Goal: Task Accomplishment & Management: Complete application form

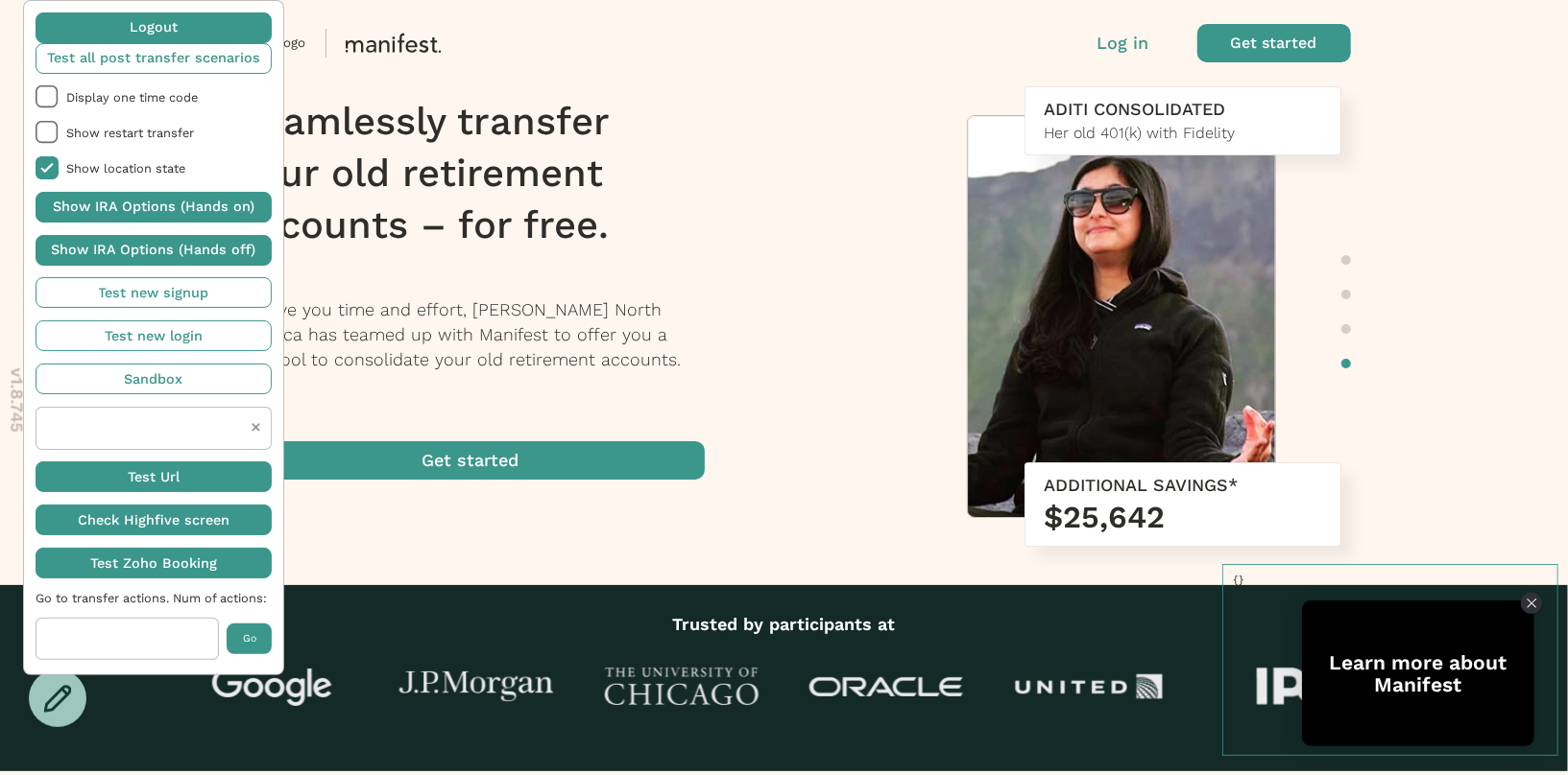
click at [1126, 55] on p "Log in" at bounding box center [1123, 42] width 52 height 25
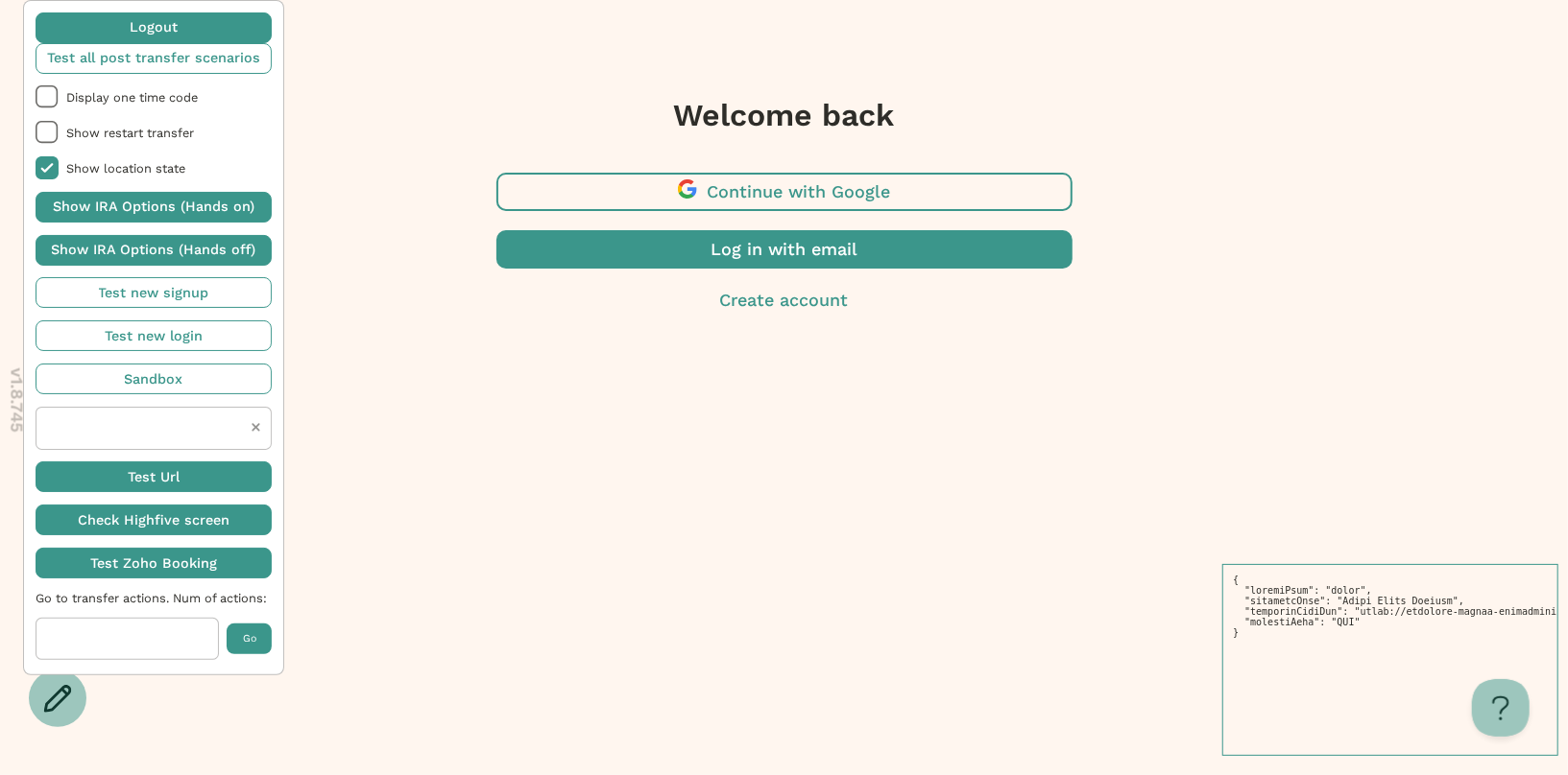
click at [831, 246] on span "button" at bounding box center [784, 249] width 576 height 38
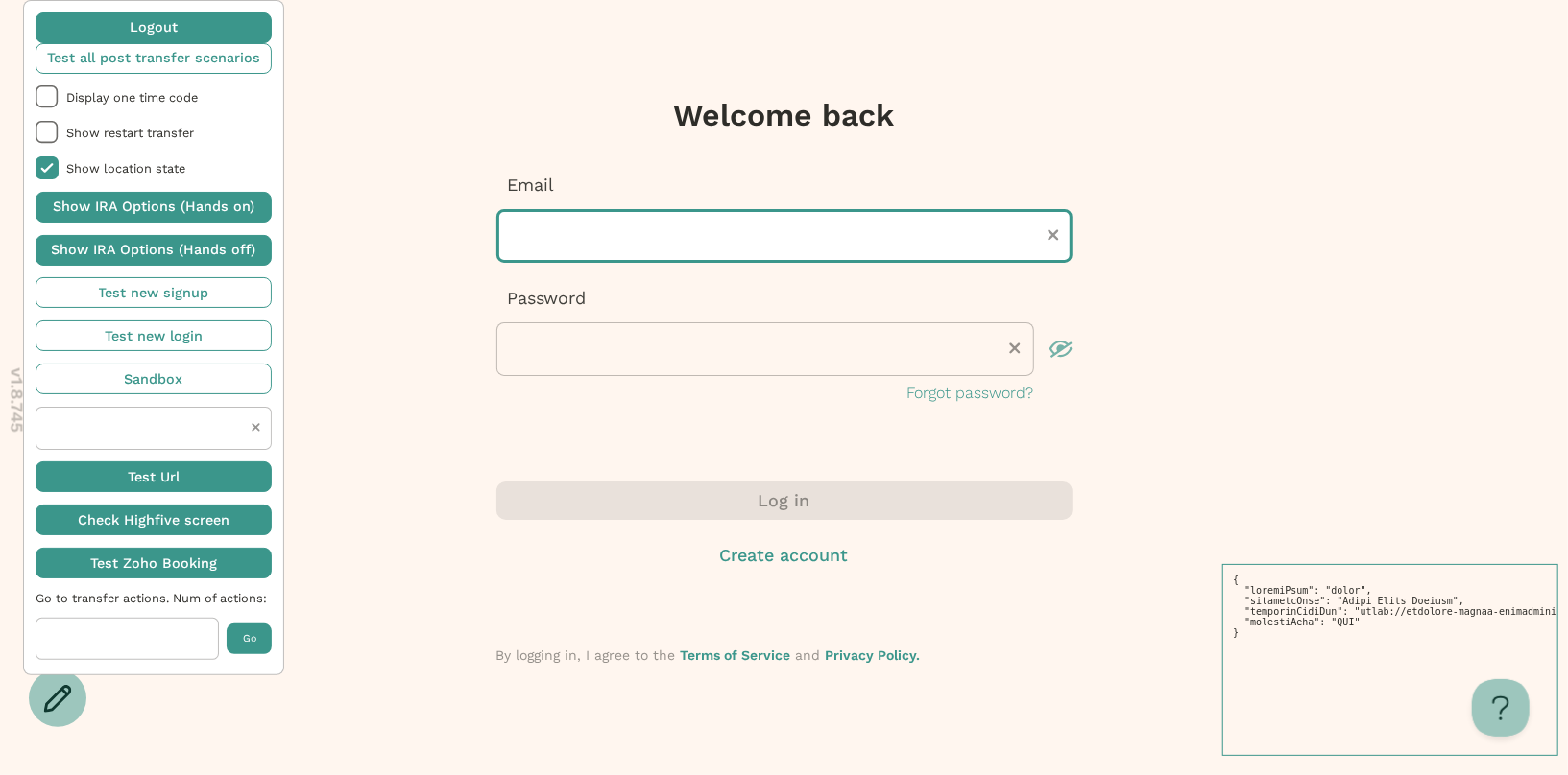
type input "**********"
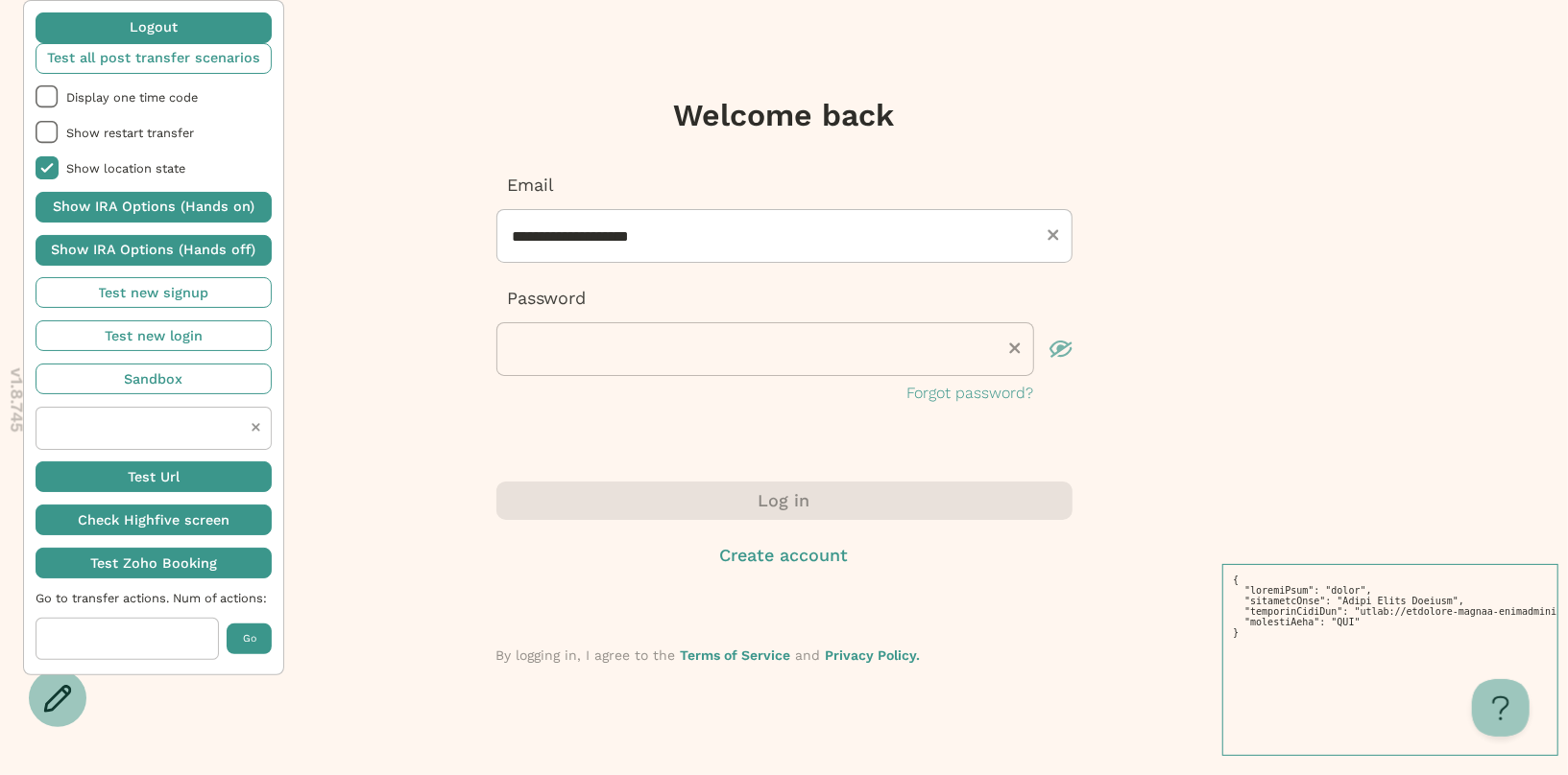
click at [690, 224] on input "**********" at bounding box center [784, 235] width 576 height 54
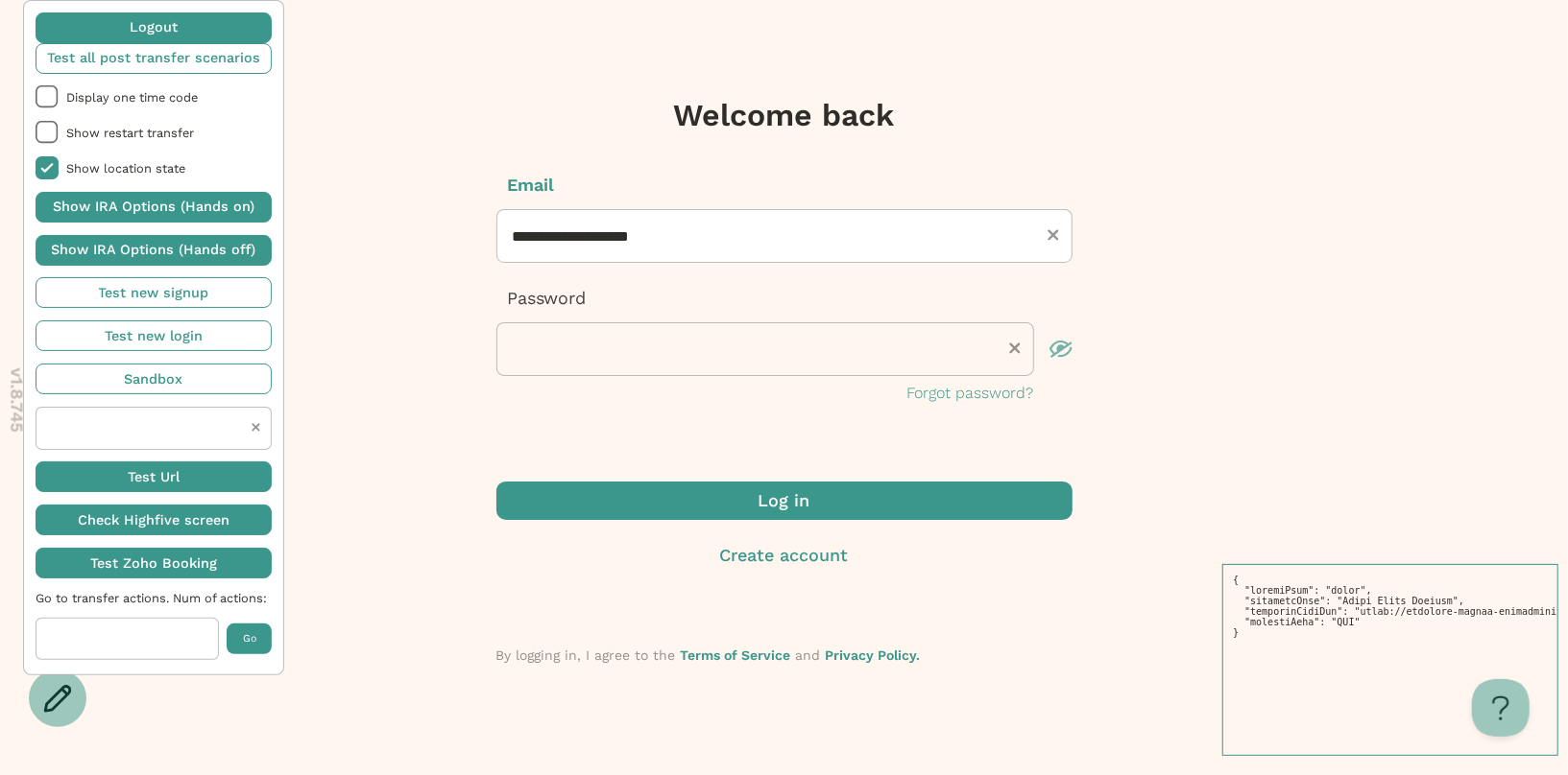
click at [686, 501] on span "submit" at bounding box center [784, 500] width 576 height 38
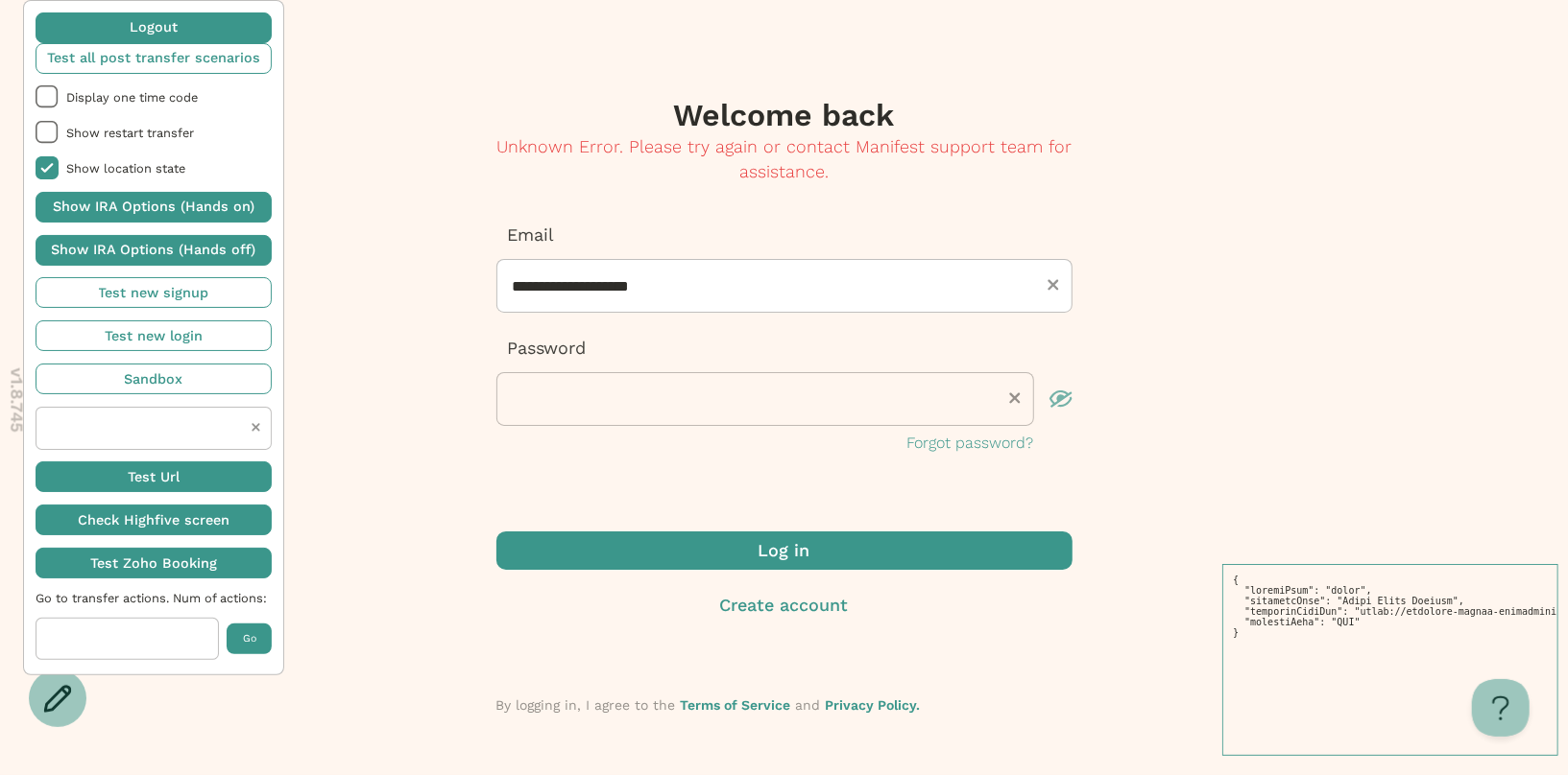
click at [678, 544] on span "submit" at bounding box center [784, 550] width 576 height 38
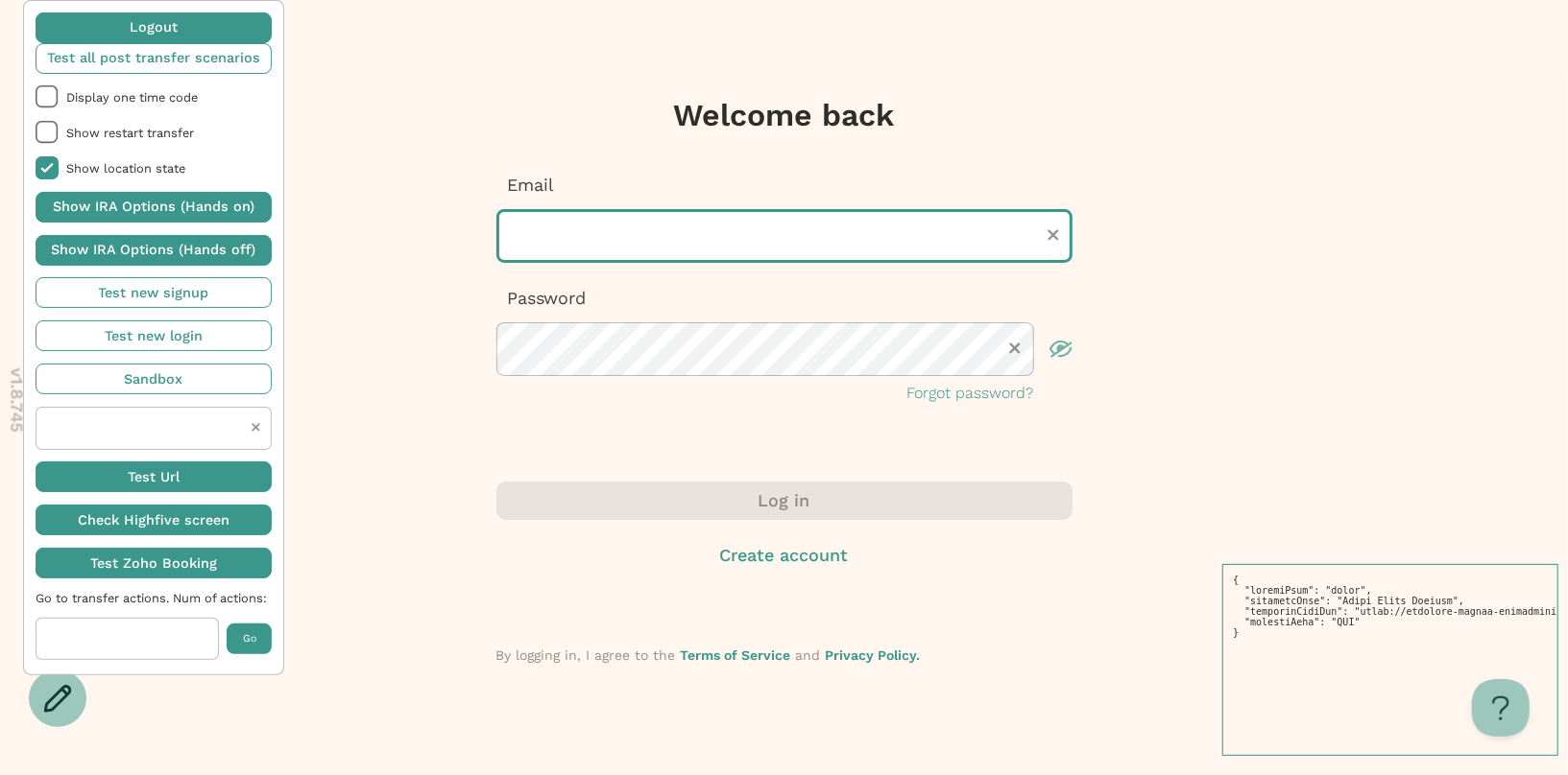
type input "**********"
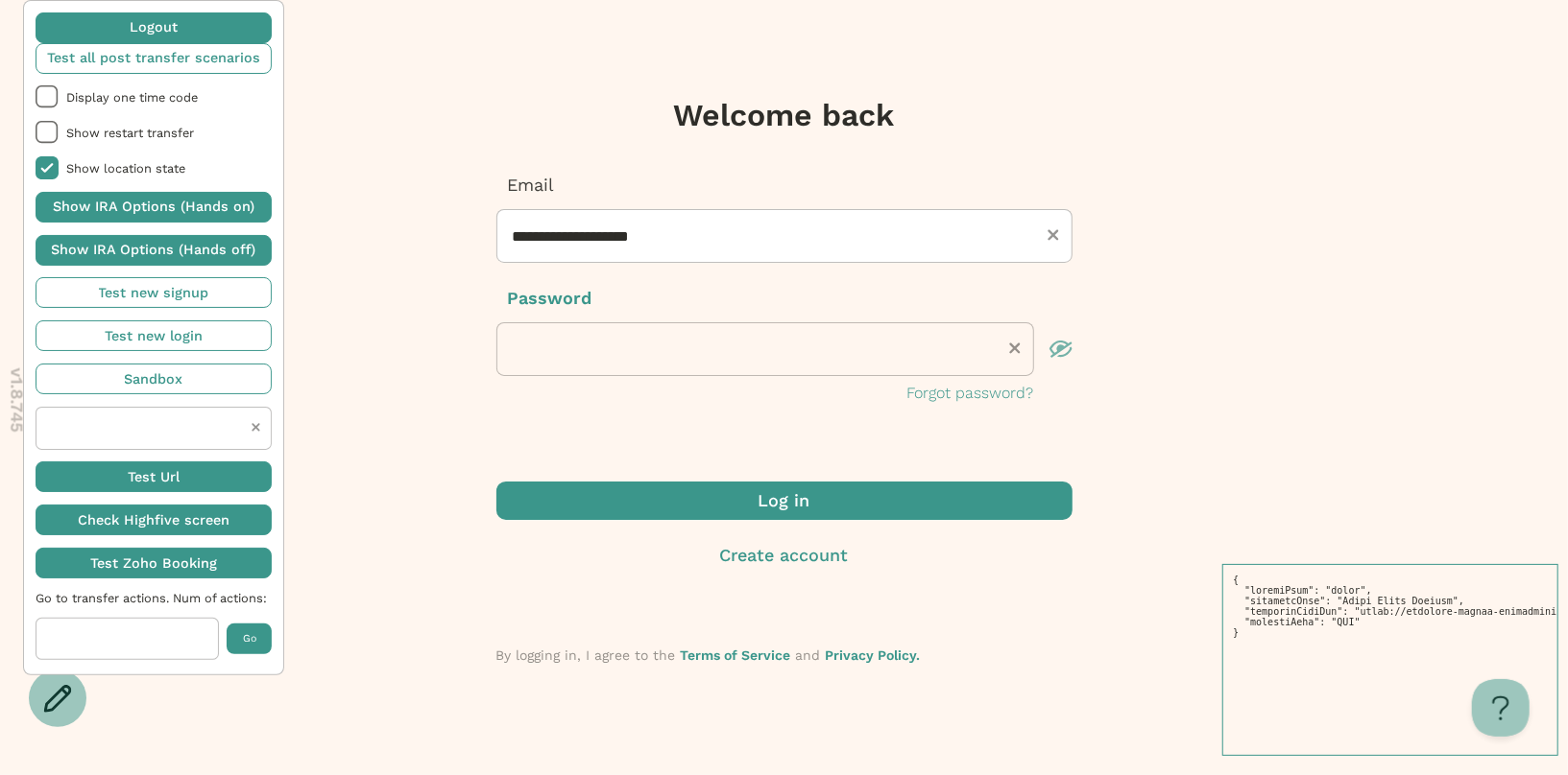
click at [702, 495] on span "submit" at bounding box center [784, 500] width 576 height 38
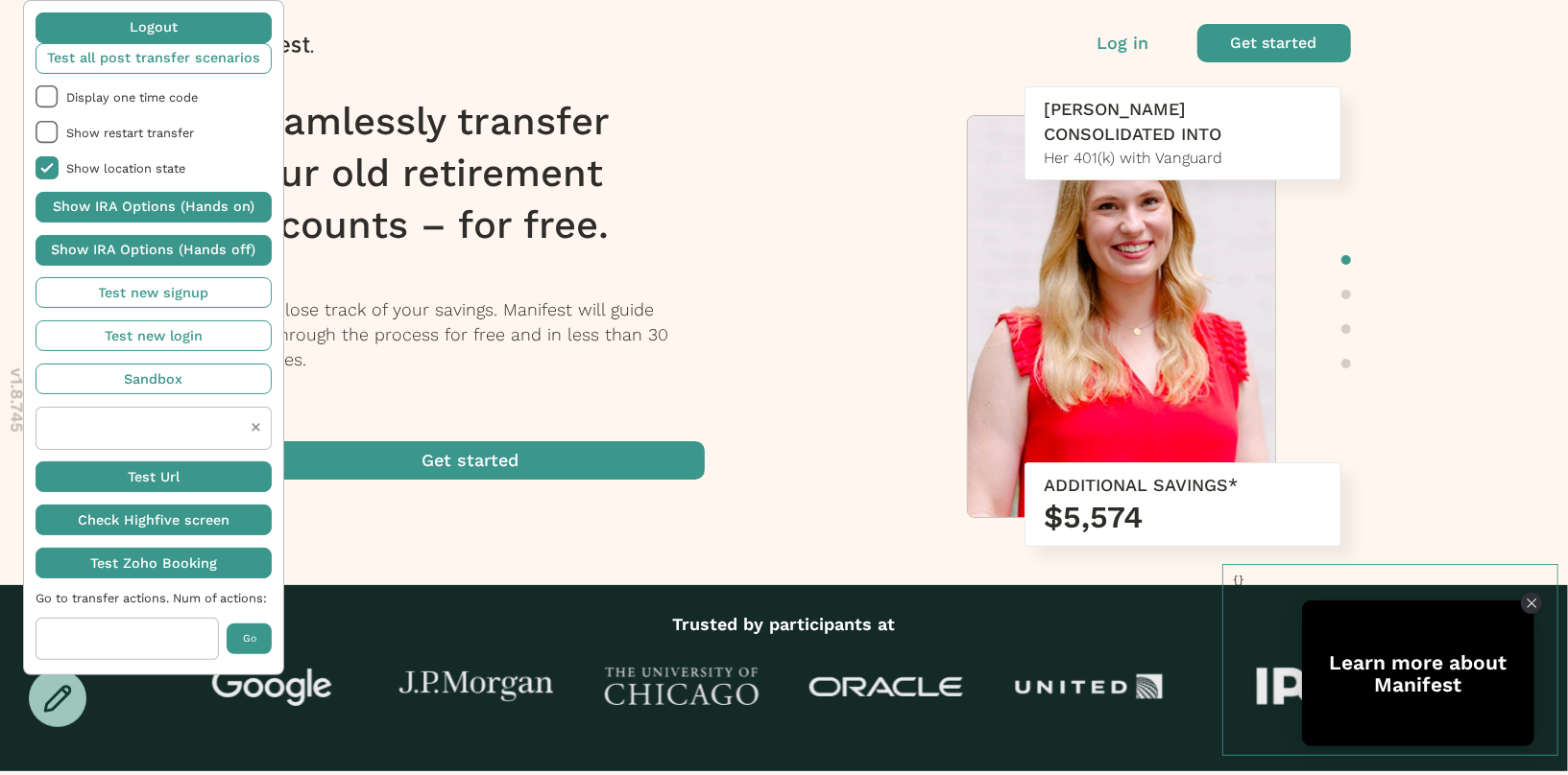
click at [1116, 49] on p "Log in" at bounding box center [1123, 42] width 52 height 25
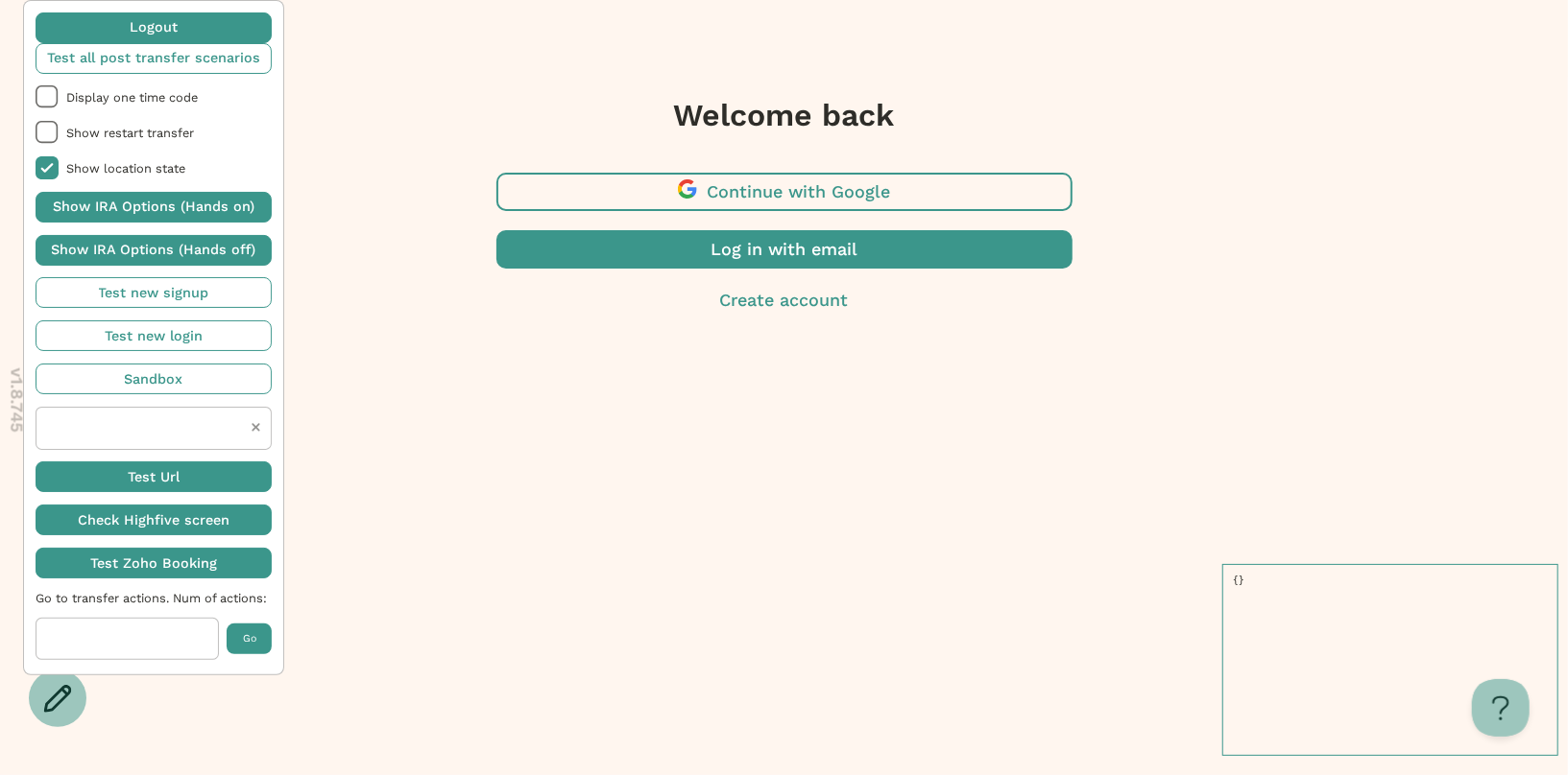
click at [734, 243] on span "button" at bounding box center [784, 249] width 576 height 38
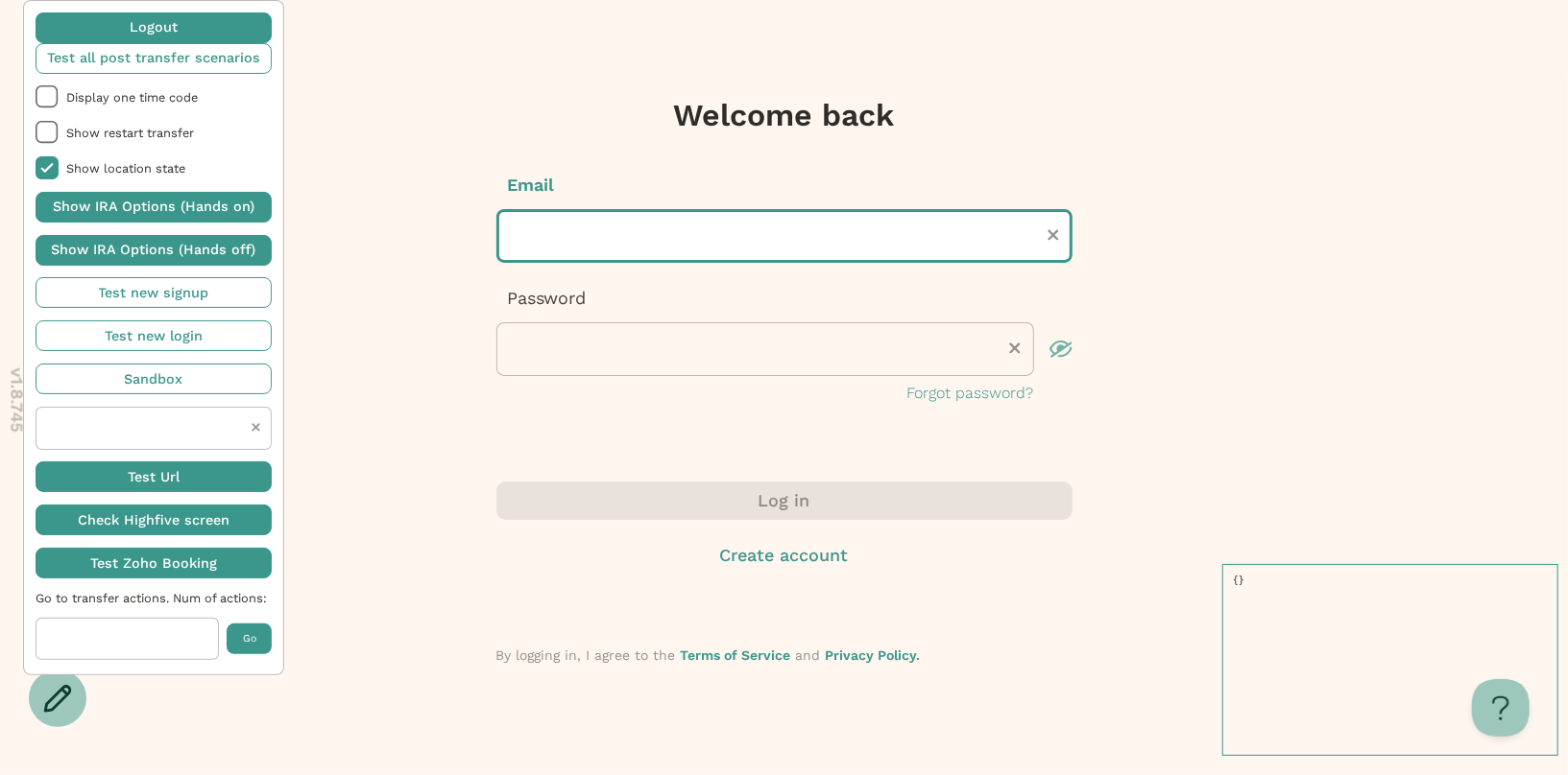
click at [697, 238] on input "text" at bounding box center [784, 235] width 576 height 54
type input "**********"
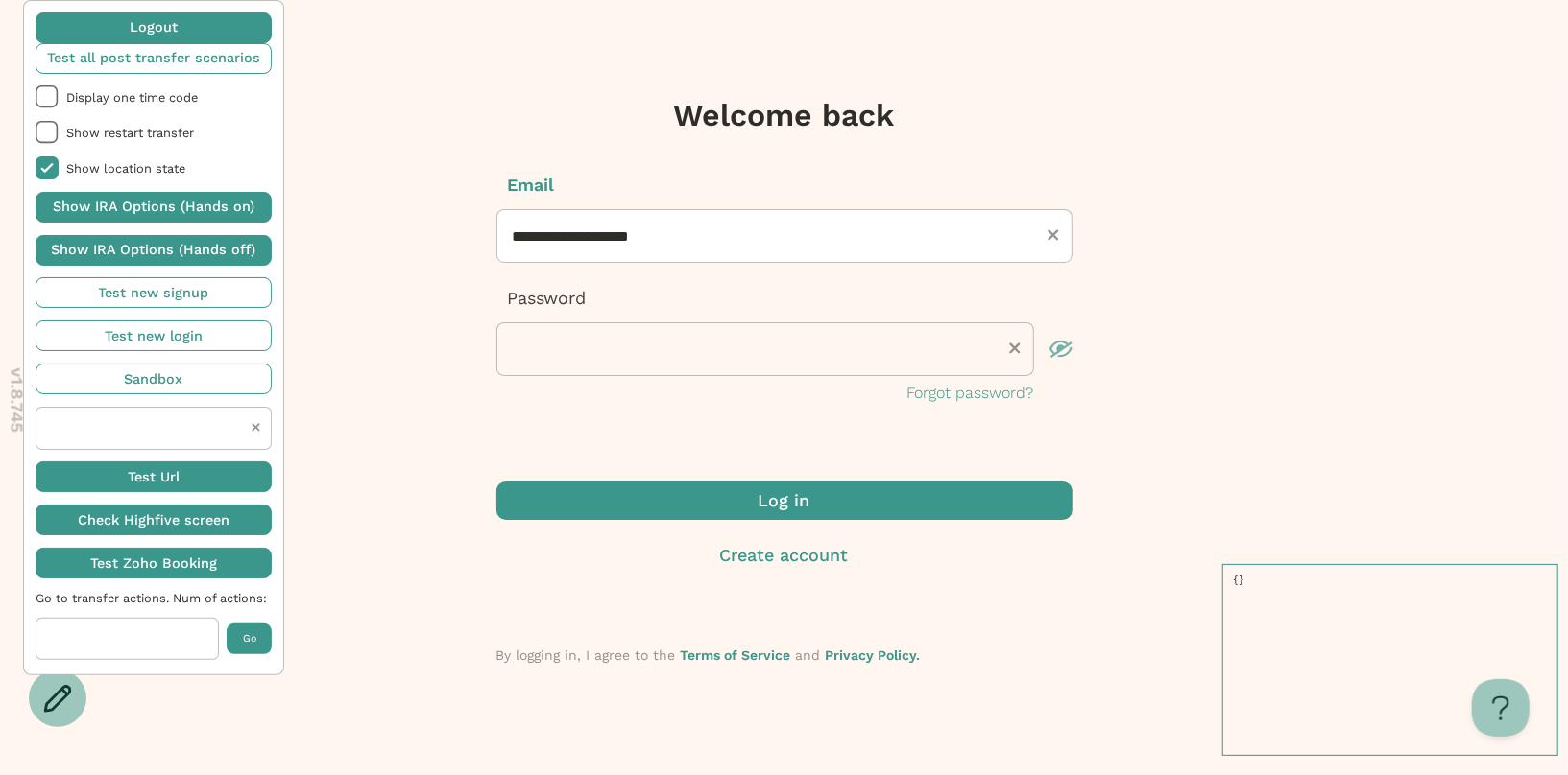
click at [758, 502] on span "submit" at bounding box center [784, 500] width 576 height 38
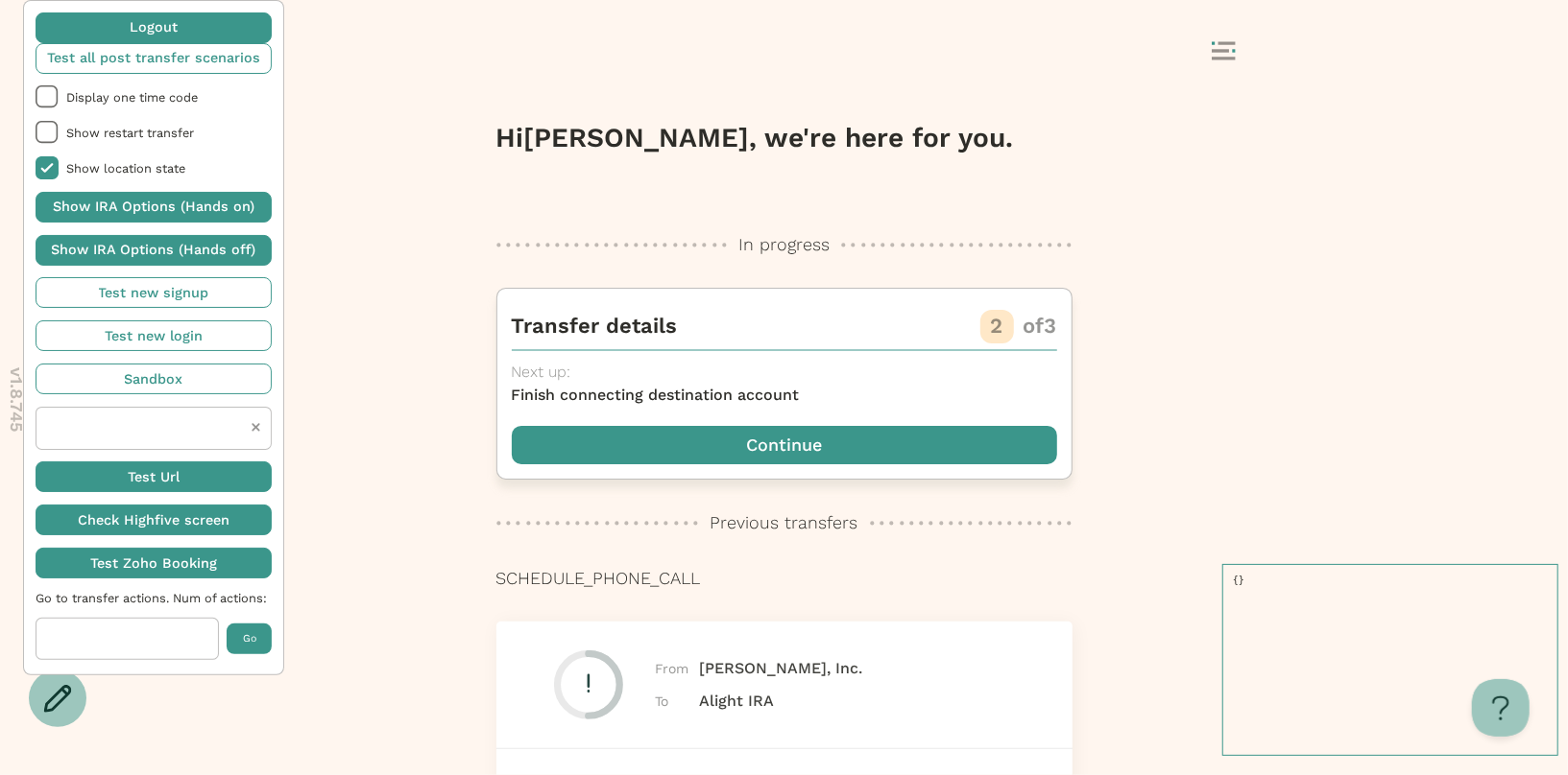
click at [831, 442] on span "button" at bounding box center [784, 444] width 546 height 38
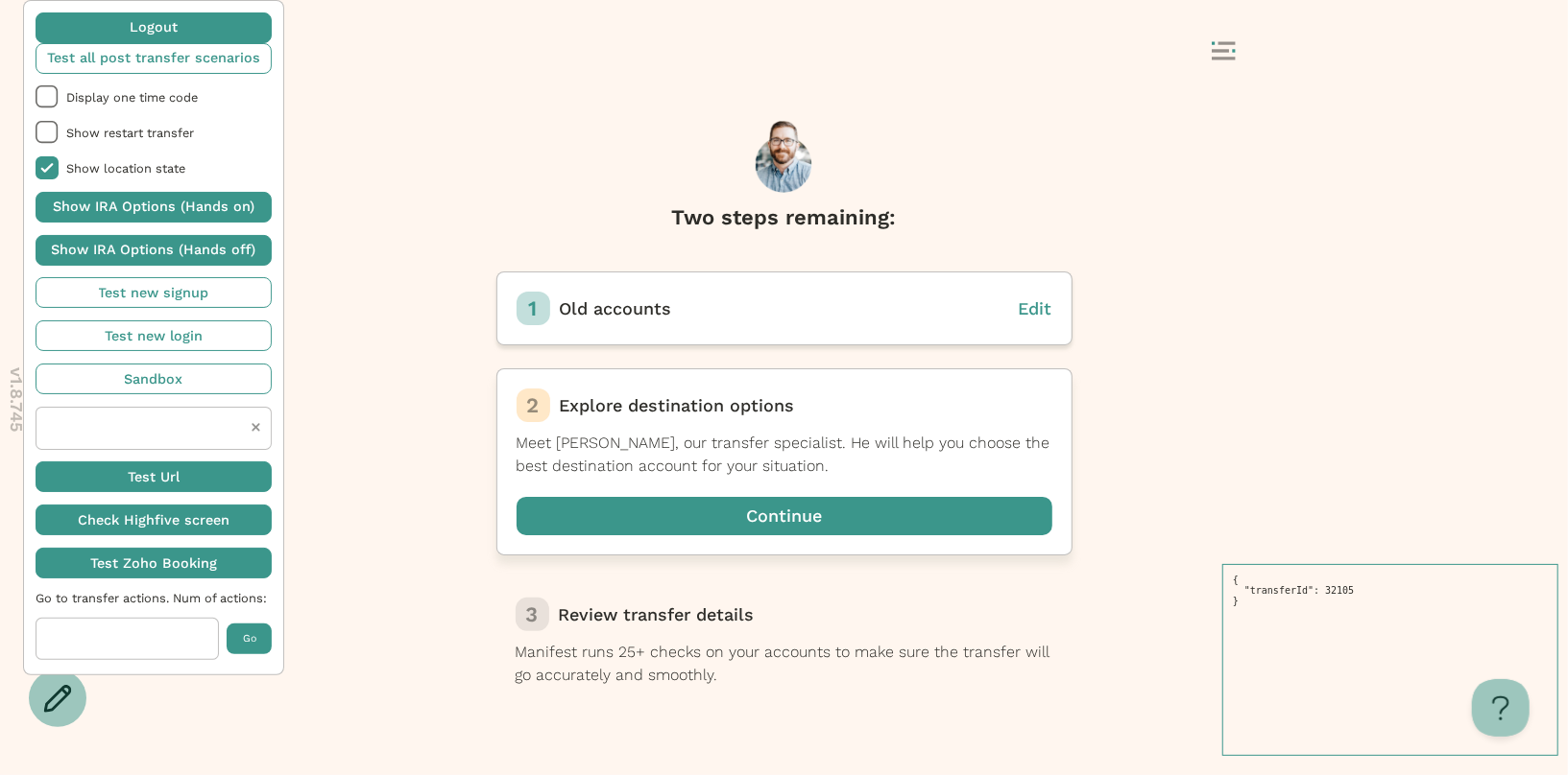
click at [692, 529] on span "button" at bounding box center [784, 516] width 536 height 38
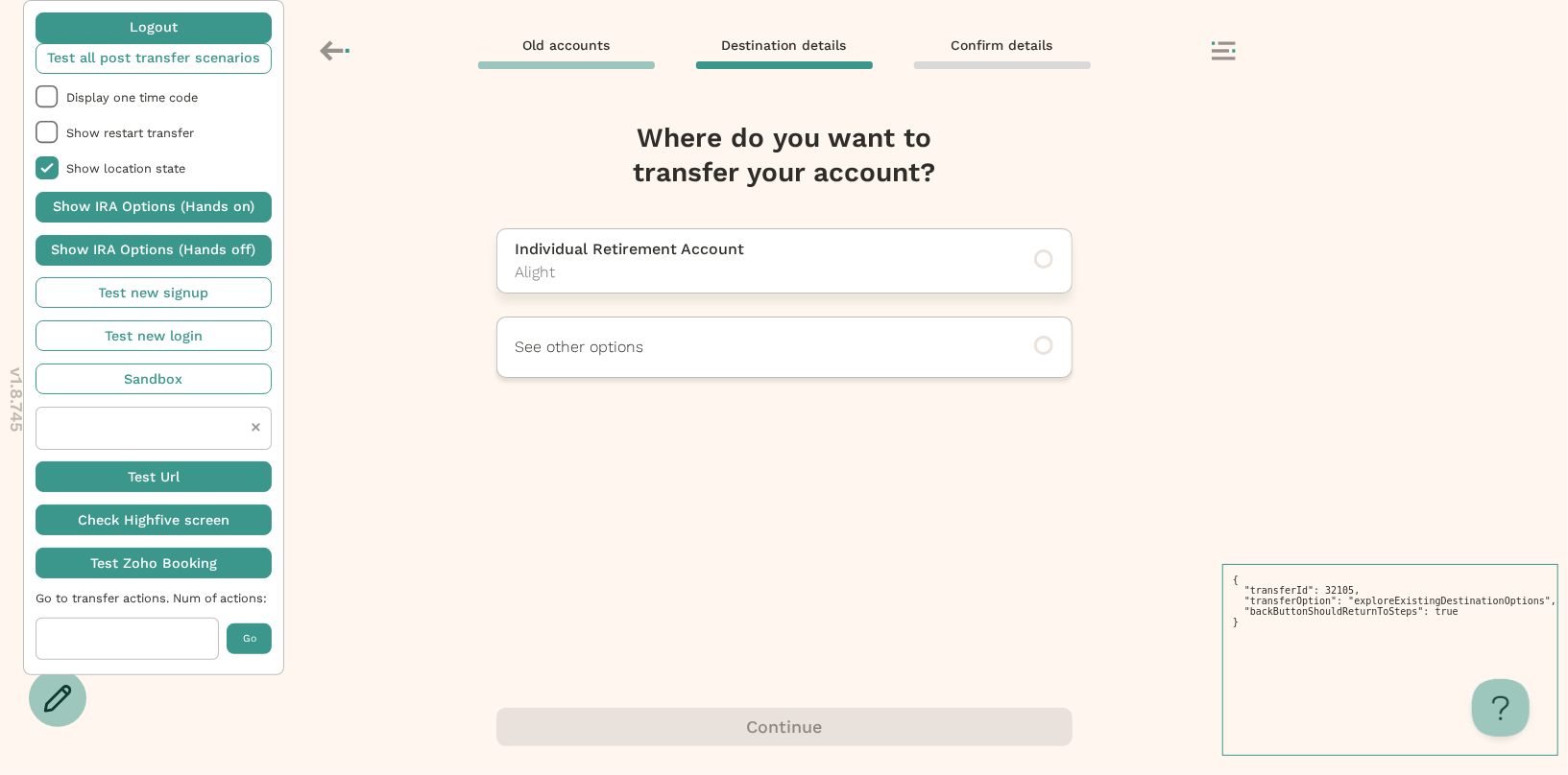
click at [743, 265] on p "Alight" at bounding box center [758, 272] width 485 height 23
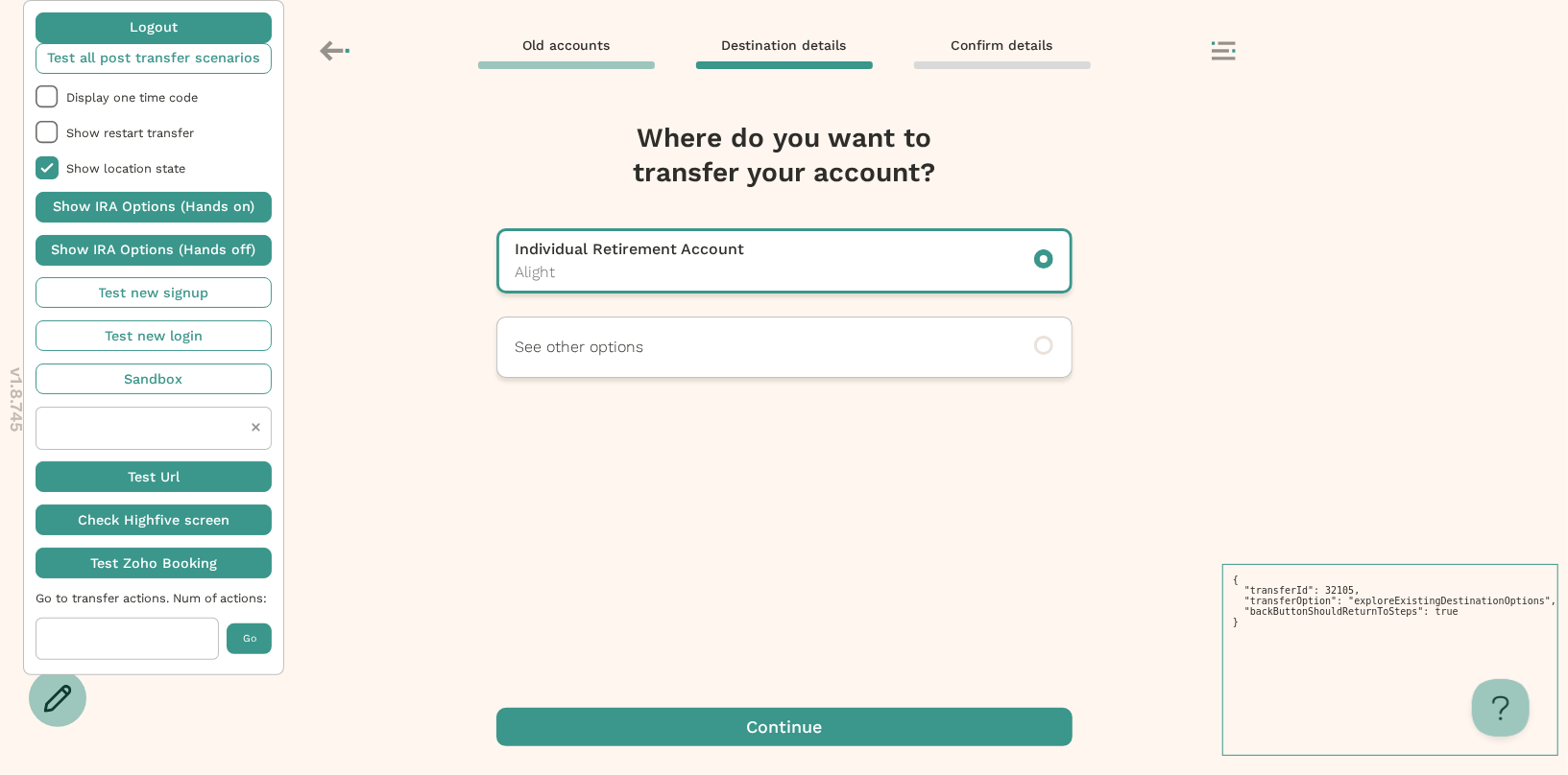
click at [728, 719] on span "button" at bounding box center [784, 727] width 576 height 38
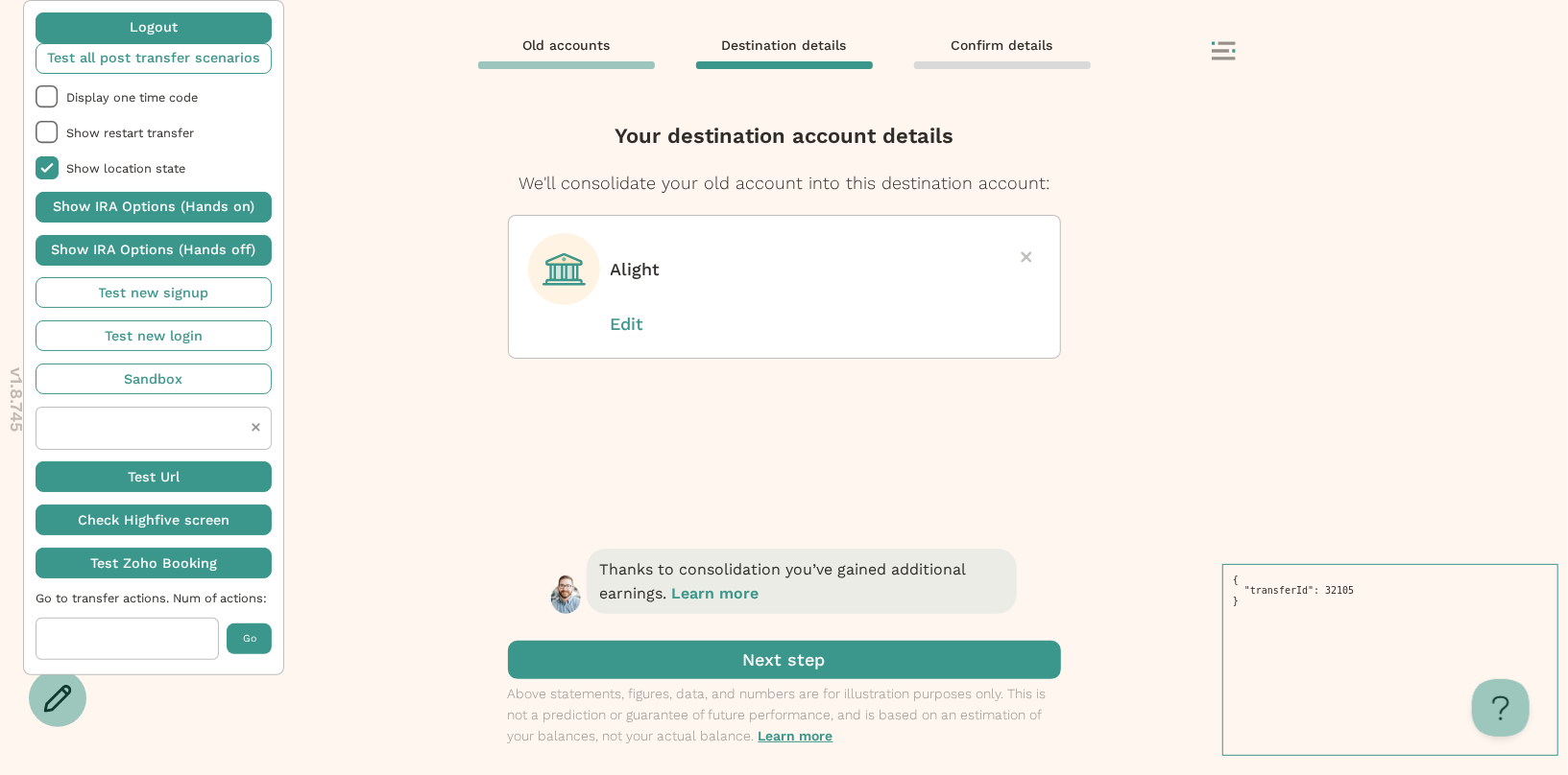
click at [762, 656] on span "submit" at bounding box center [784, 659] width 552 height 38
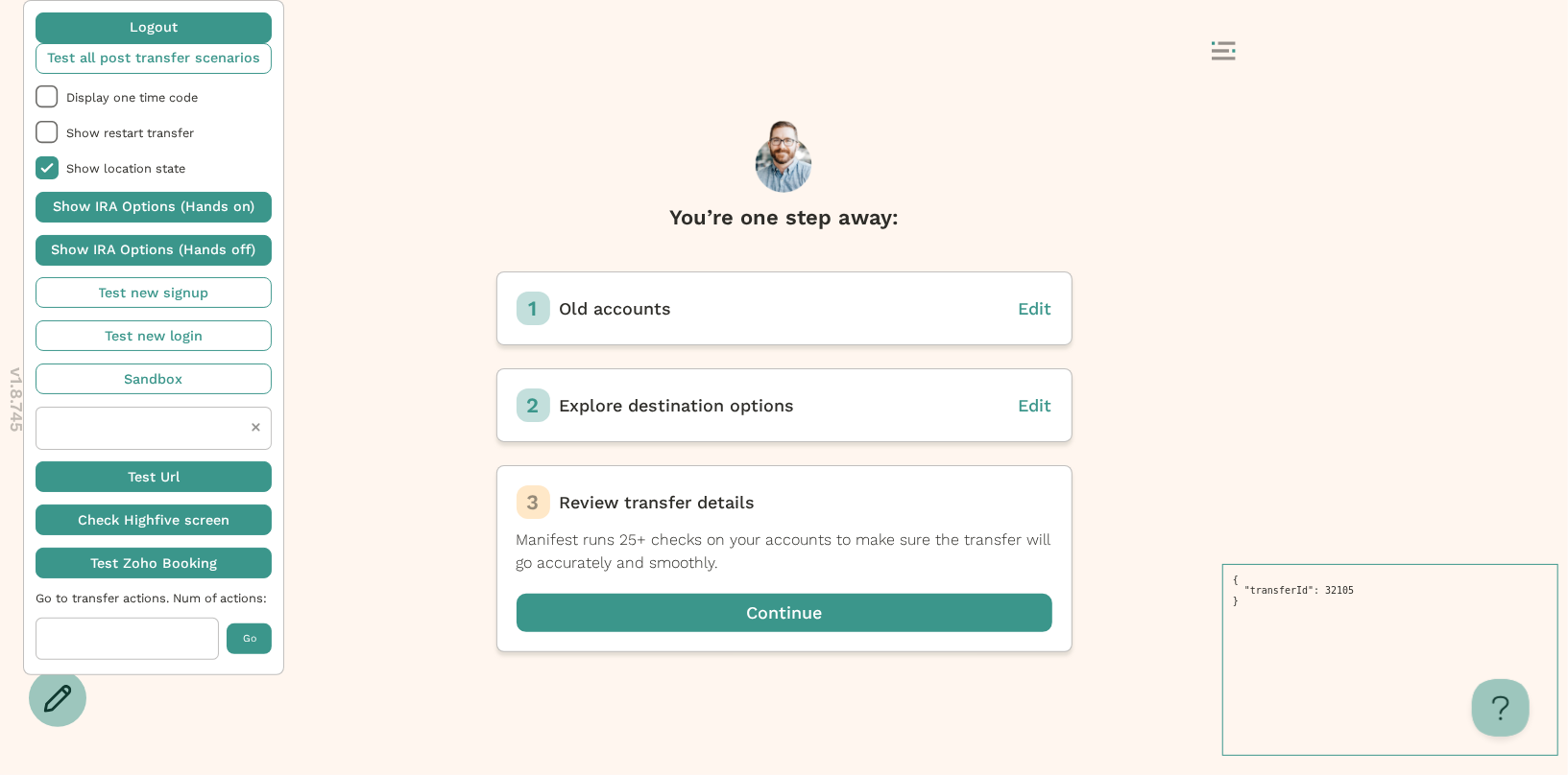
click at [1217, 52] on icon at bounding box center [1224, 51] width 24 height 20
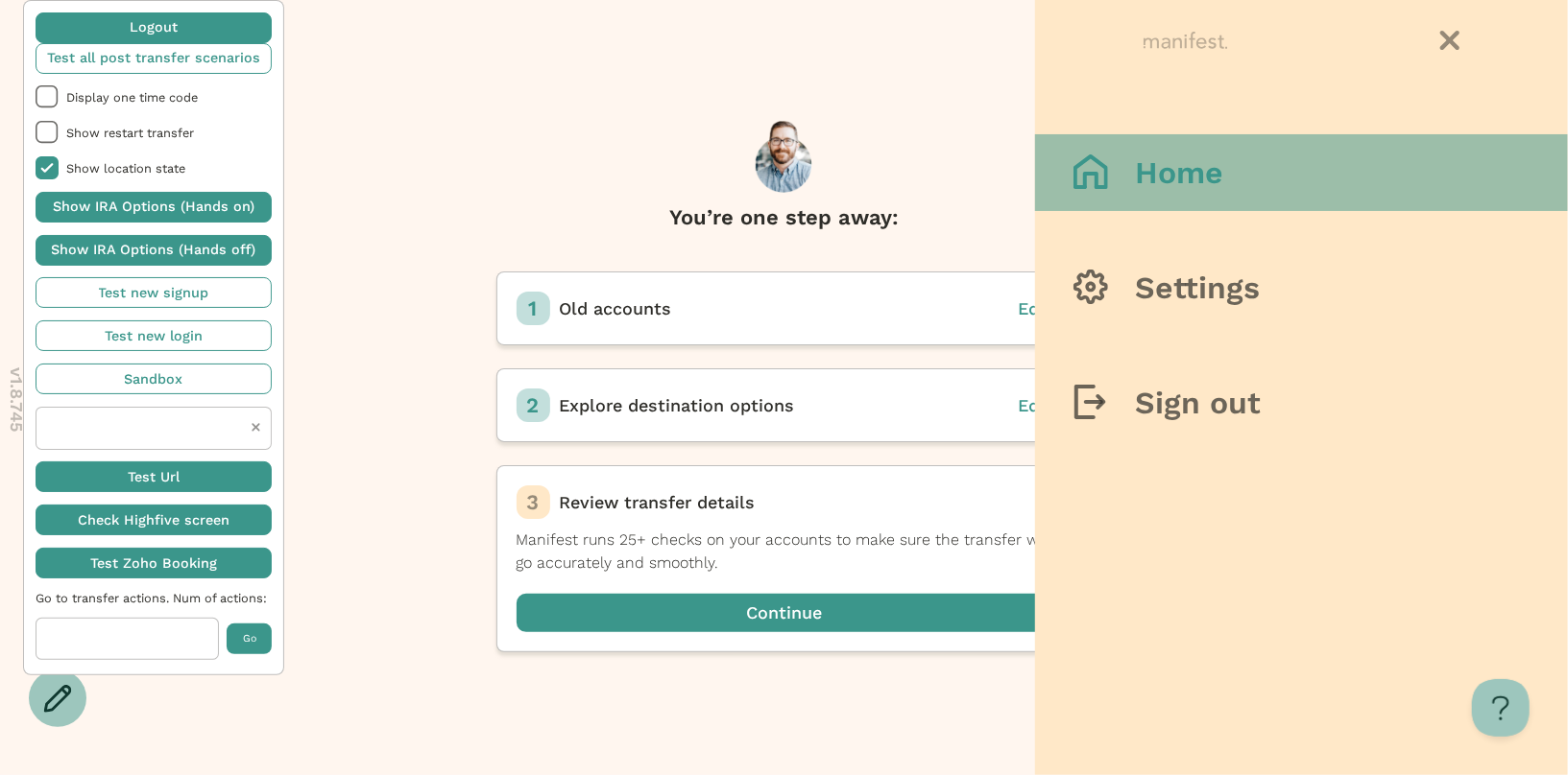
click at [1169, 151] on button "Home" at bounding box center [1301, 173] width 533 height 77
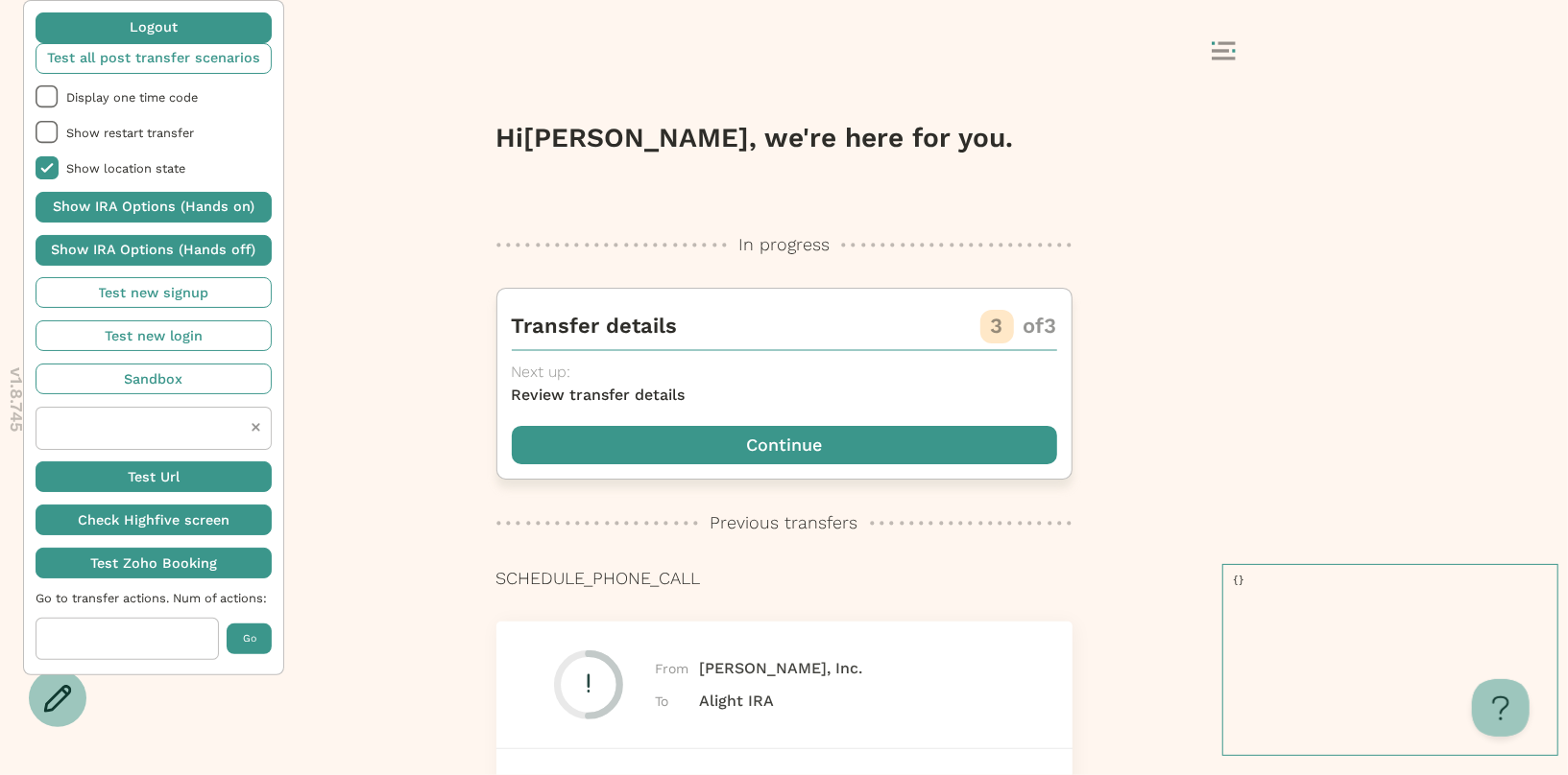
click at [719, 450] on span "button" at bounding box center [784, 444] width 546 height 38
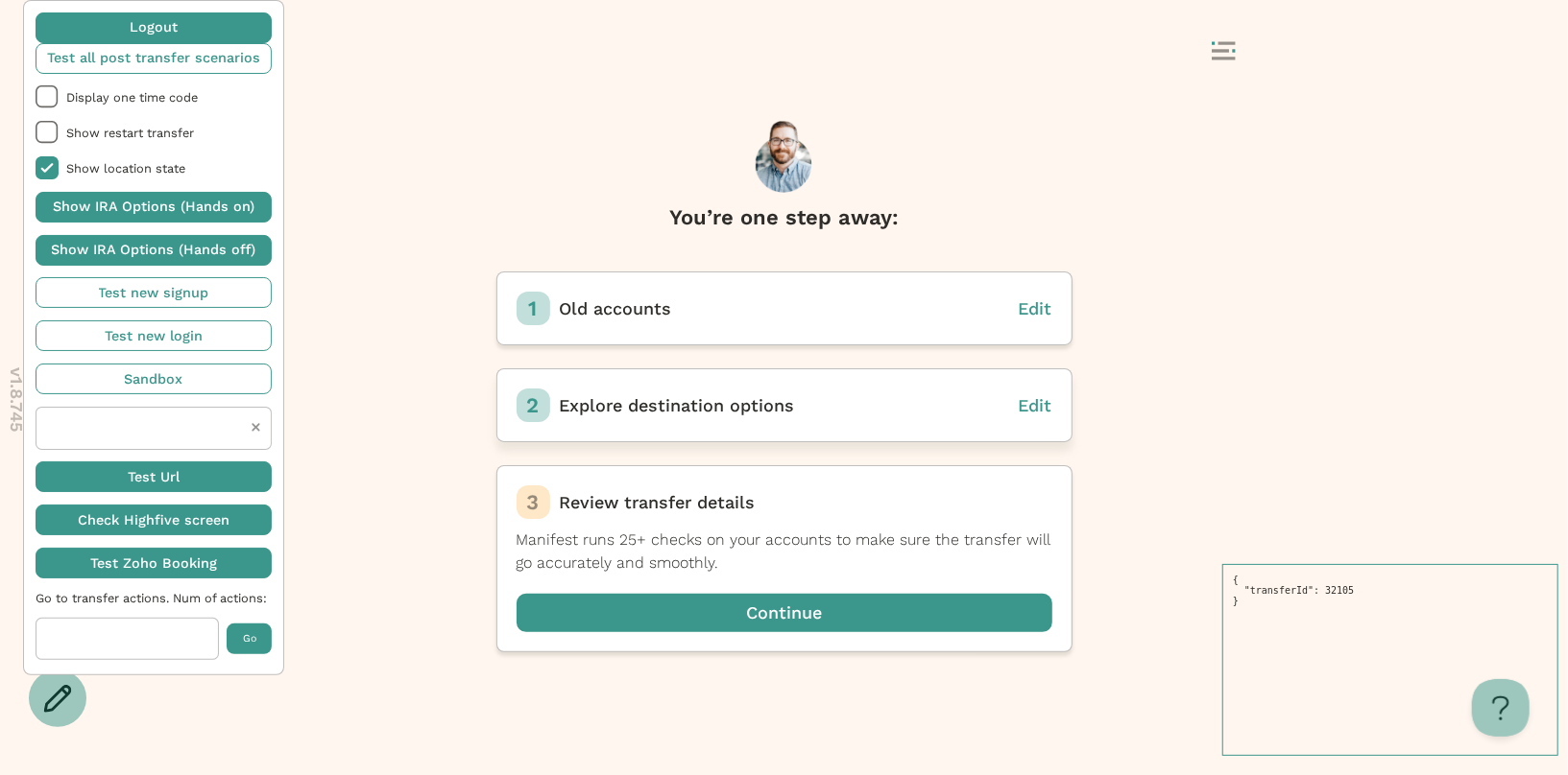
click at [1038, 397] on span "Edit" at bounding box center [1035, 405] width 33 height 21
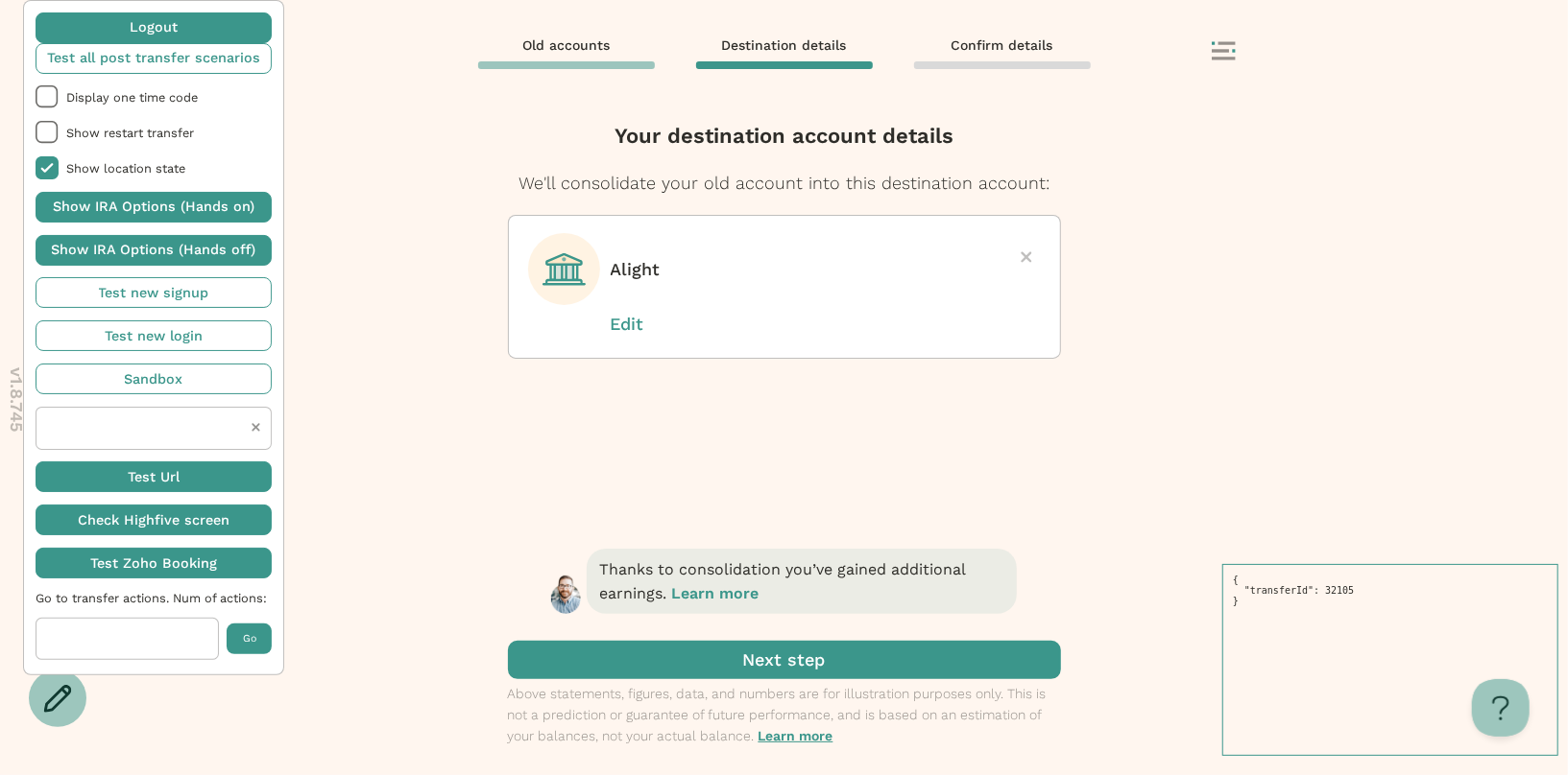
click at [1026, 248] on div at bounding box center [1025, 257] width 28 height 28
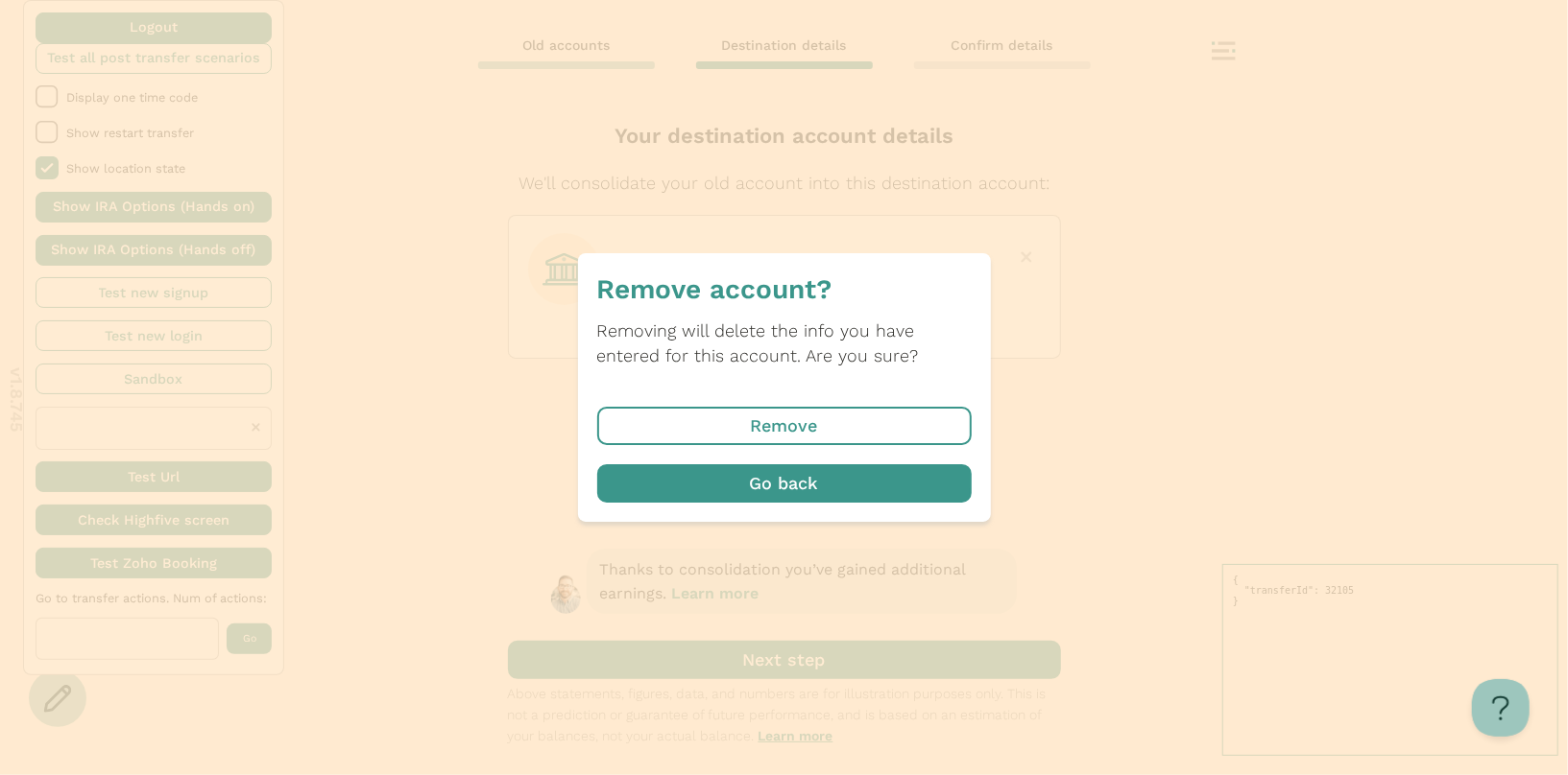
click at [810, 431] on span "button" at bounding box center [784, 426] width 375 height 38
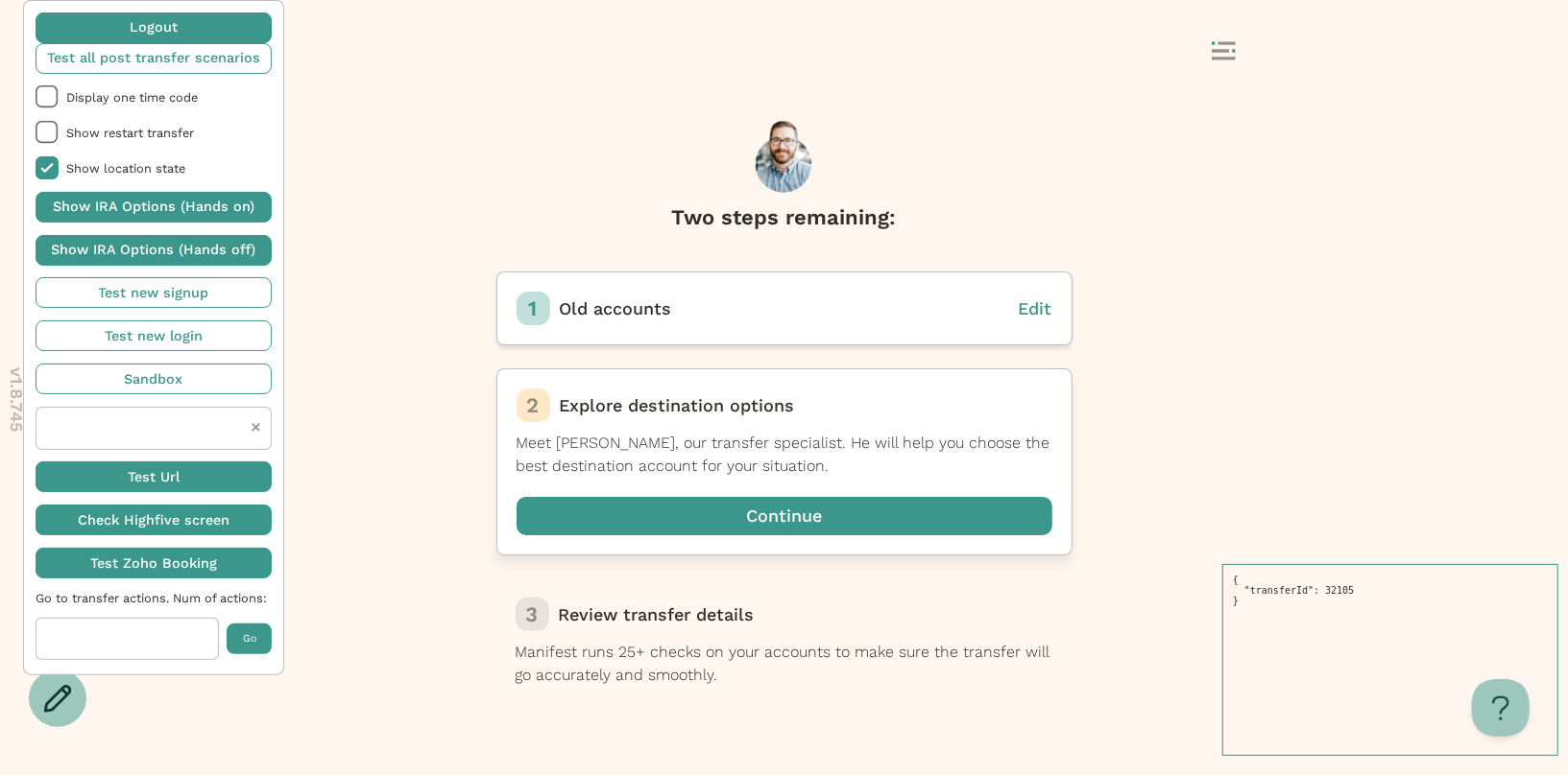
click at [727, 520] on span "button" at bounding box center [784, 516] width 536 height 38
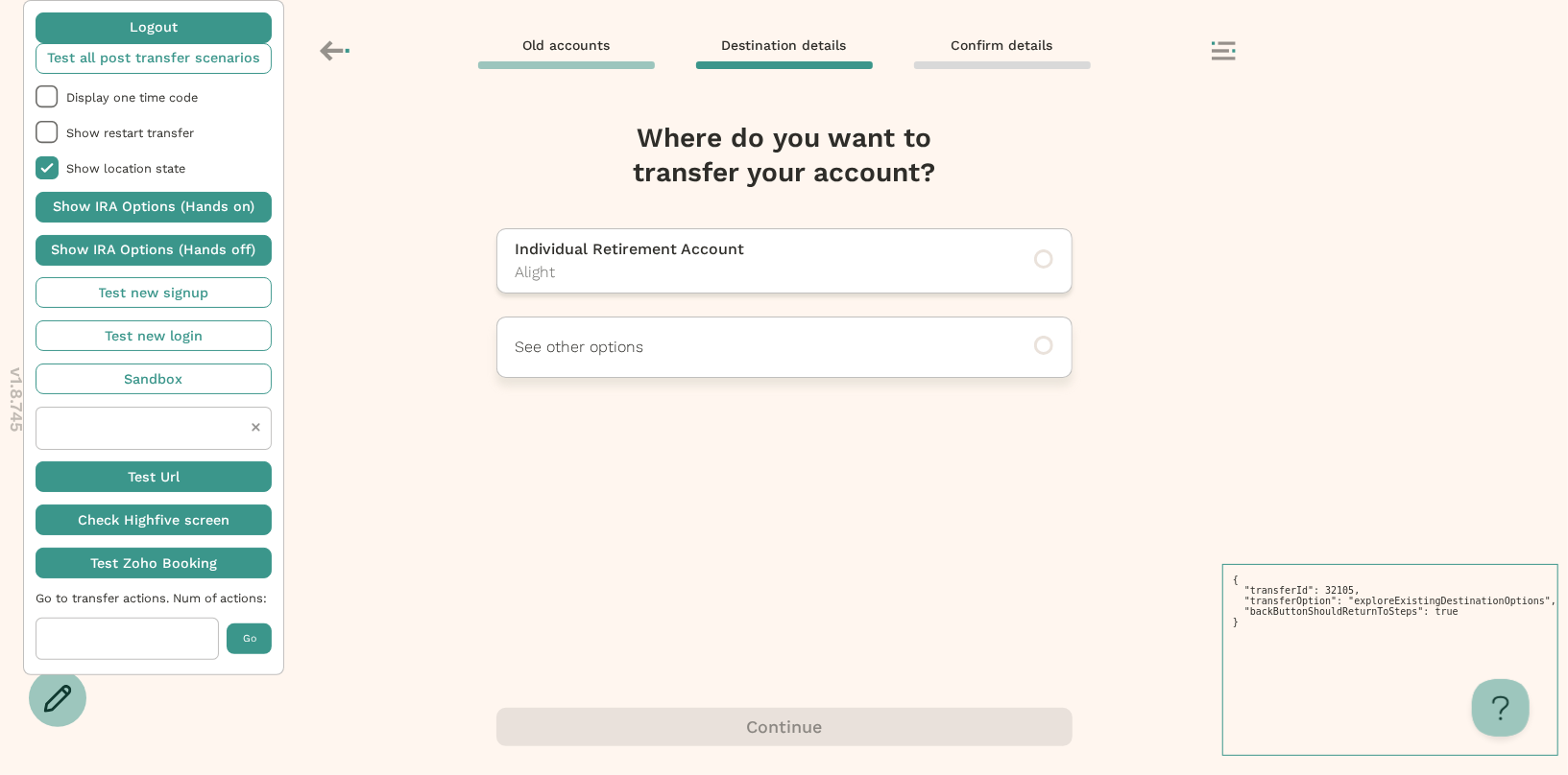
click at [679, 366] on div "See other options" at bounding box center [784, 347] width 576 height 62
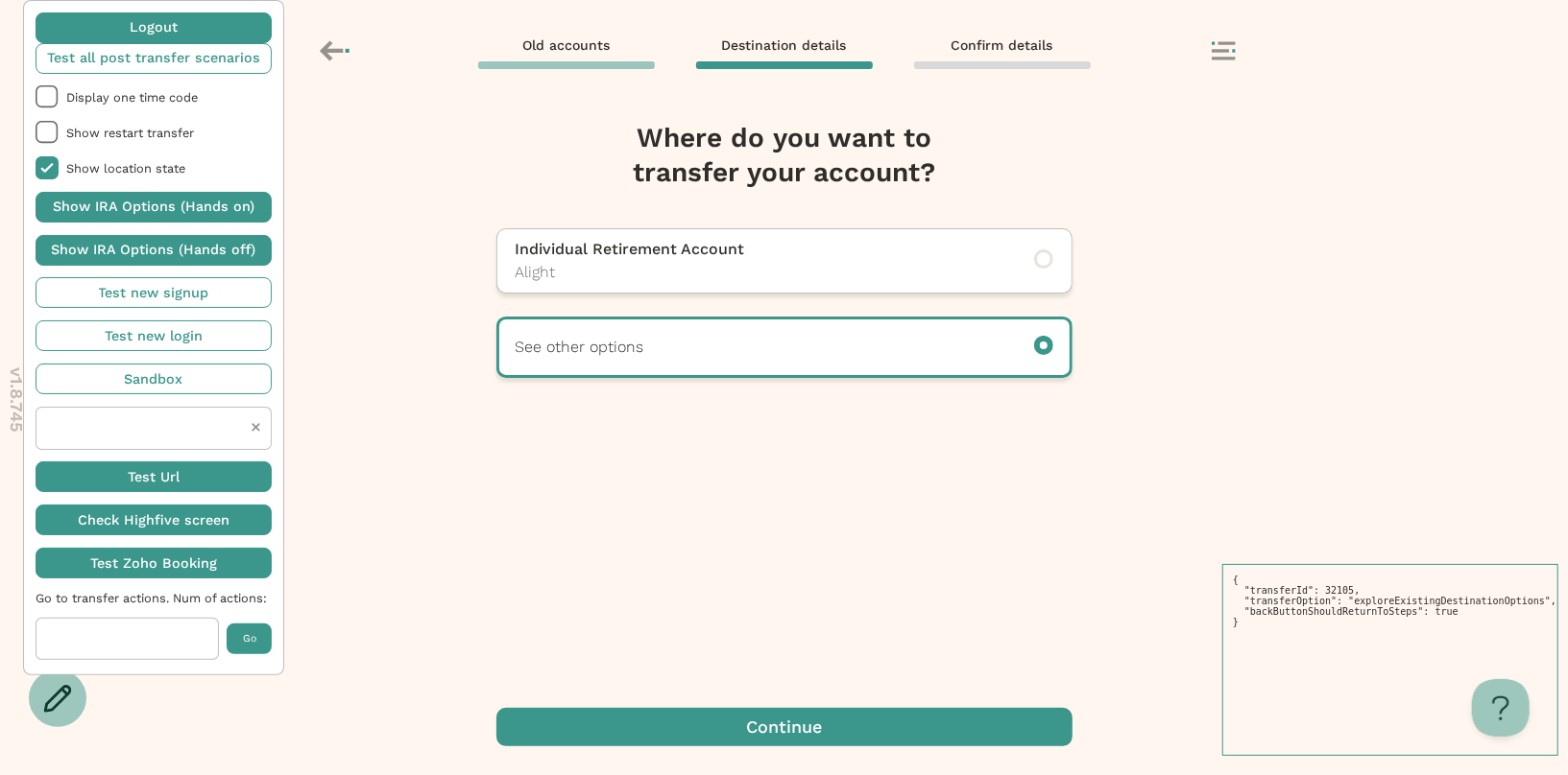
click at [818, 708] on span "button" at bounding box center [784, 727] width 576 height 38
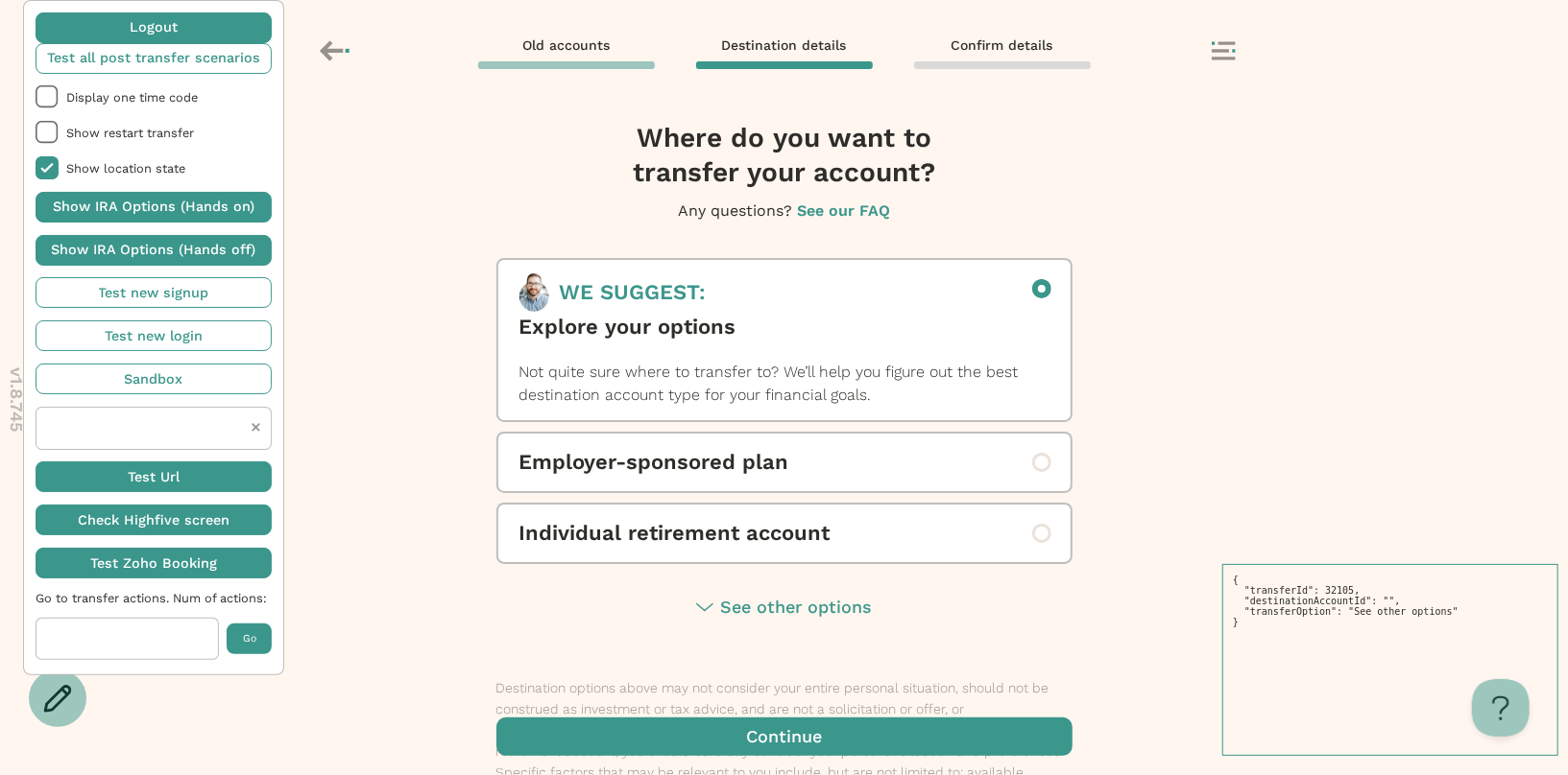
click at [804, 479] on button "Employer-sponsored plan" at bounding box center [784, 462] width 572 height 58
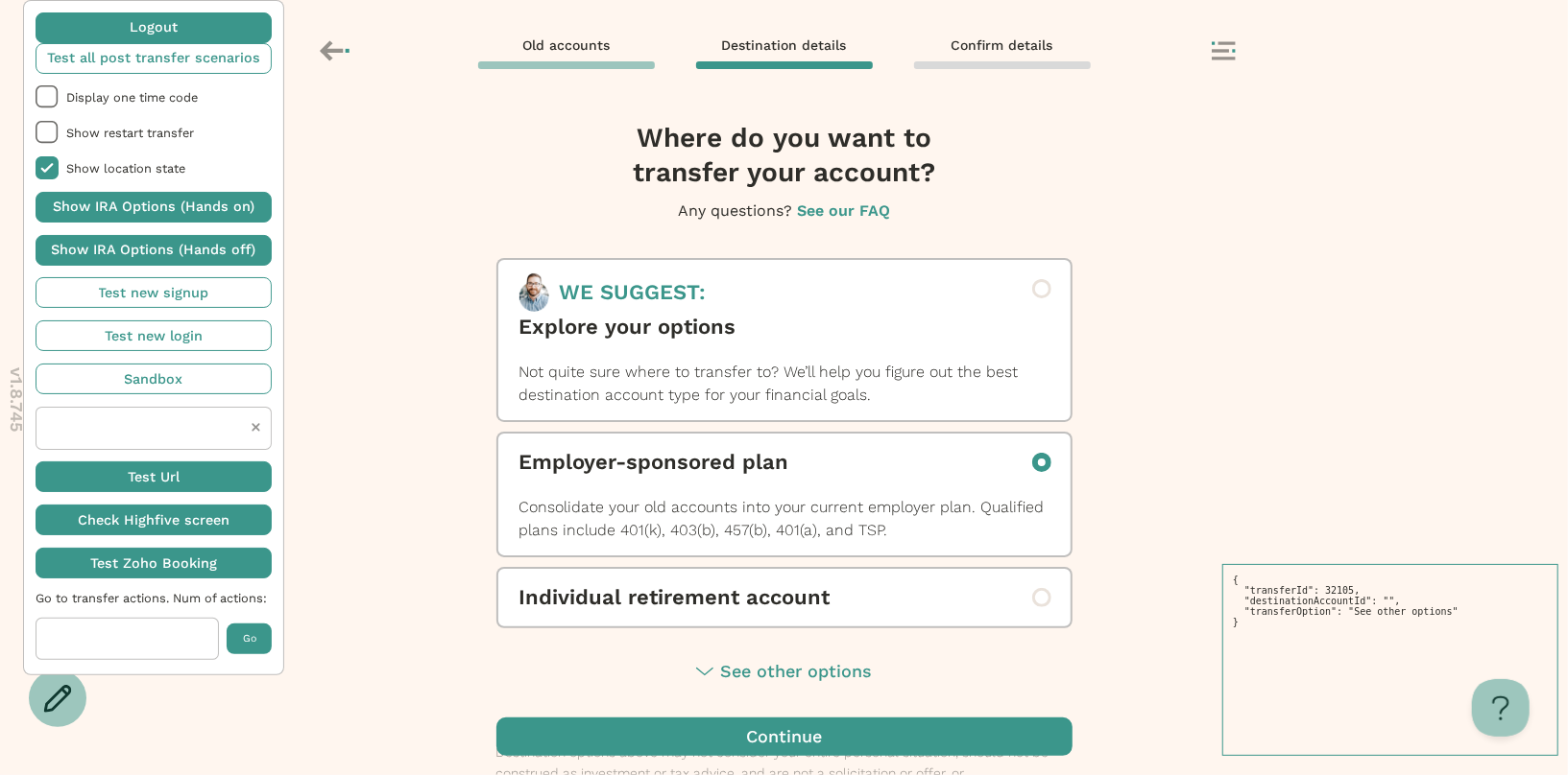
click at [786, 594] on span "Individual retirement account" at bounding box center [784, 597] width 530 height 30
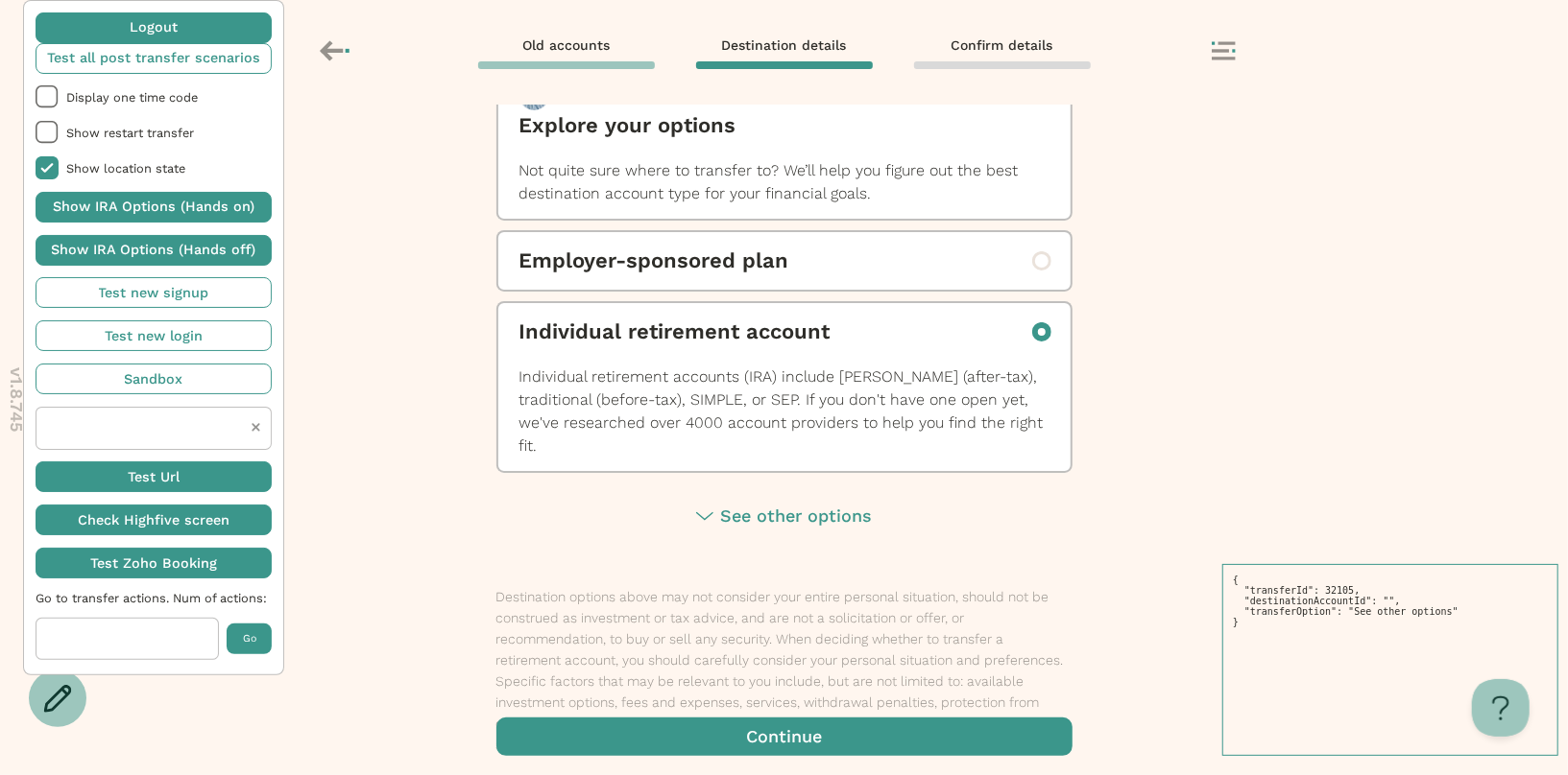
scroll to position [209, 0]
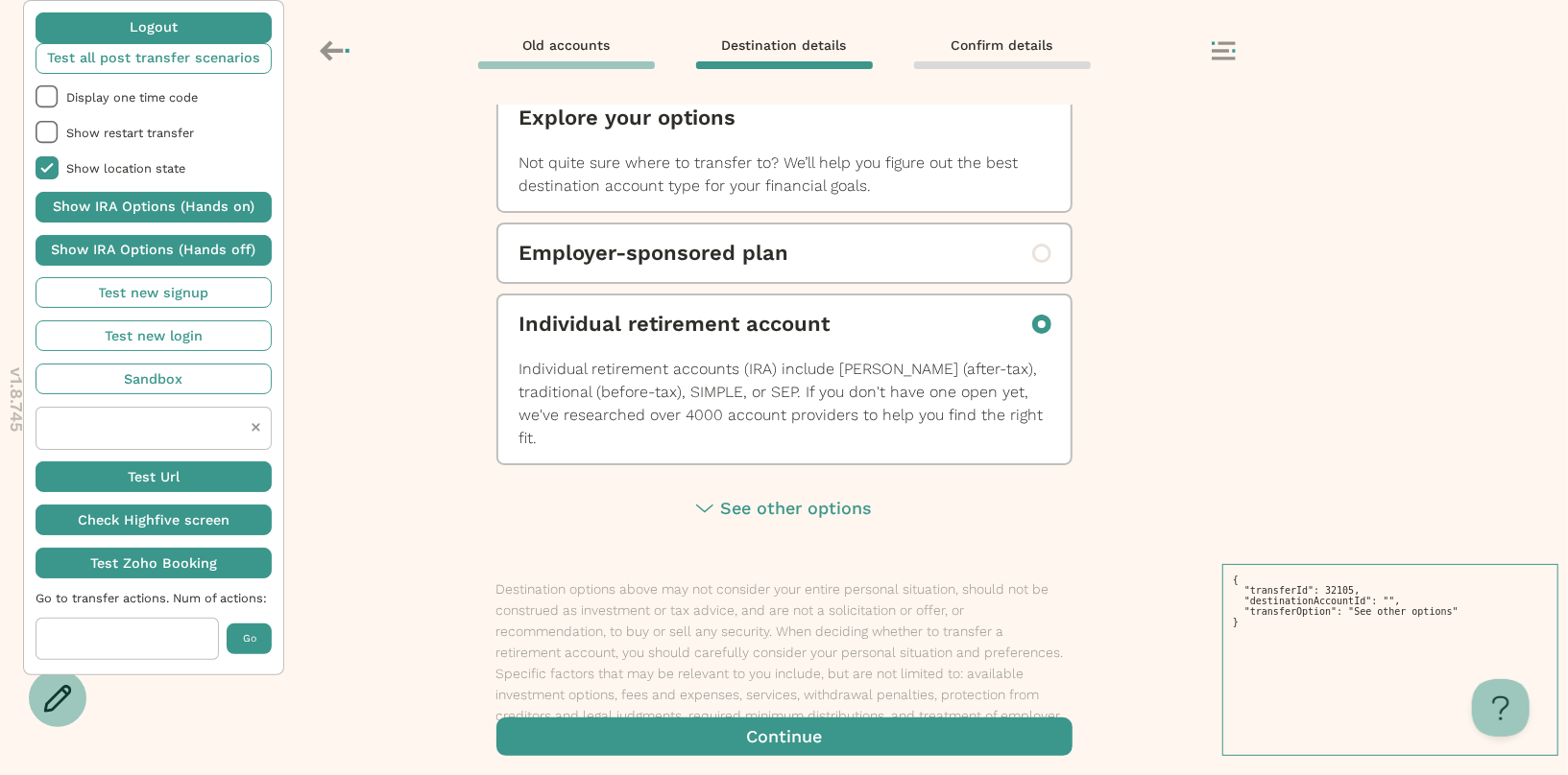
click at [787, 748] on span "button" at bounding box center [784, 737] width 576 height 38
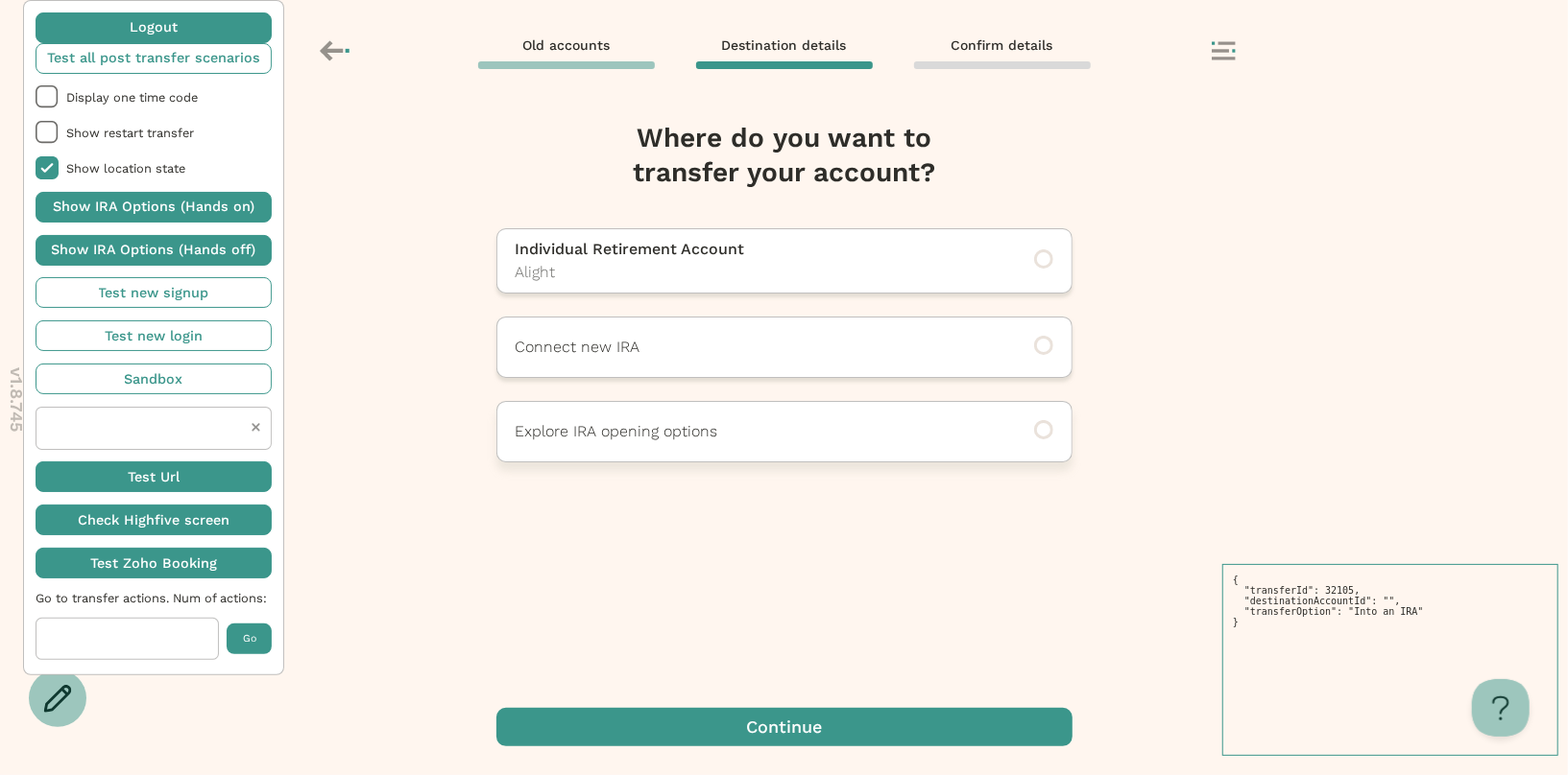
click at [766, 441] on p "Explore IRA opening options" at bounding box center [758, 431] width 485 height 23
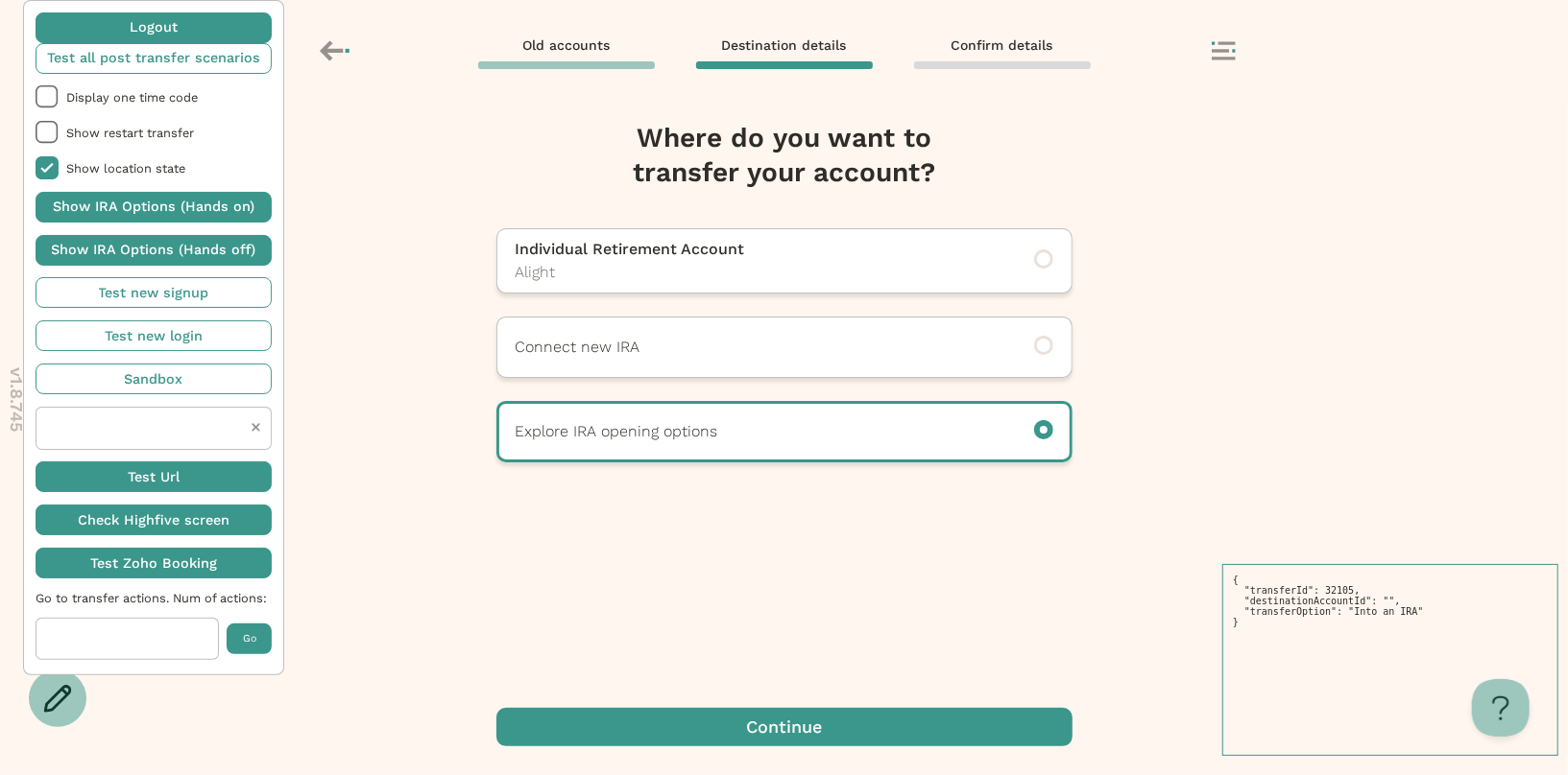
click at [767, 735] on span "button" at bounding box center [784, 727] width 576 height 38
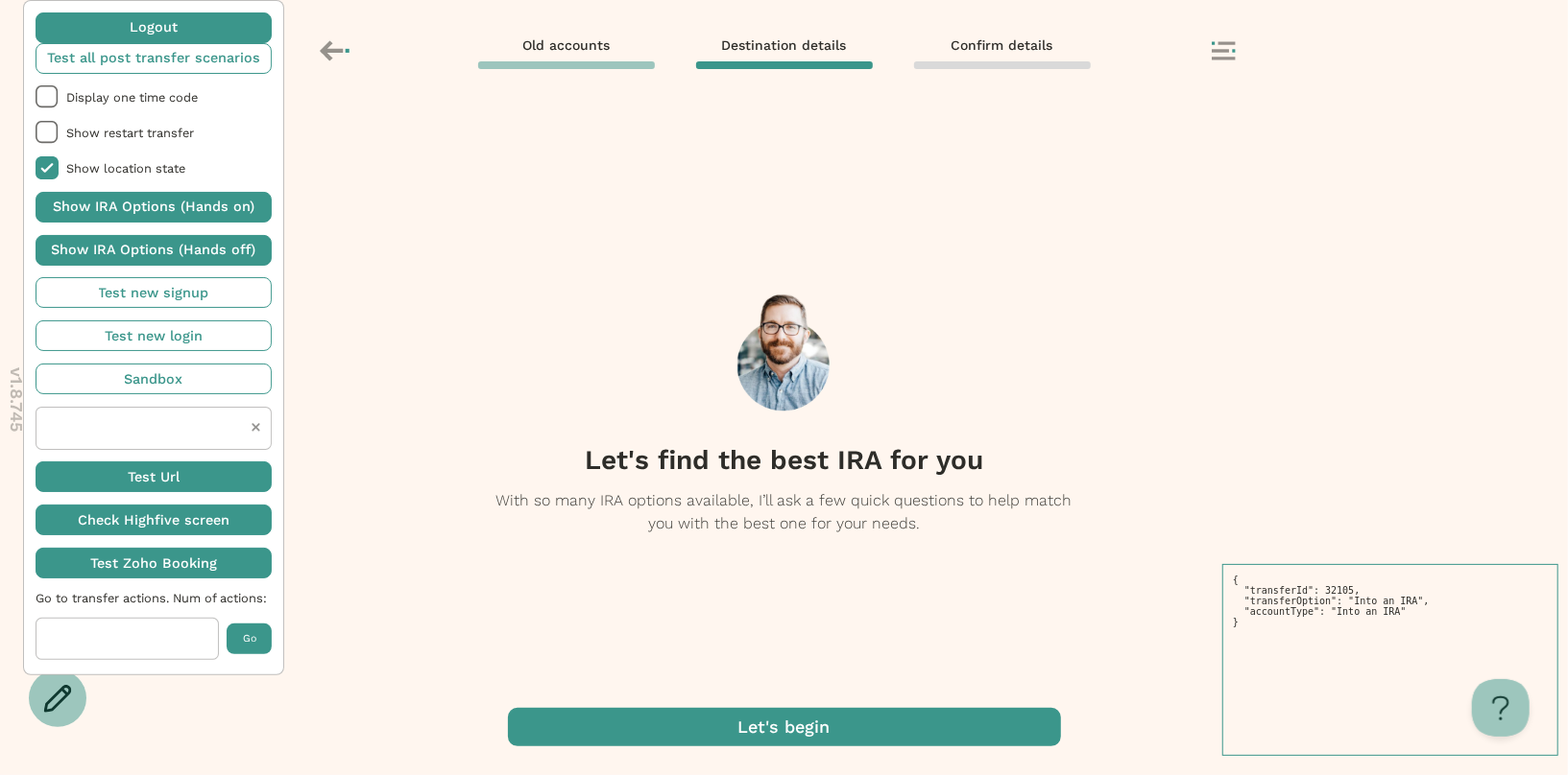
click at [790, 726] on span "button" at bounding box center [784, 727] width 552 height 38
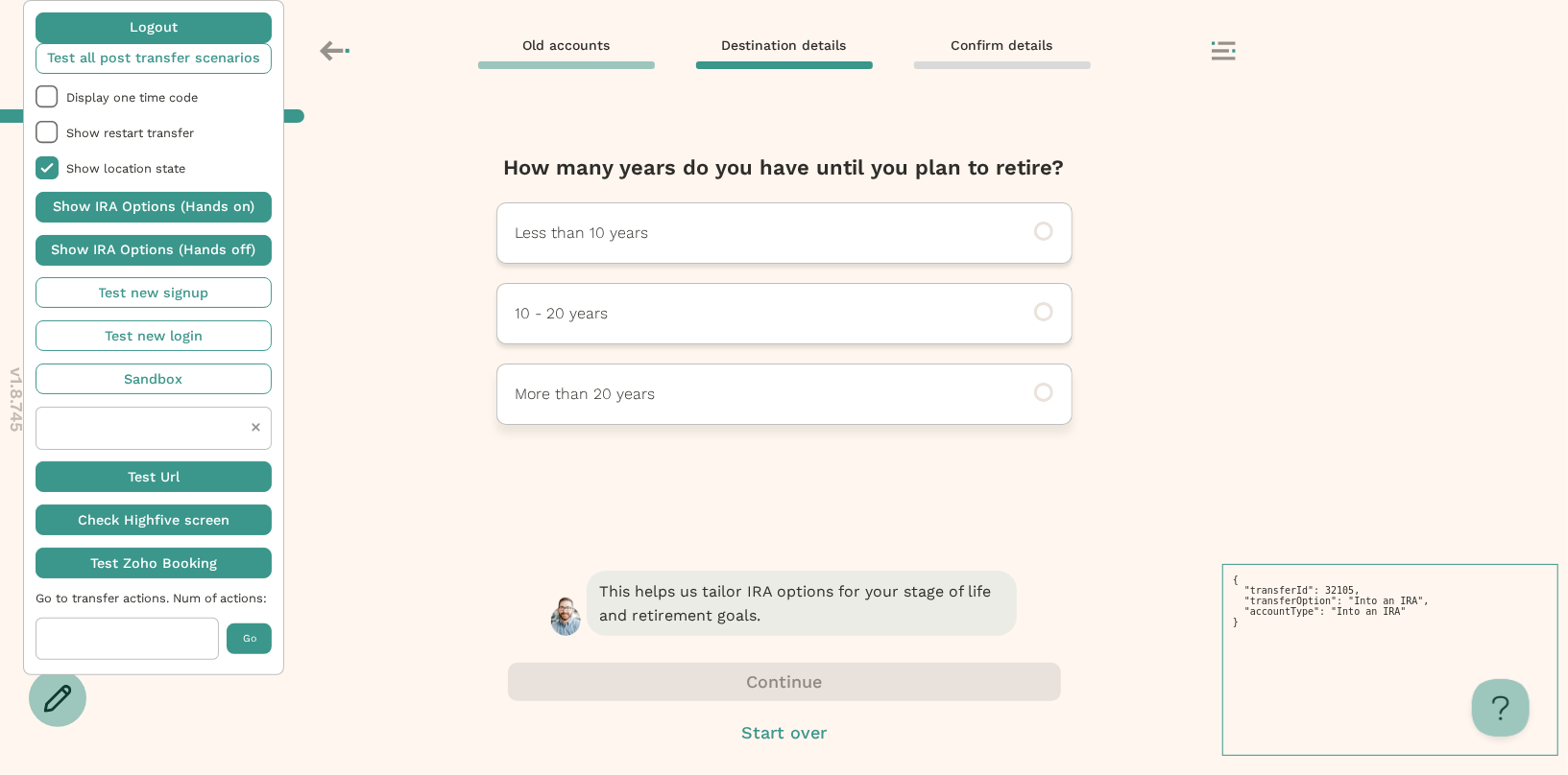
click at [808, 420] on div "More than 20 years" at bounding box center [784, 394] width 576 height 62
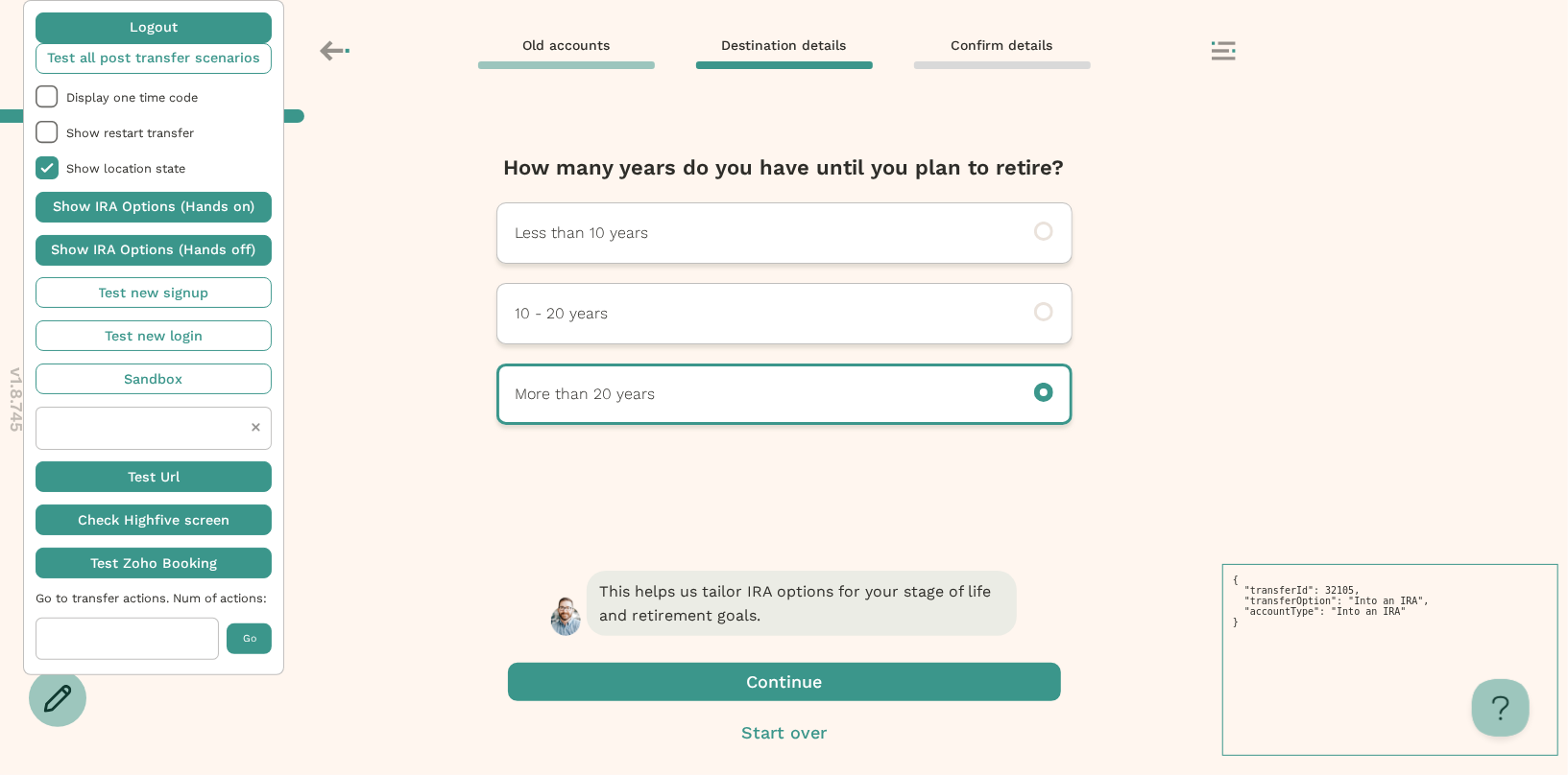
click at [783, 694] on span "button" at bounding box center [784, 682] width 552 height 38
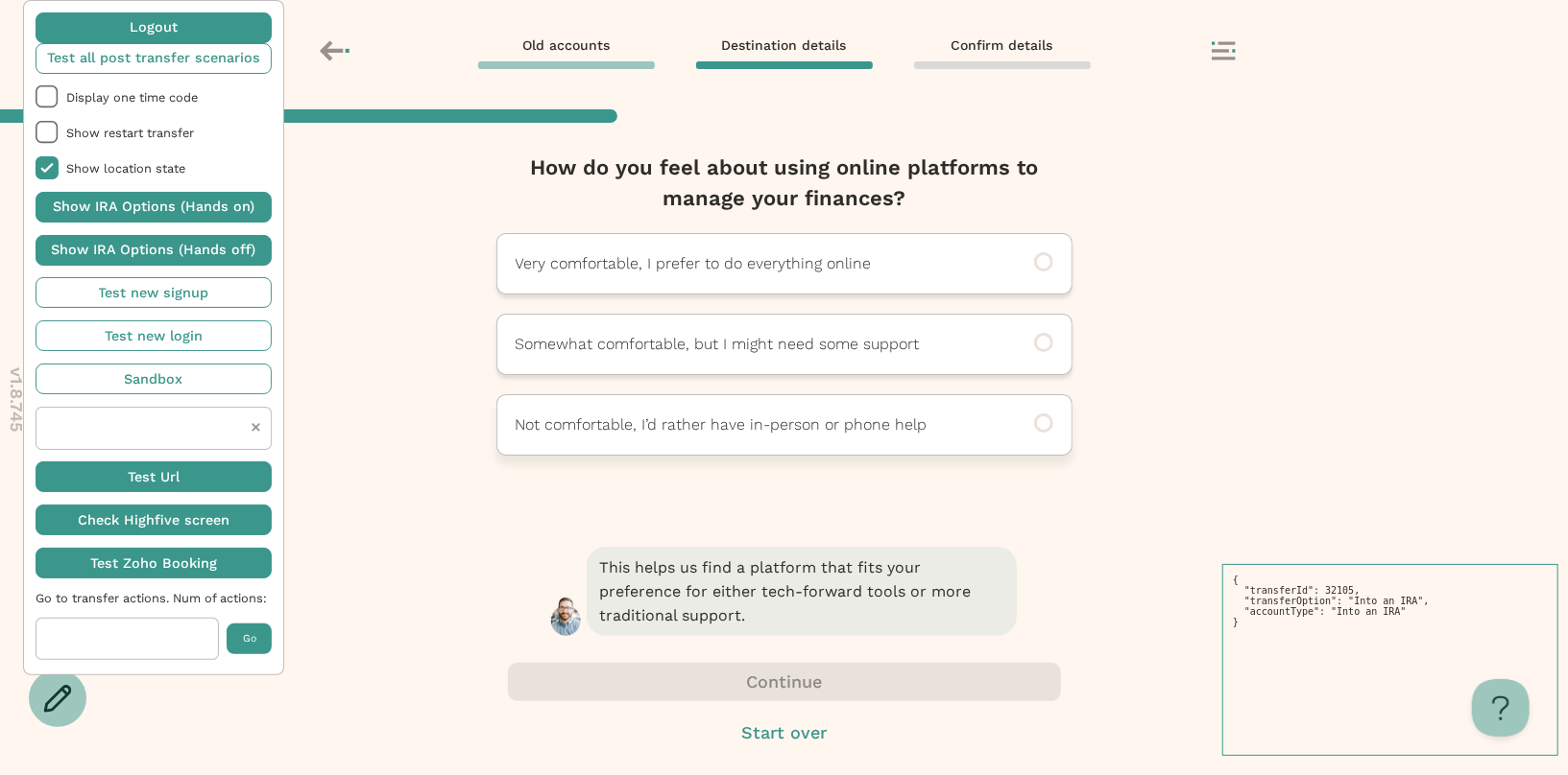
click at [818, 417] on p "Not comfortable, I’d rather have in-person or phone help" at bounding box center [758, 425] width 485 height 23
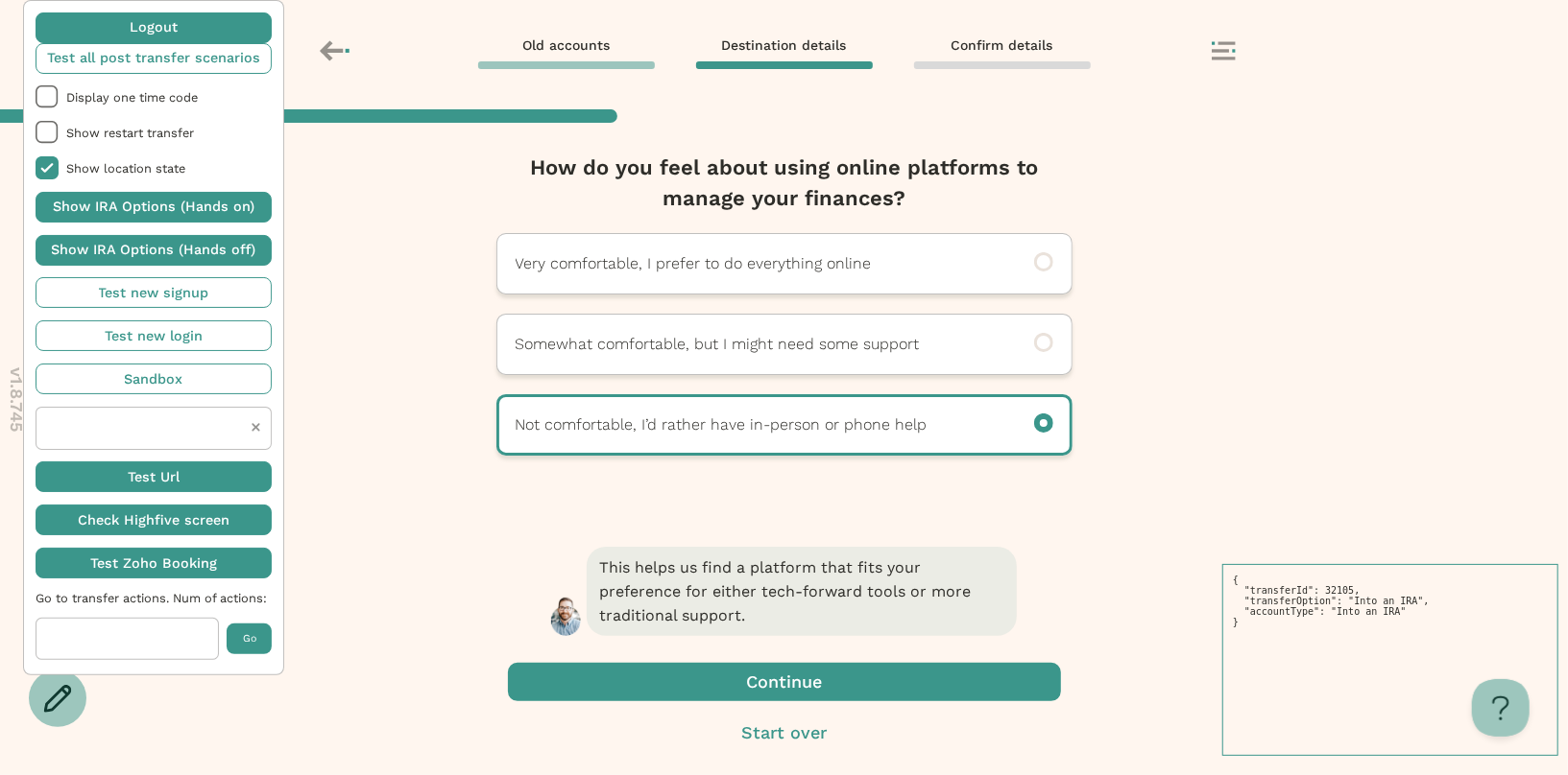
click at [813, 686] on span "button" at bounding box center [784, 682] width 552 height 38
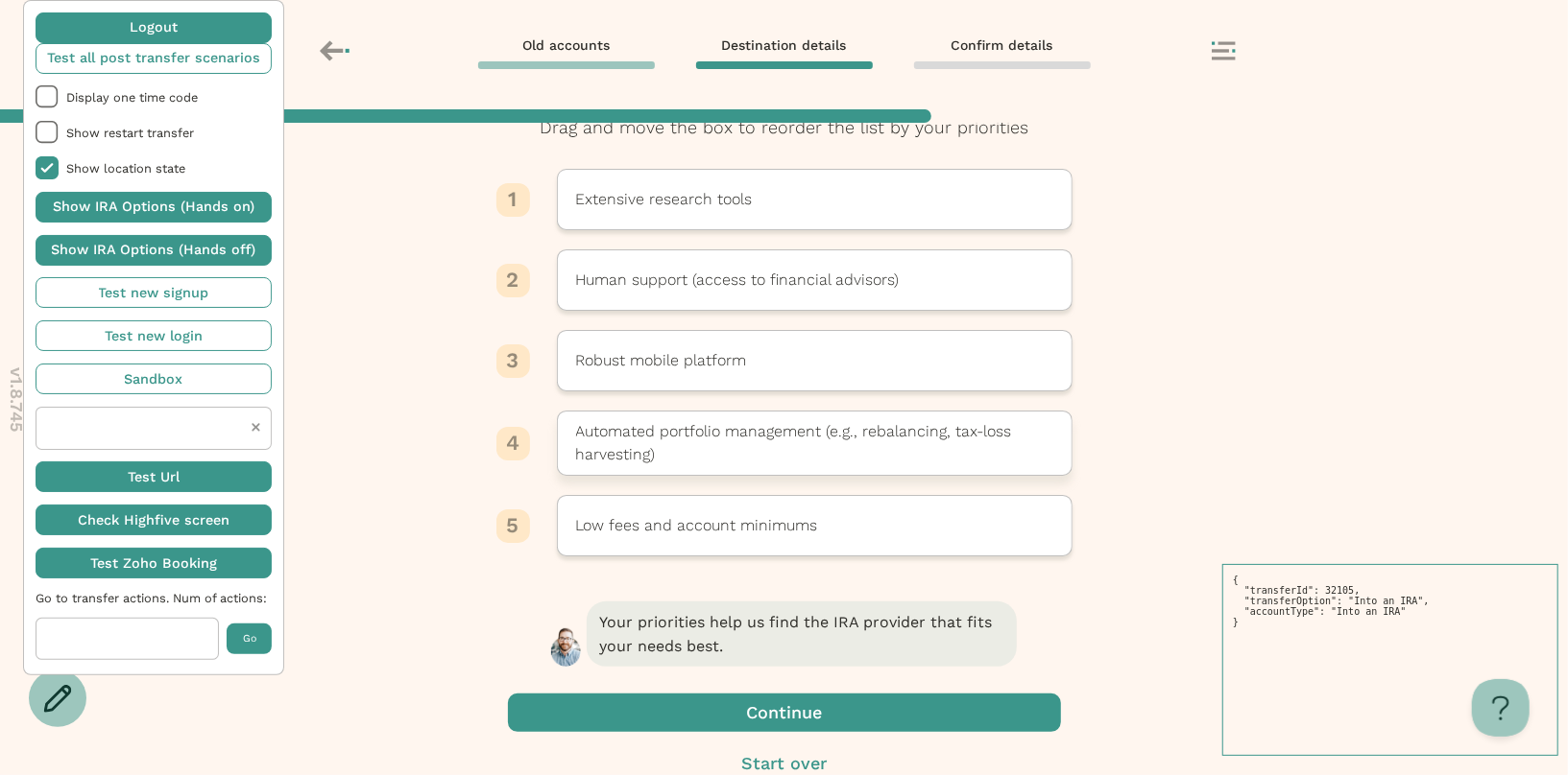
scroll to position [139, 0]
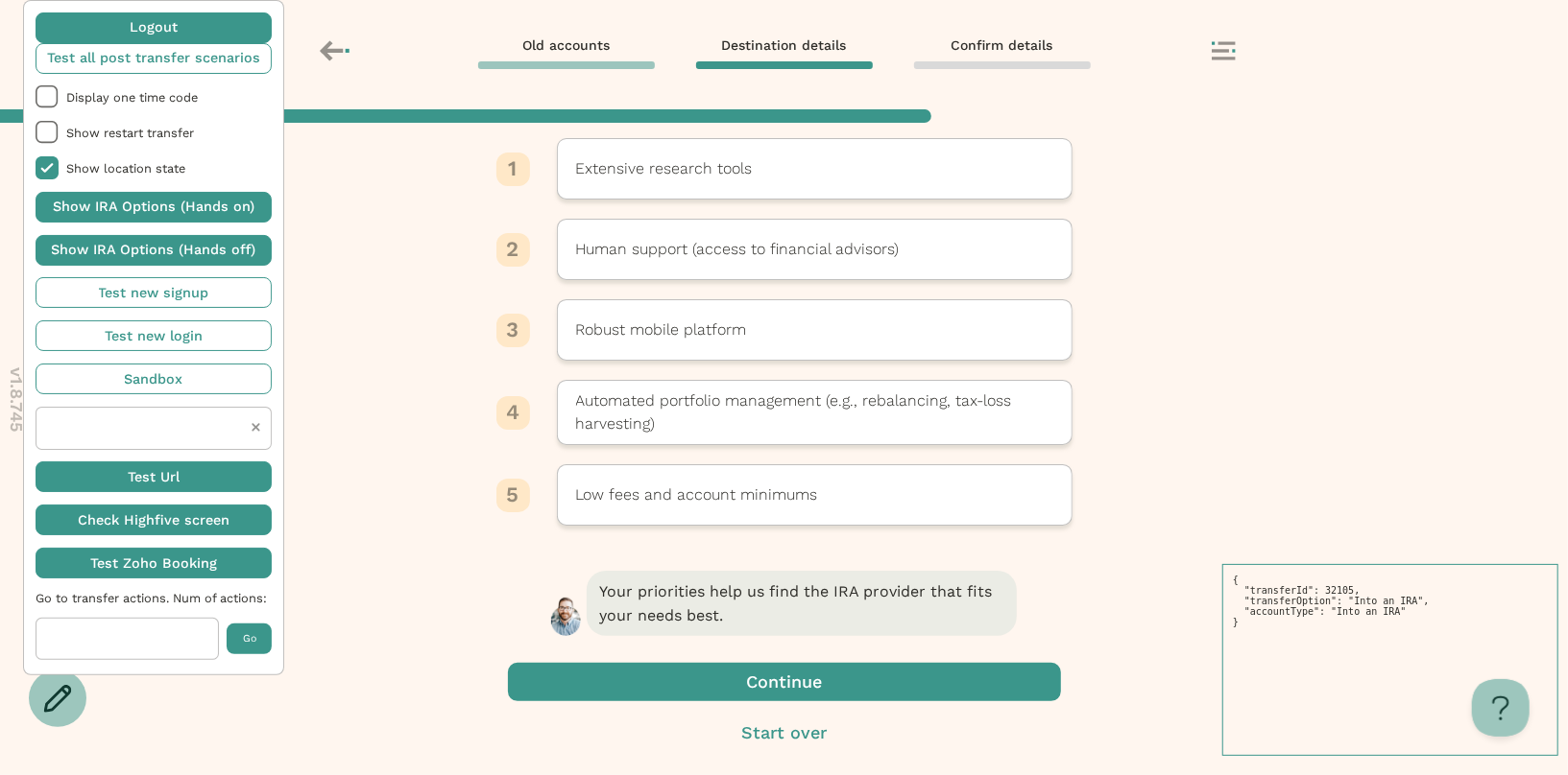
click at [782, 684] on span "button" at bounding box center [784, 682] width 552 height 38
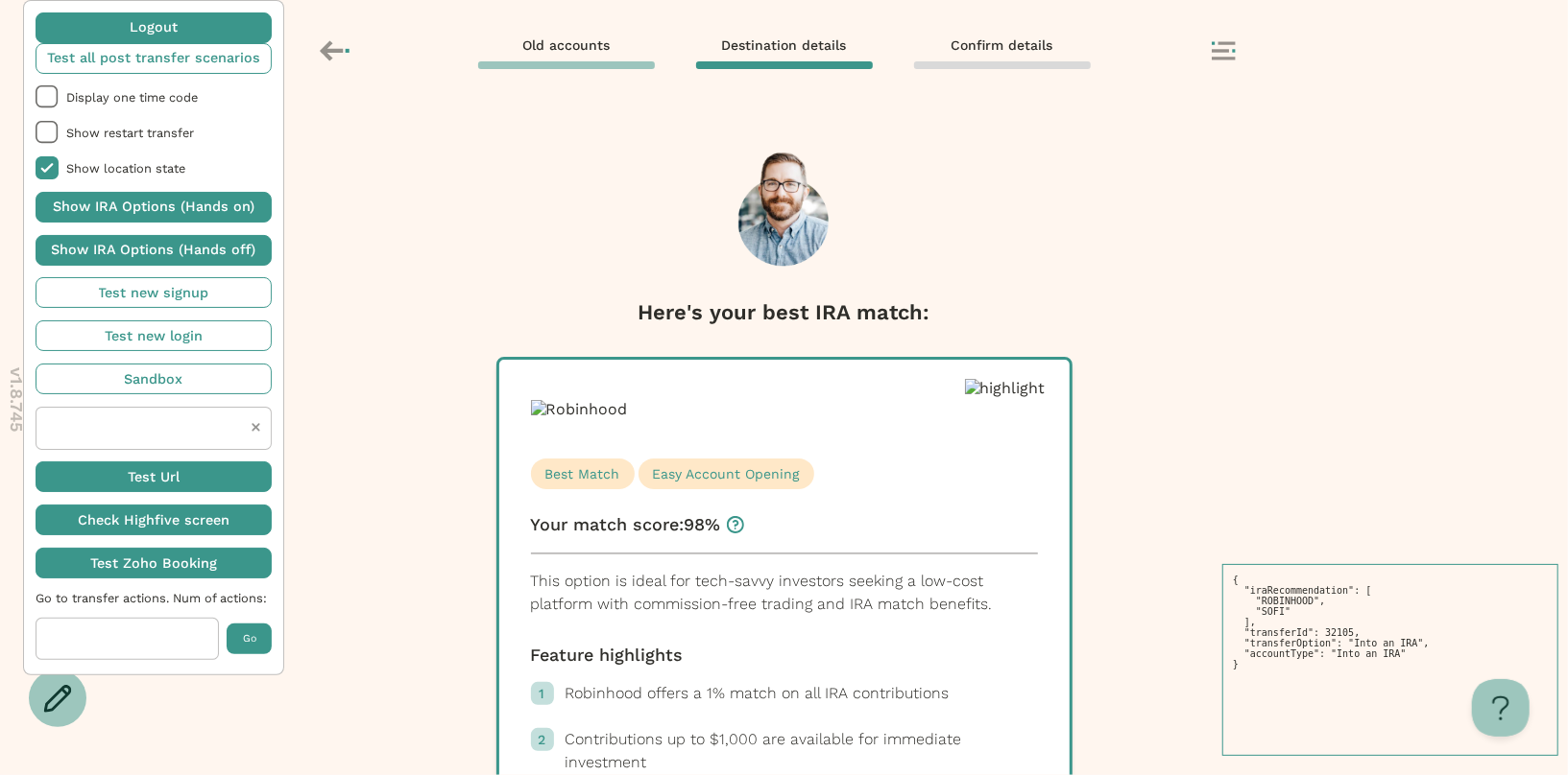
click at [1223, 55] on icon at bounding box center [1224, 51] width 24 height 20
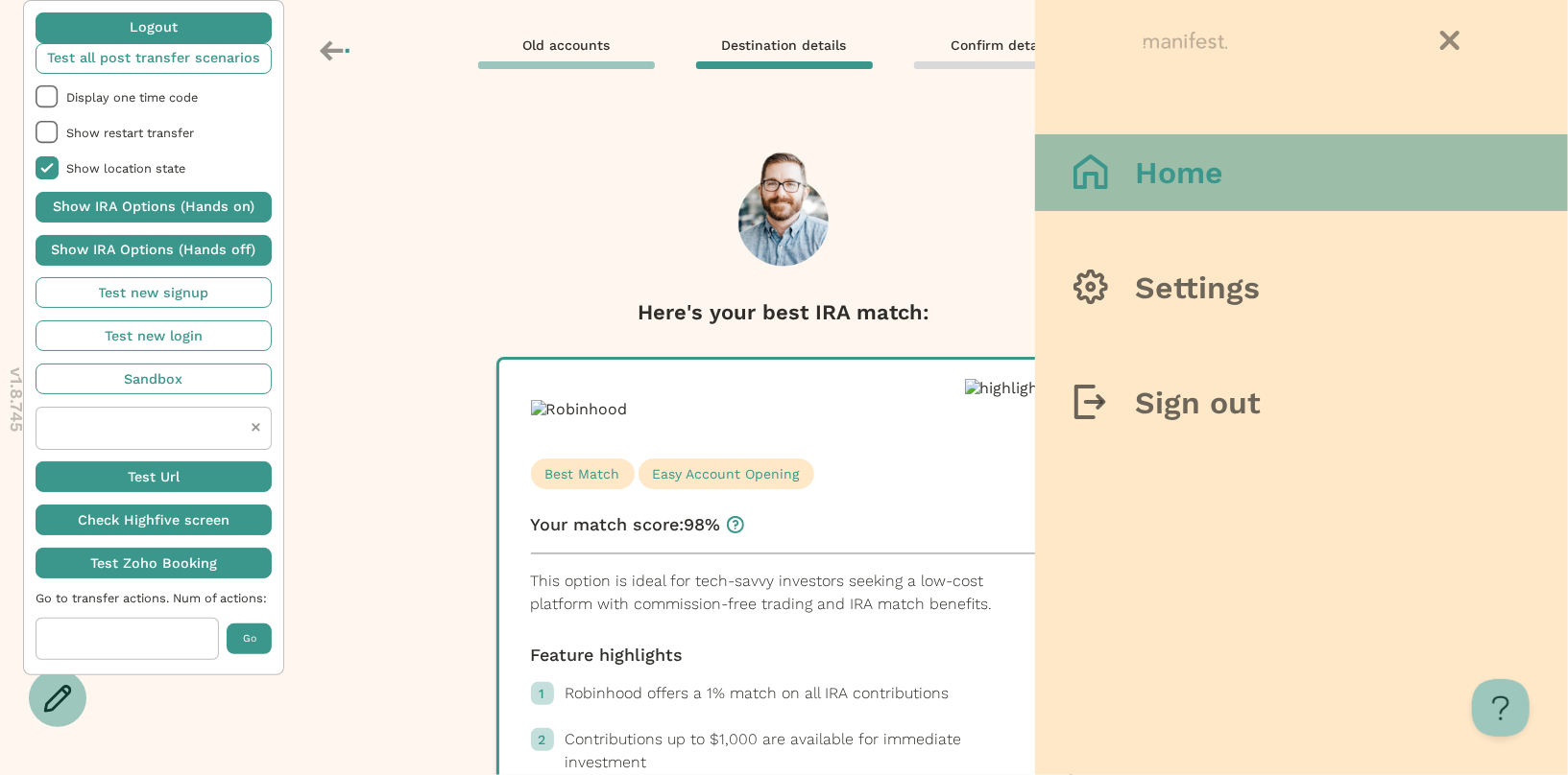
click at [1162, 179] on h3 "Home" at bounding box center [1178, 173] width 88 height 38
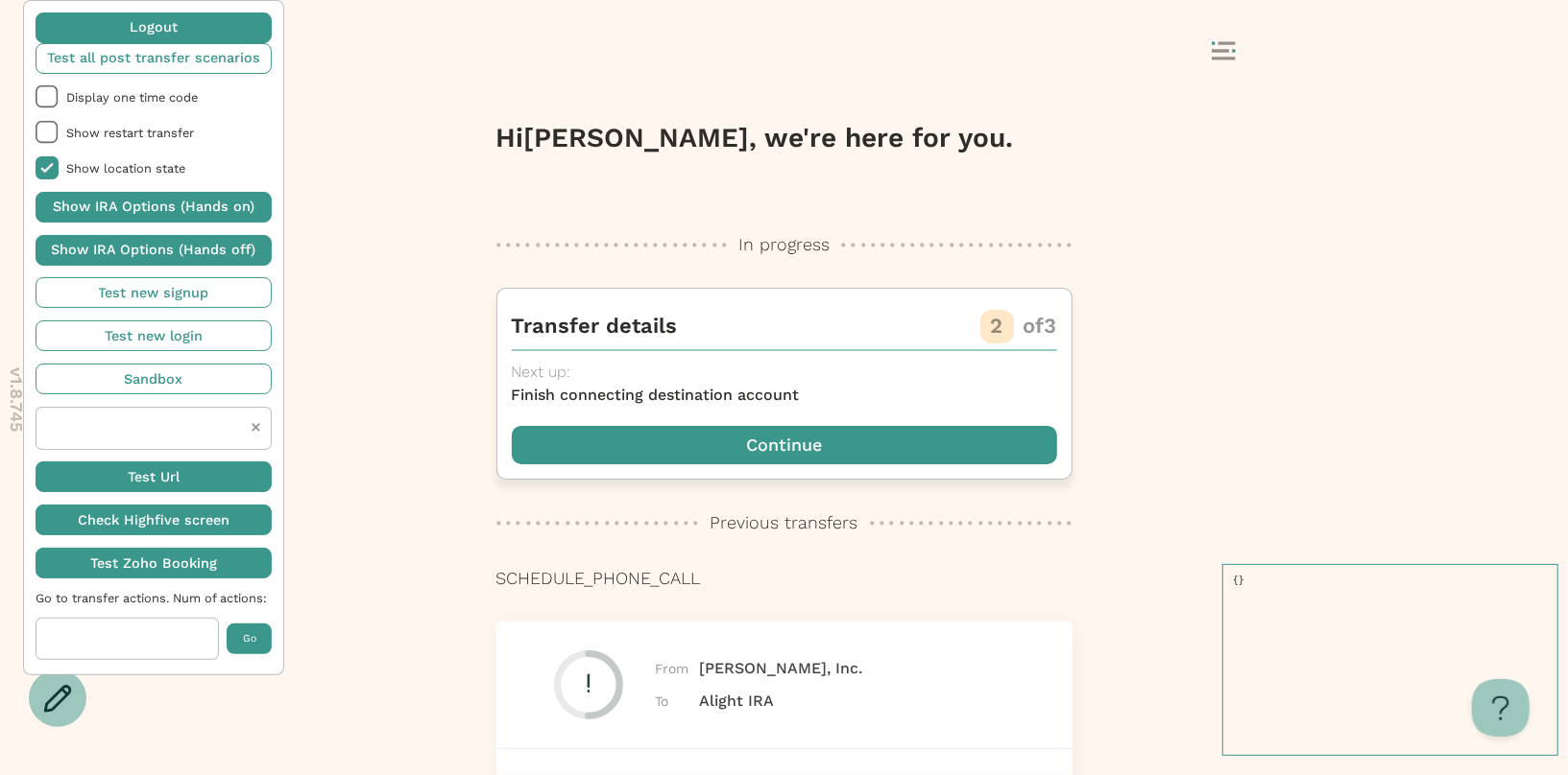
click at [734, 440] on span "button" at bounding box center [784, 444] width 546 height 38
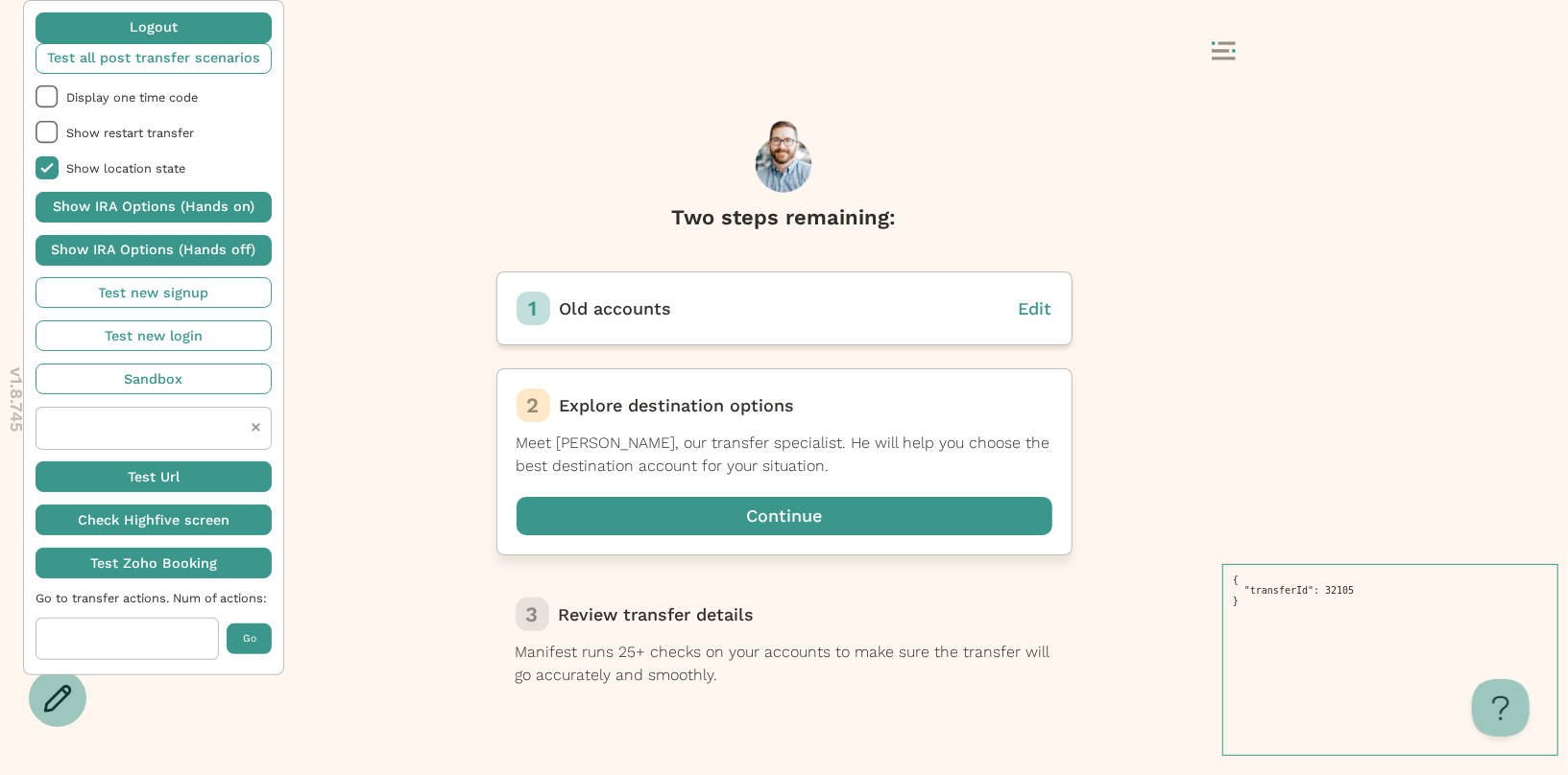
click at [734, 529] on span "button" at bounding box center [784, 516] width 536 height 38
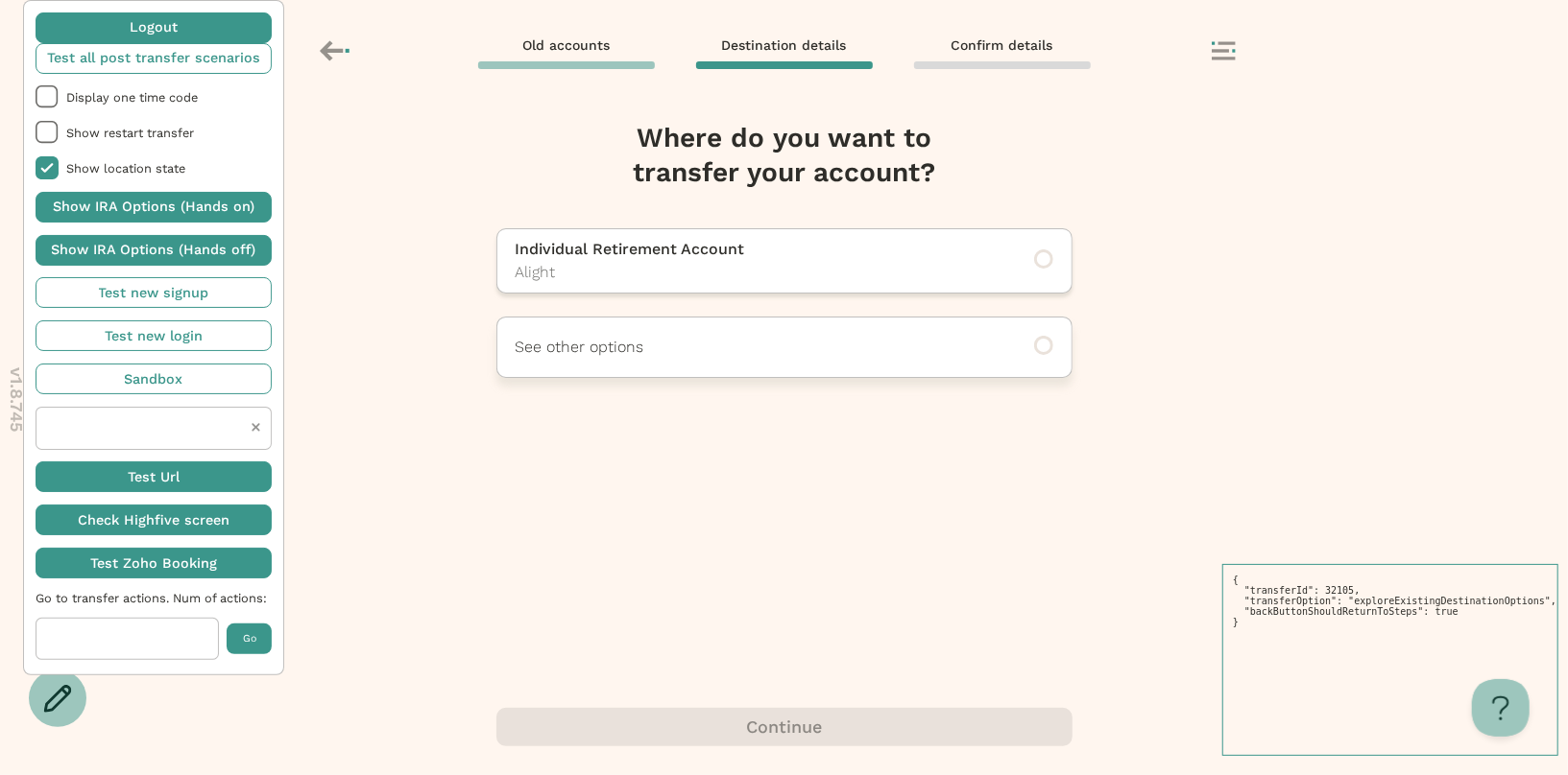
click at [764, 361] on div "See other options" at bounding box center [784, 347] width 576 height 62
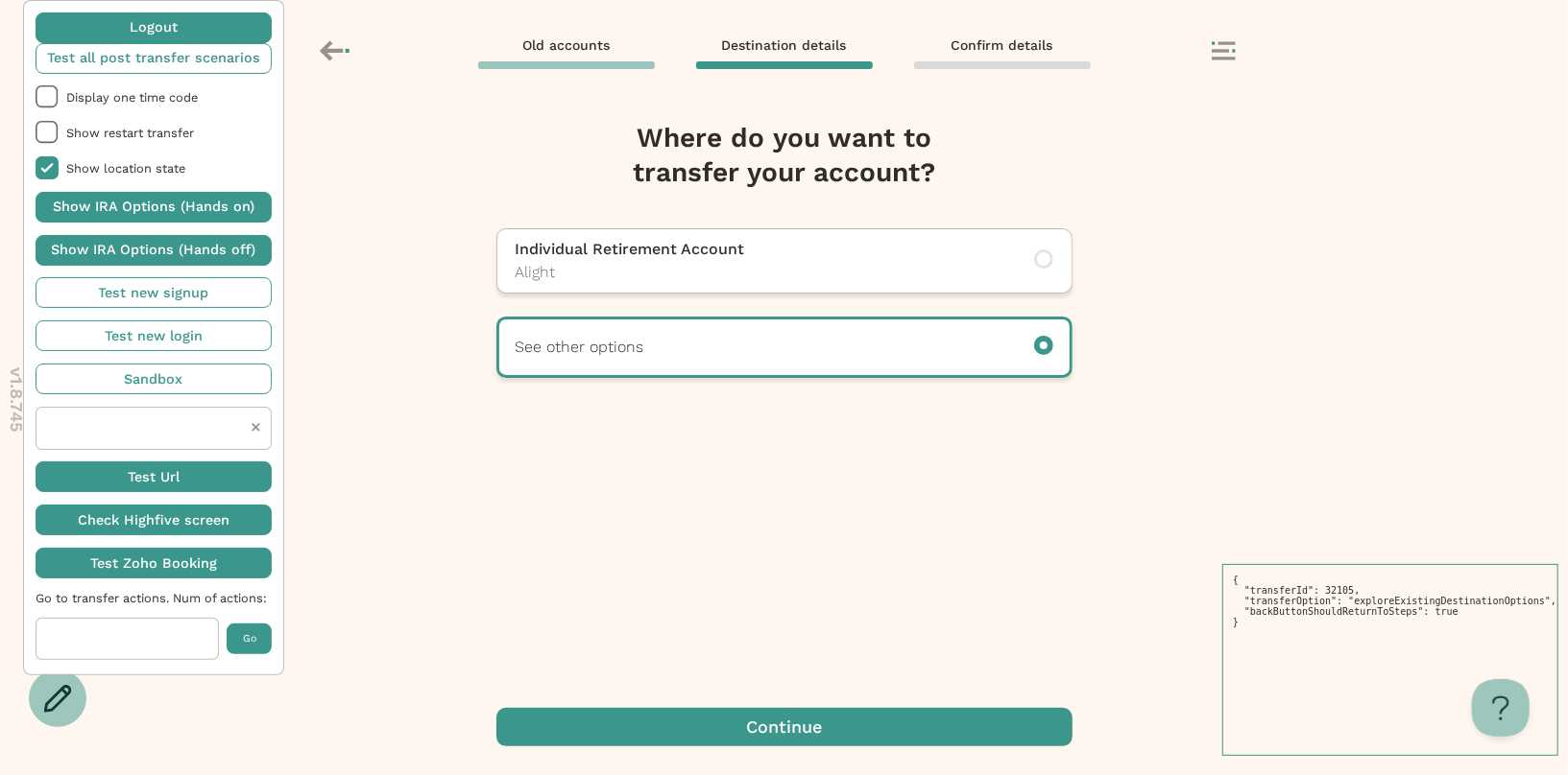
click at [756, 714] on span "button" at bounding box center [784, 727] width 576 height 38
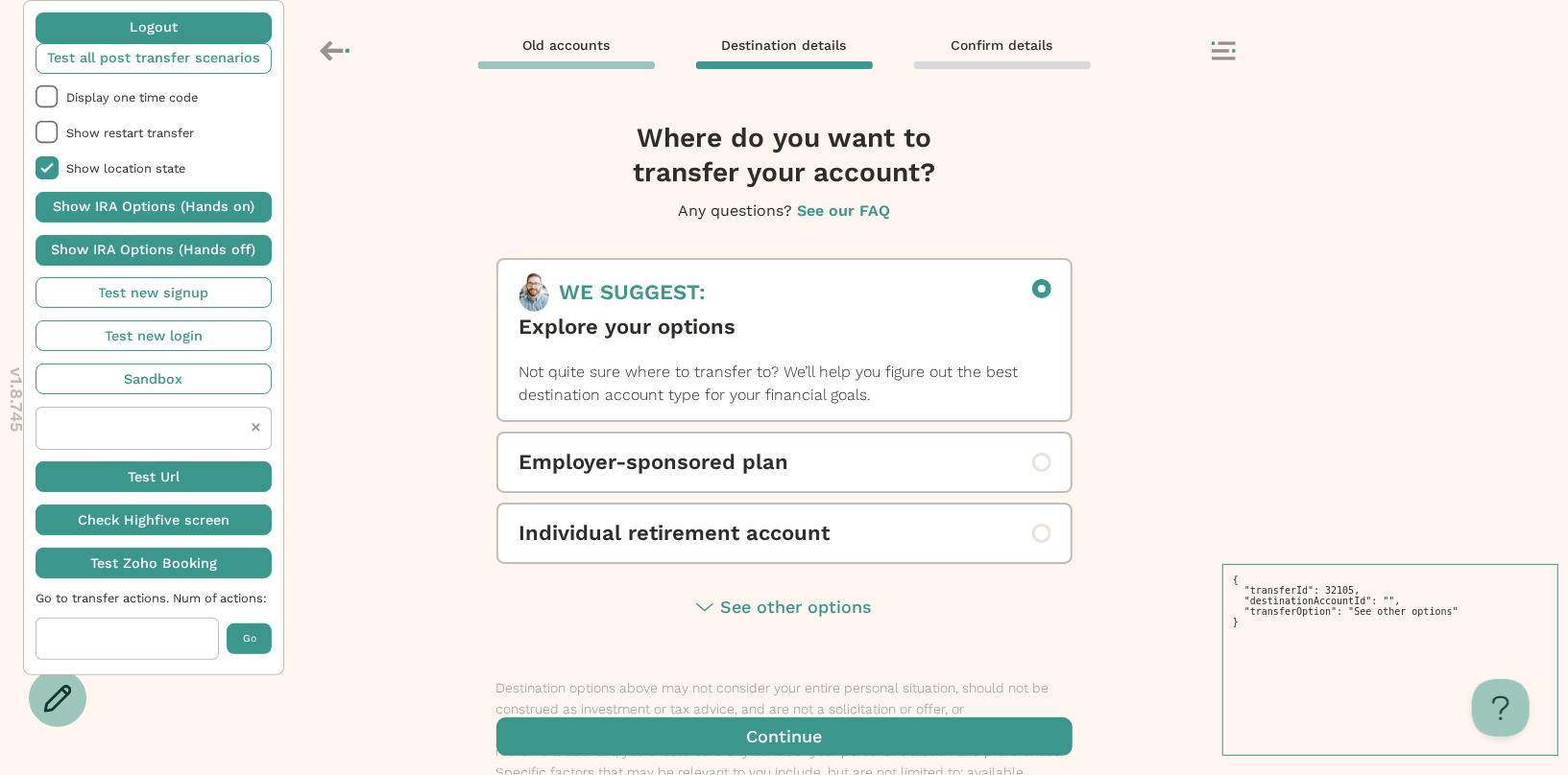
click at [757, 739] on span "button" at bounding box center [784, 737] width 576 height 38
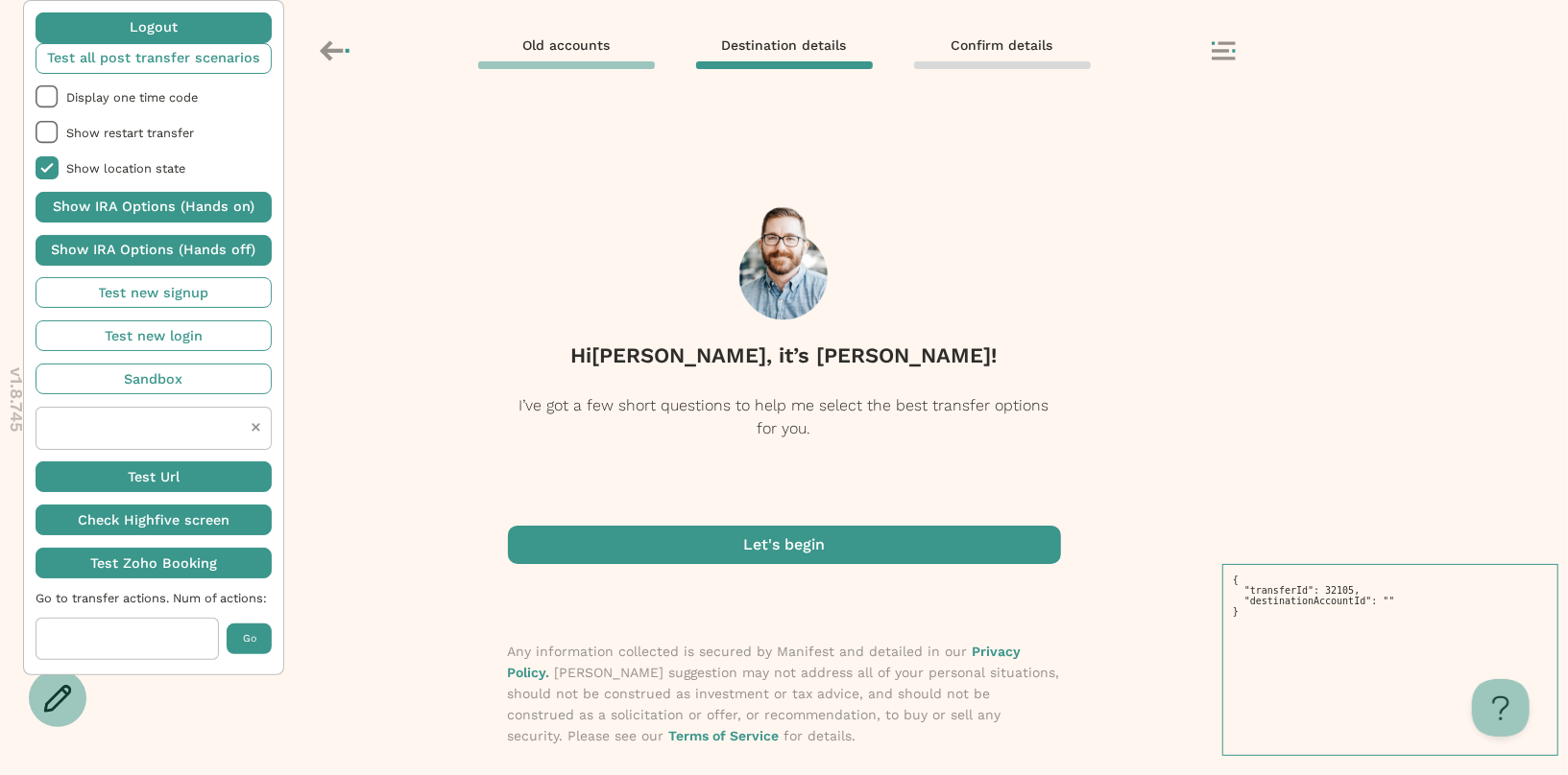
click at [732, 524] on div "Hi Irene , it’s Henry! I’ve got a few short questions to help me select the bes…" at bounding box center [784, 323] width 552 height 405
click at [730, 539] on span "button" at bounding box center [784, 544] width 552 height 38
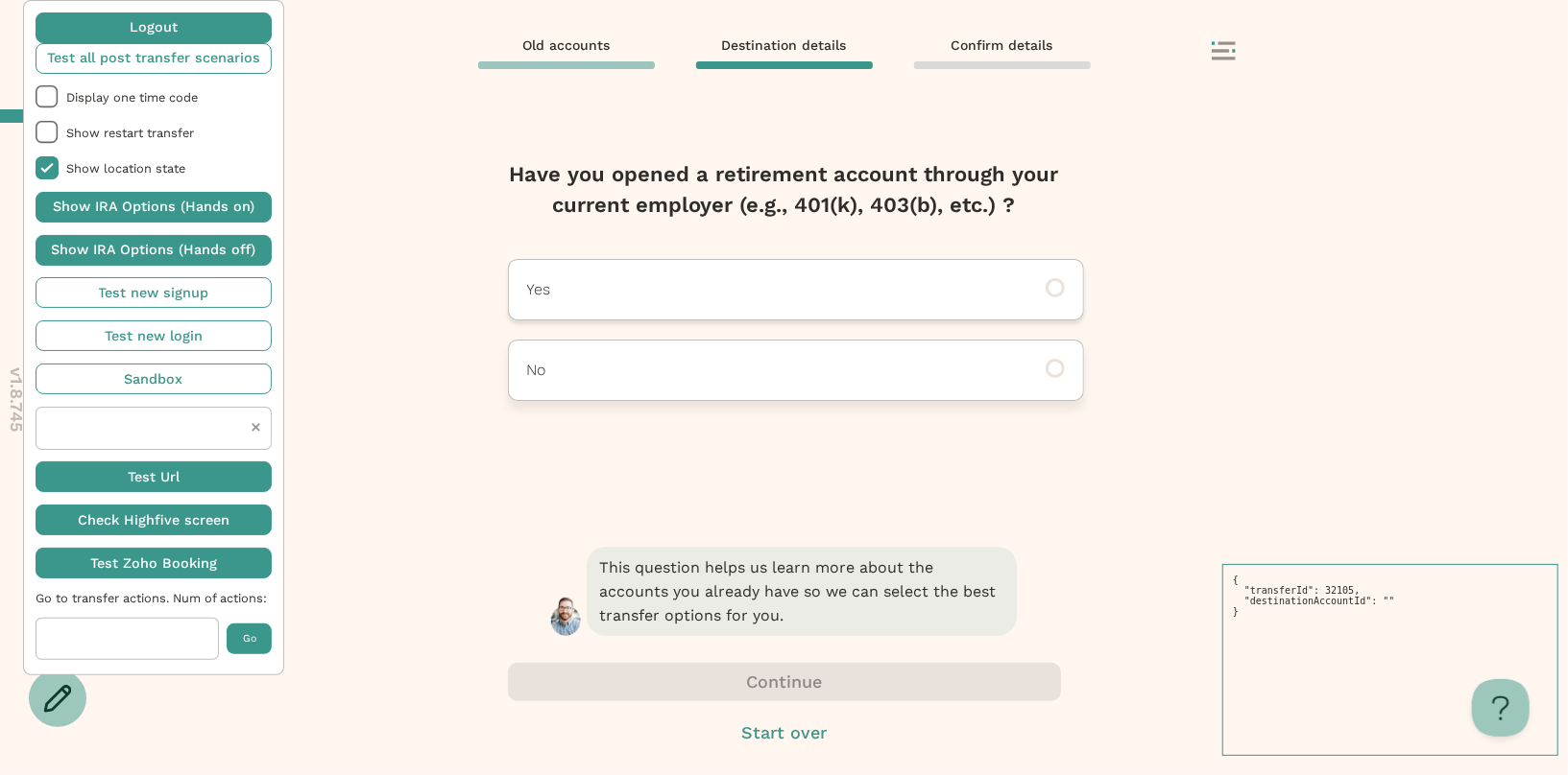
click at [732, 377] on p "No" at bounding box center [769, 370] width 485 height 23
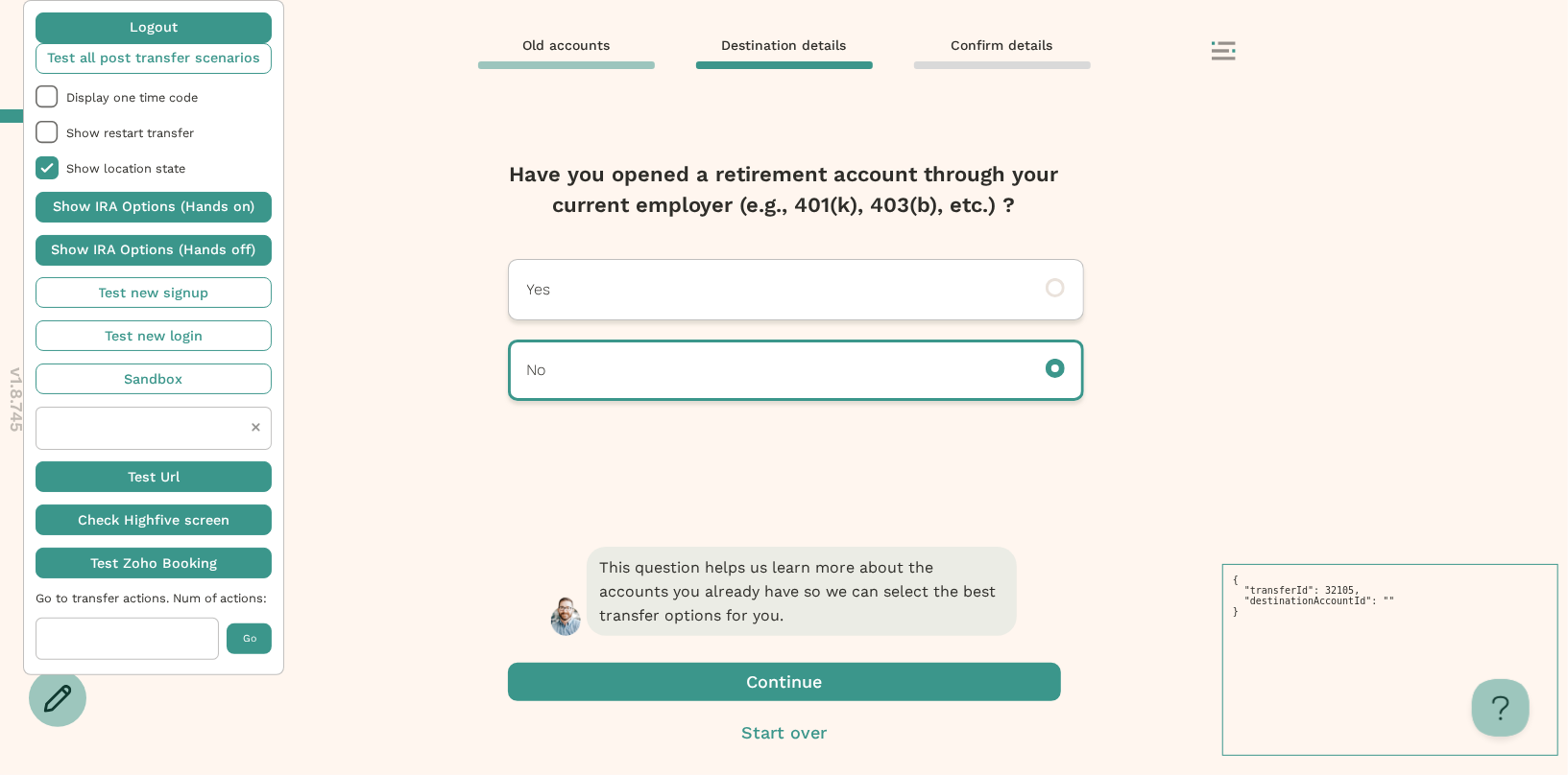
click at [714, 678] on span "button" at bounding box center [784, 682] width 552 height 38
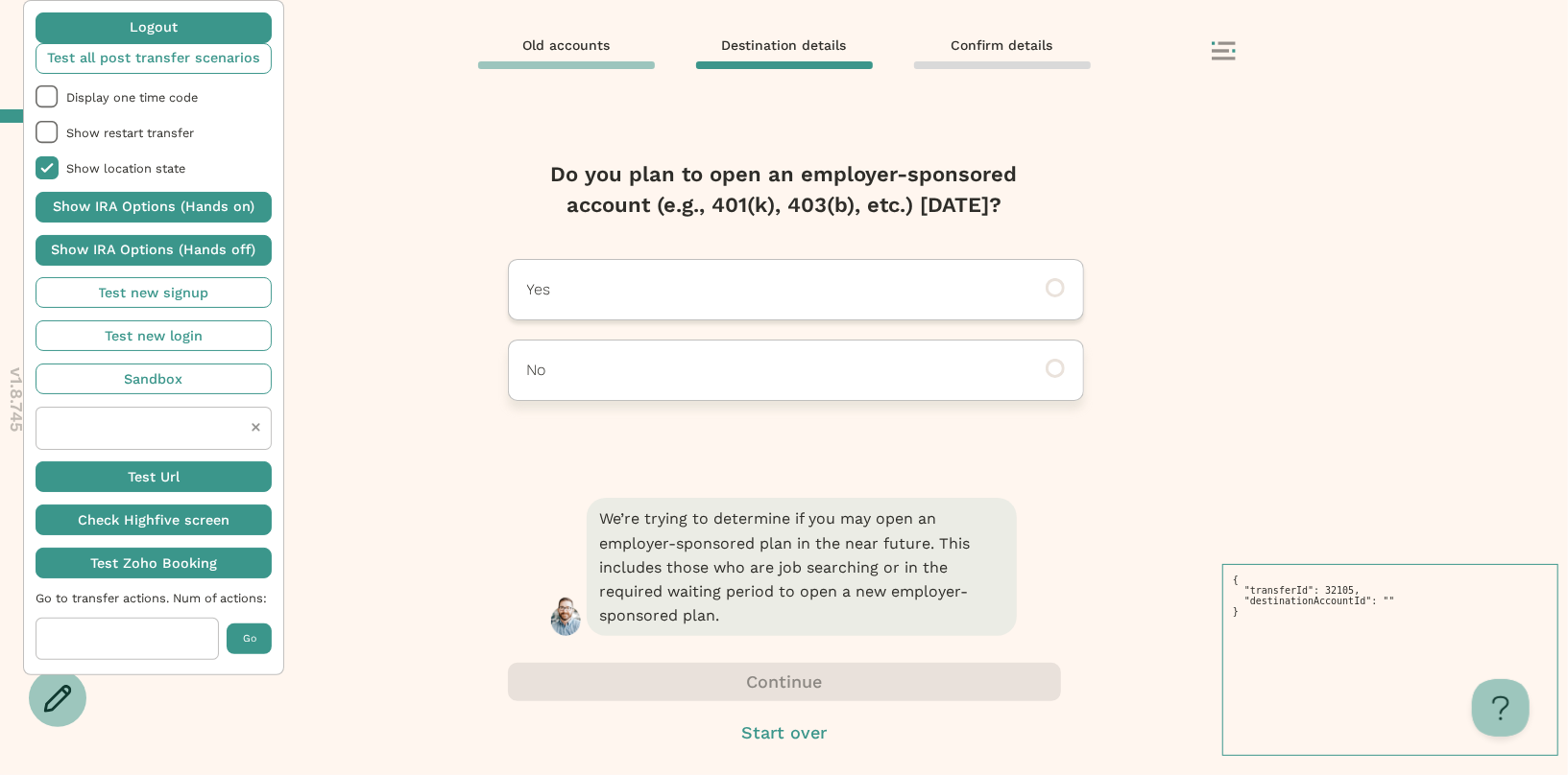
click at [734, 386] on div "No" at bounding box center [796, 370] width 576 height 62
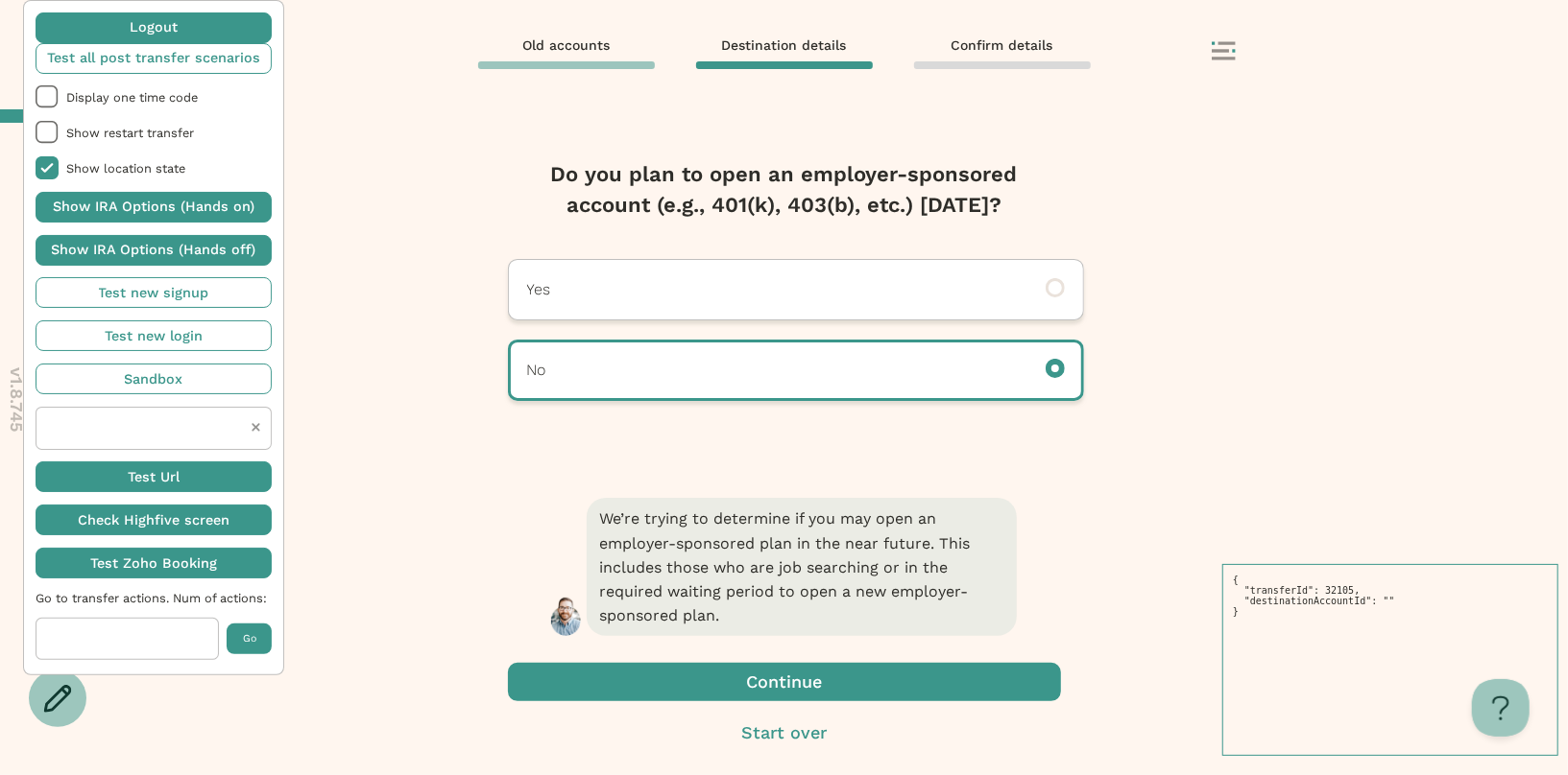
click at [713, 681] on span "button" at bounding box center [784, 682] width 552 height 38
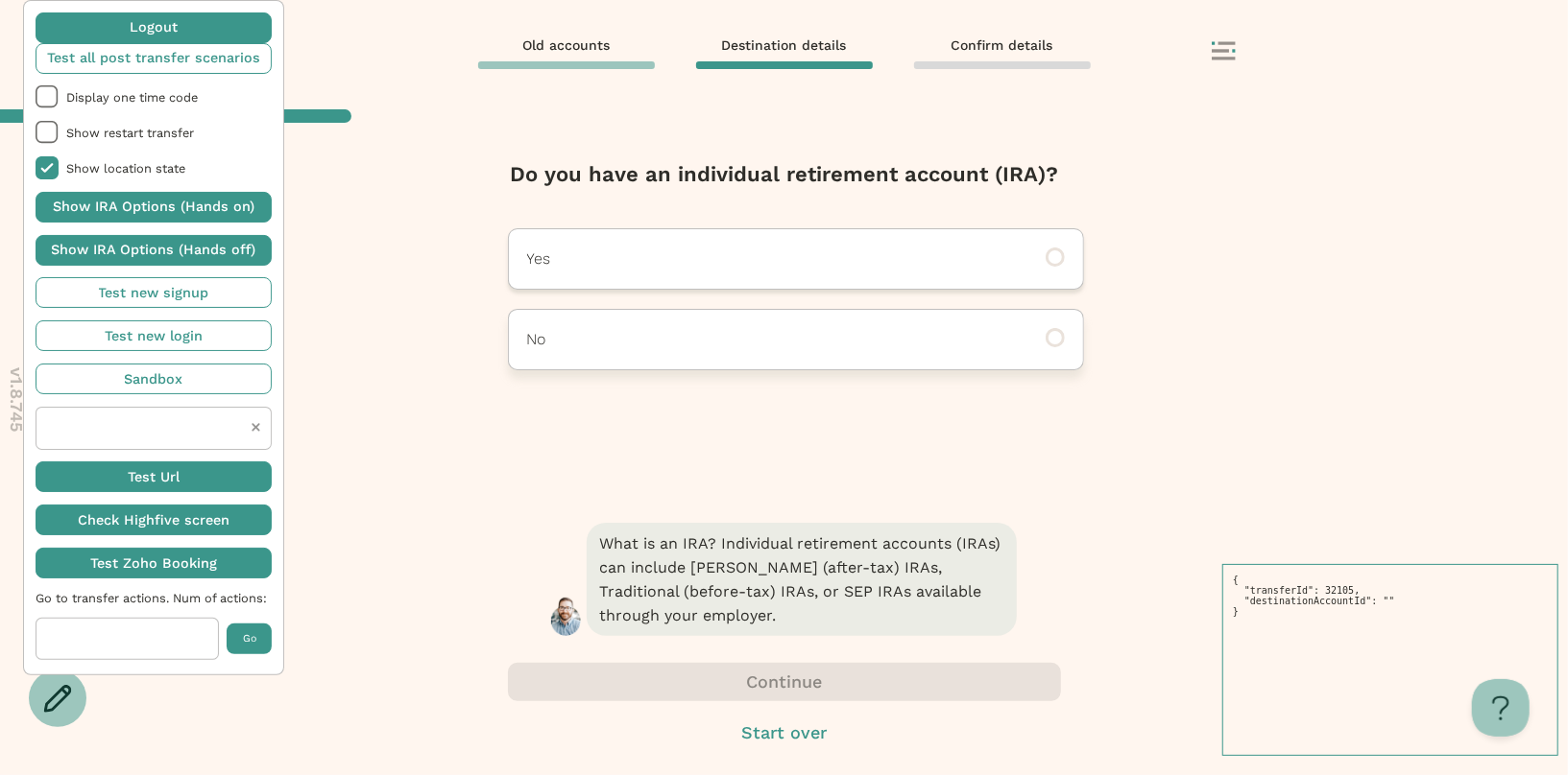
click at [757, 353] on div "No" at bounding box center [796, 339] width 576 height 62
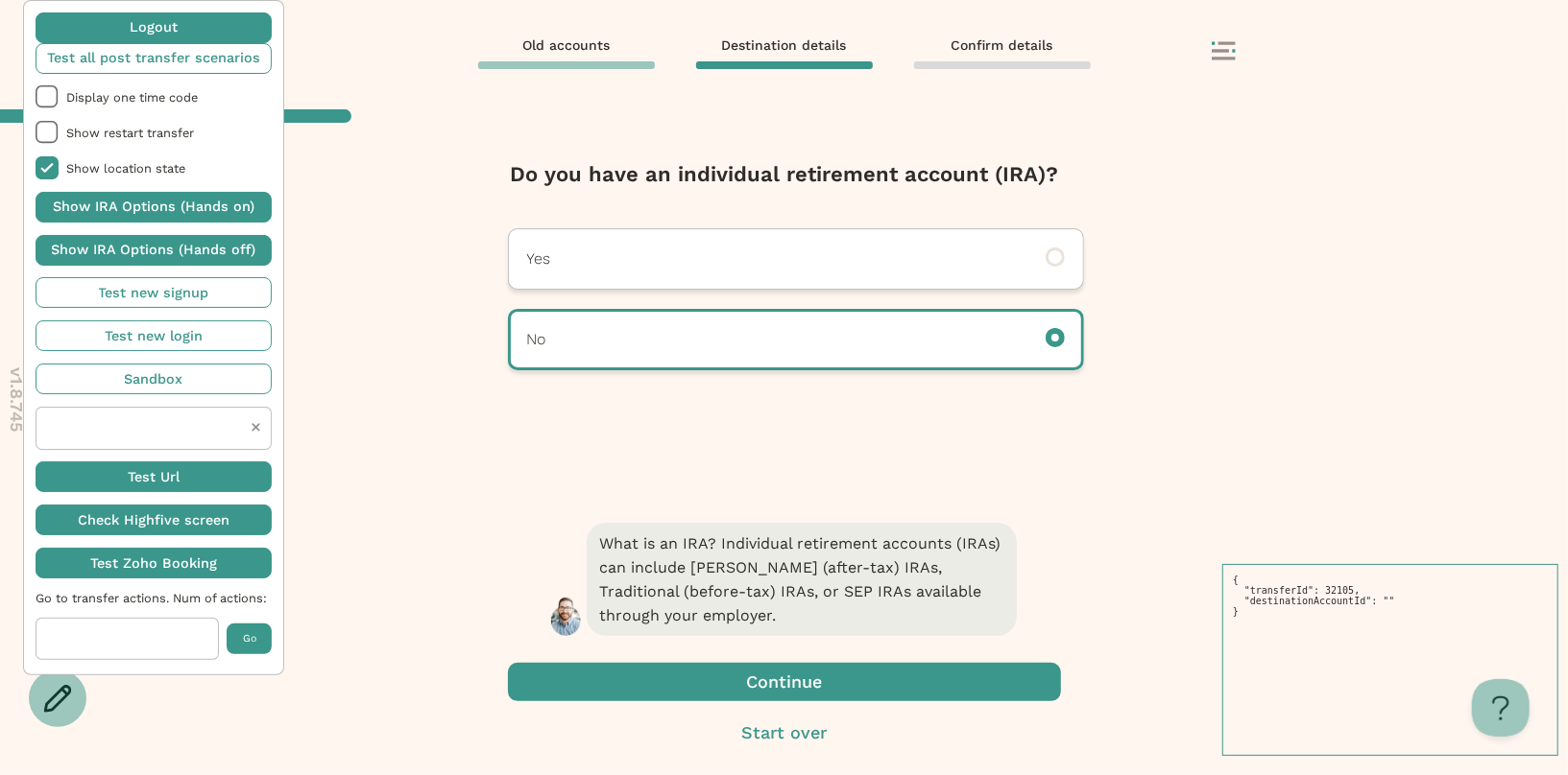
click at [692, 671] on span "button" at bounding box center [784, 682] width 552 height 38
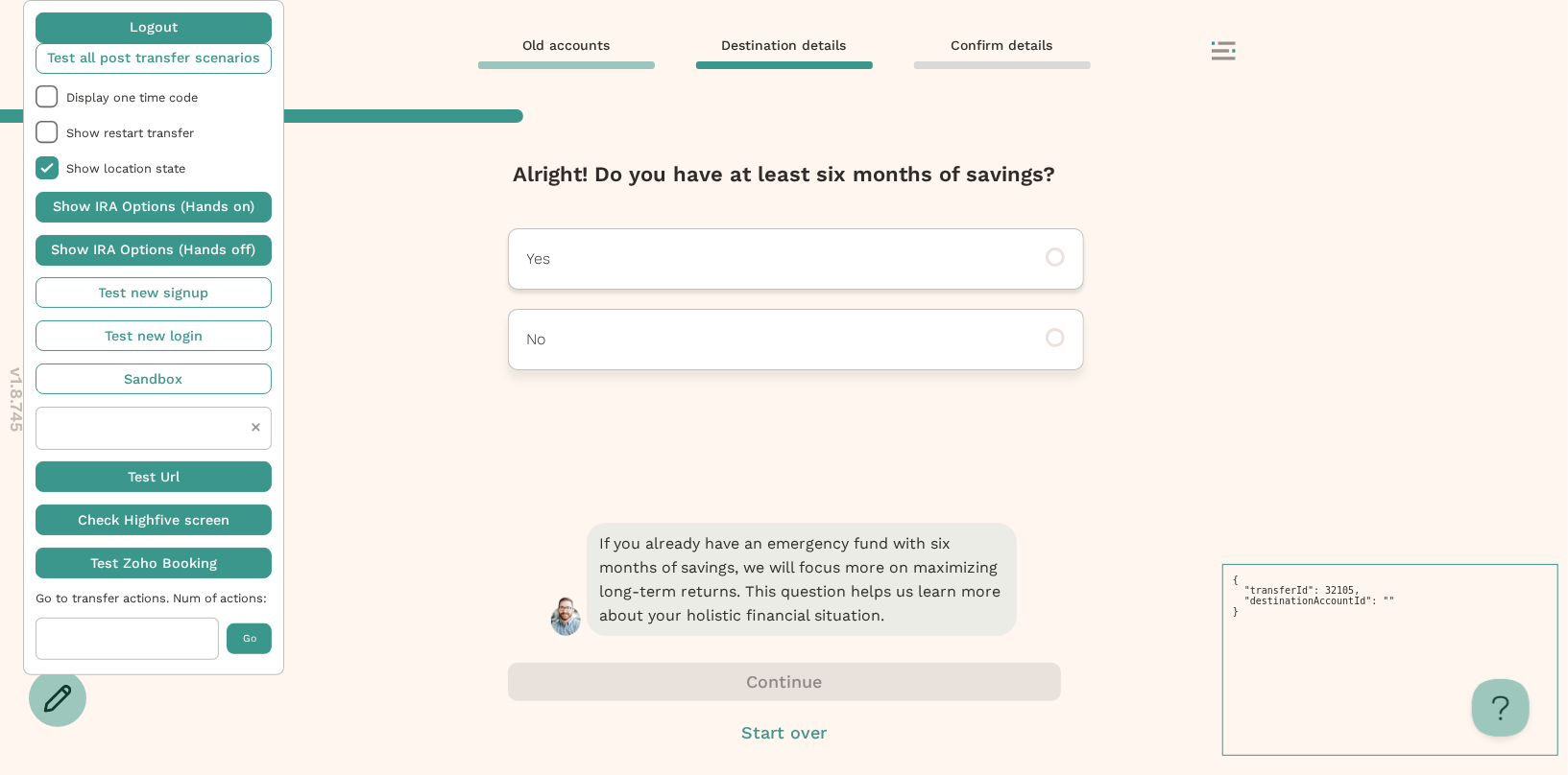
click at [742, 324] on div "No" at bounding box center [796, 339] width 576 height 62
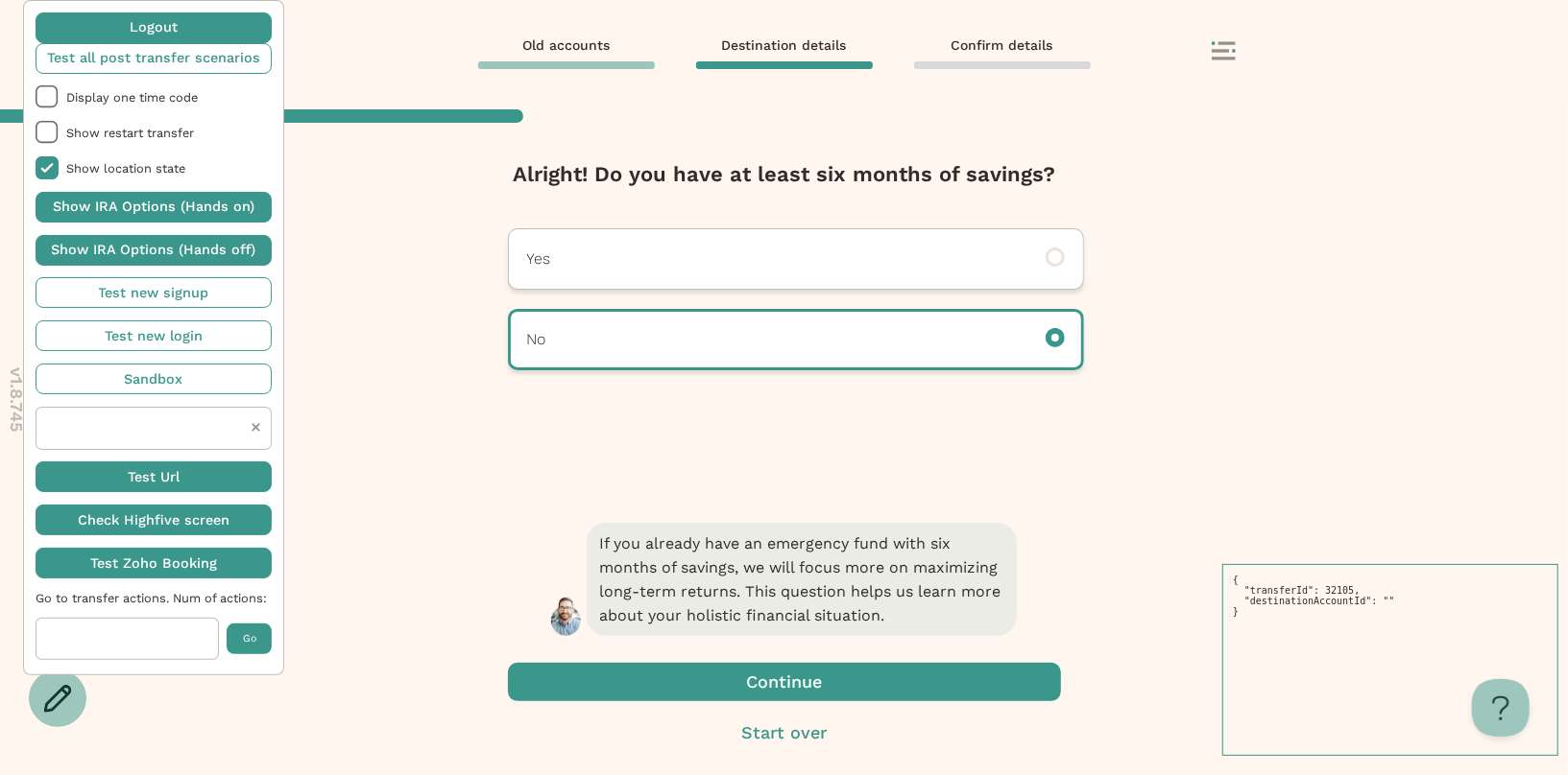
click at [691, 679] on span "button" at bounding box center [784, 682] width 552 height 38
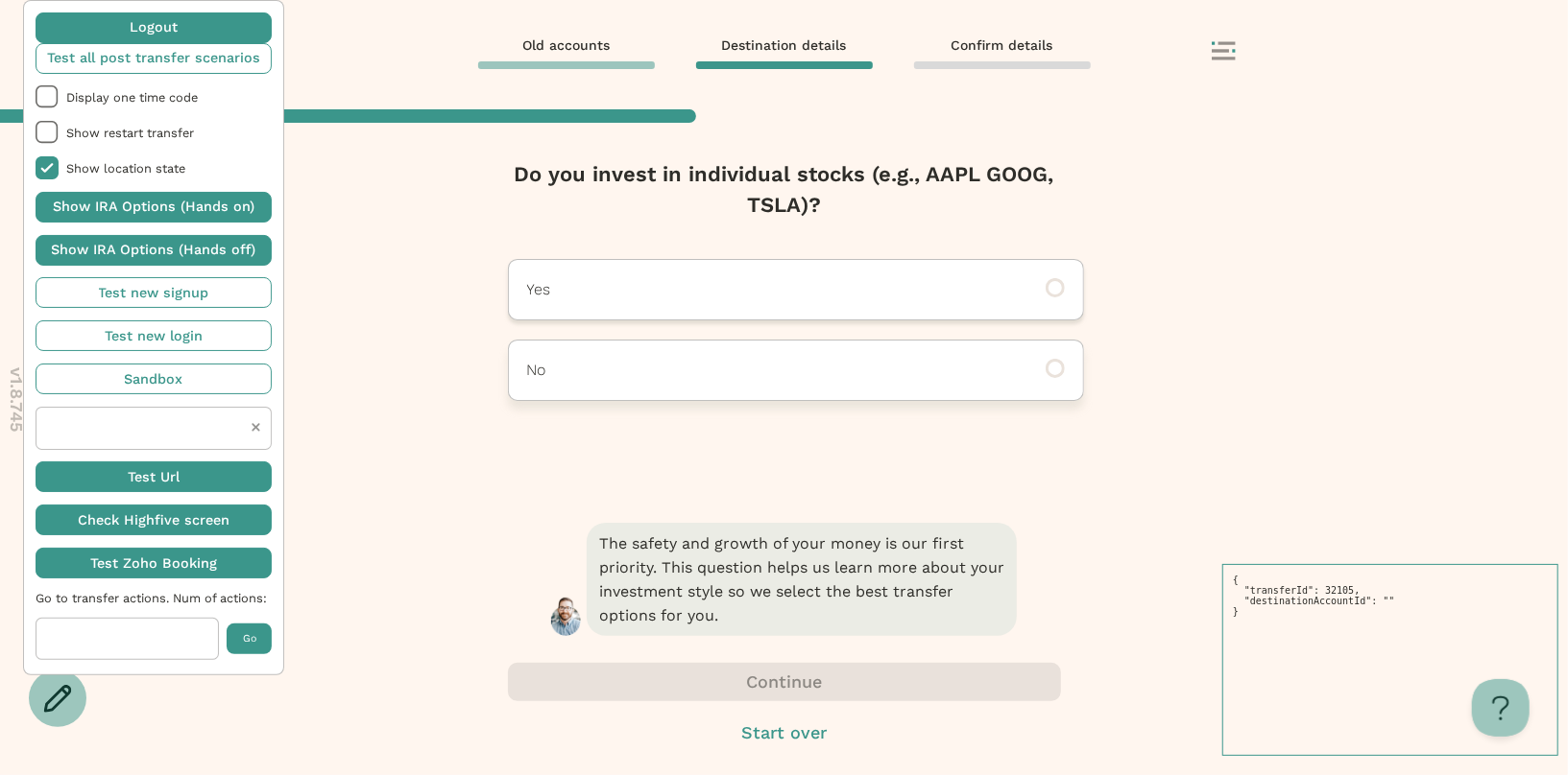
click at [730, 351] on div "No" at bounding box center [796, 370] width 576 height 62
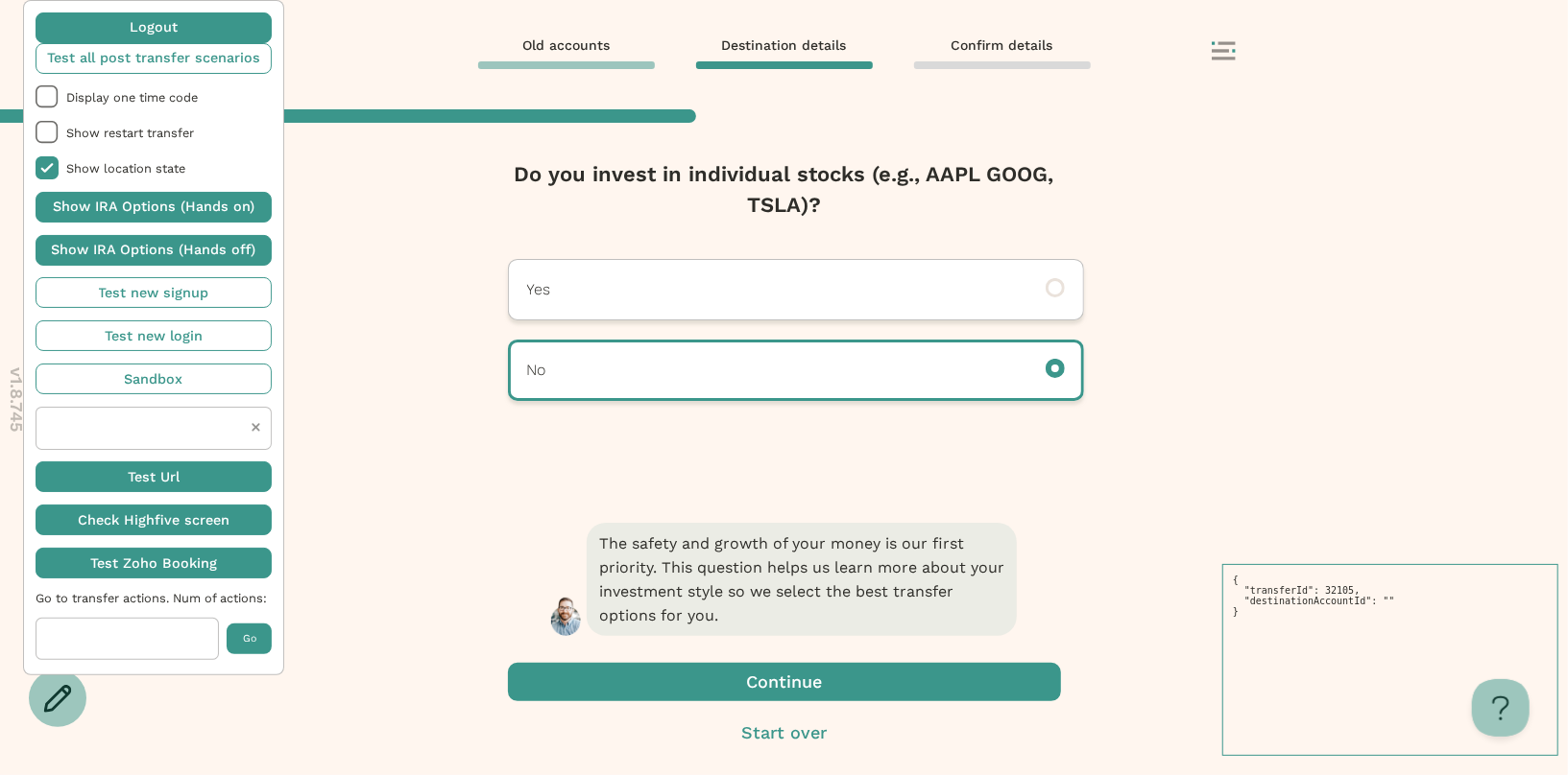
click at [692, 674] on span "button" at bounding box center [784, 682] width 552 height 38
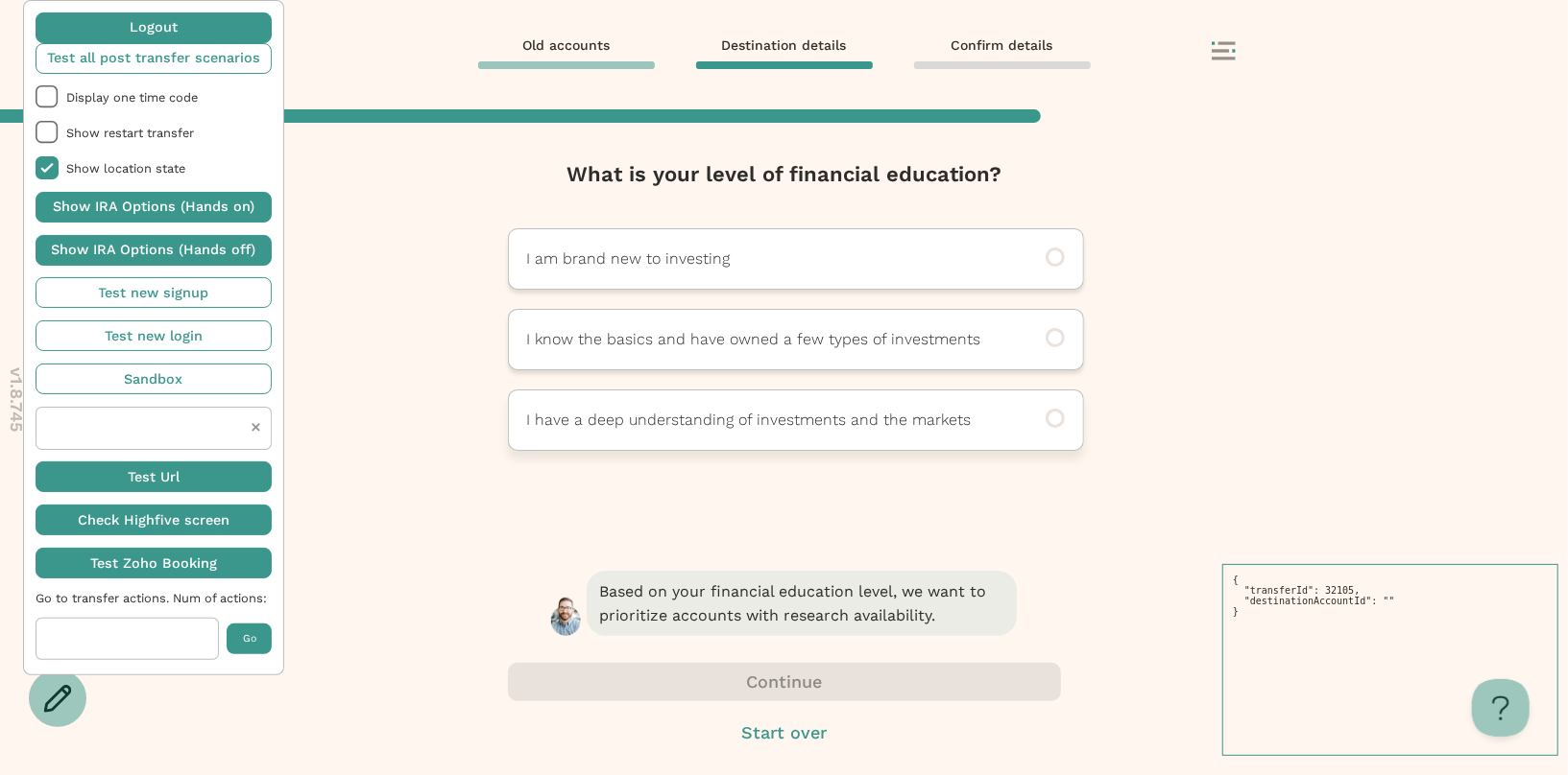
click at [697, 406] on div "I have a deep understanding of investments and the markets" at bounding box center [796, 420] width 576 height 62
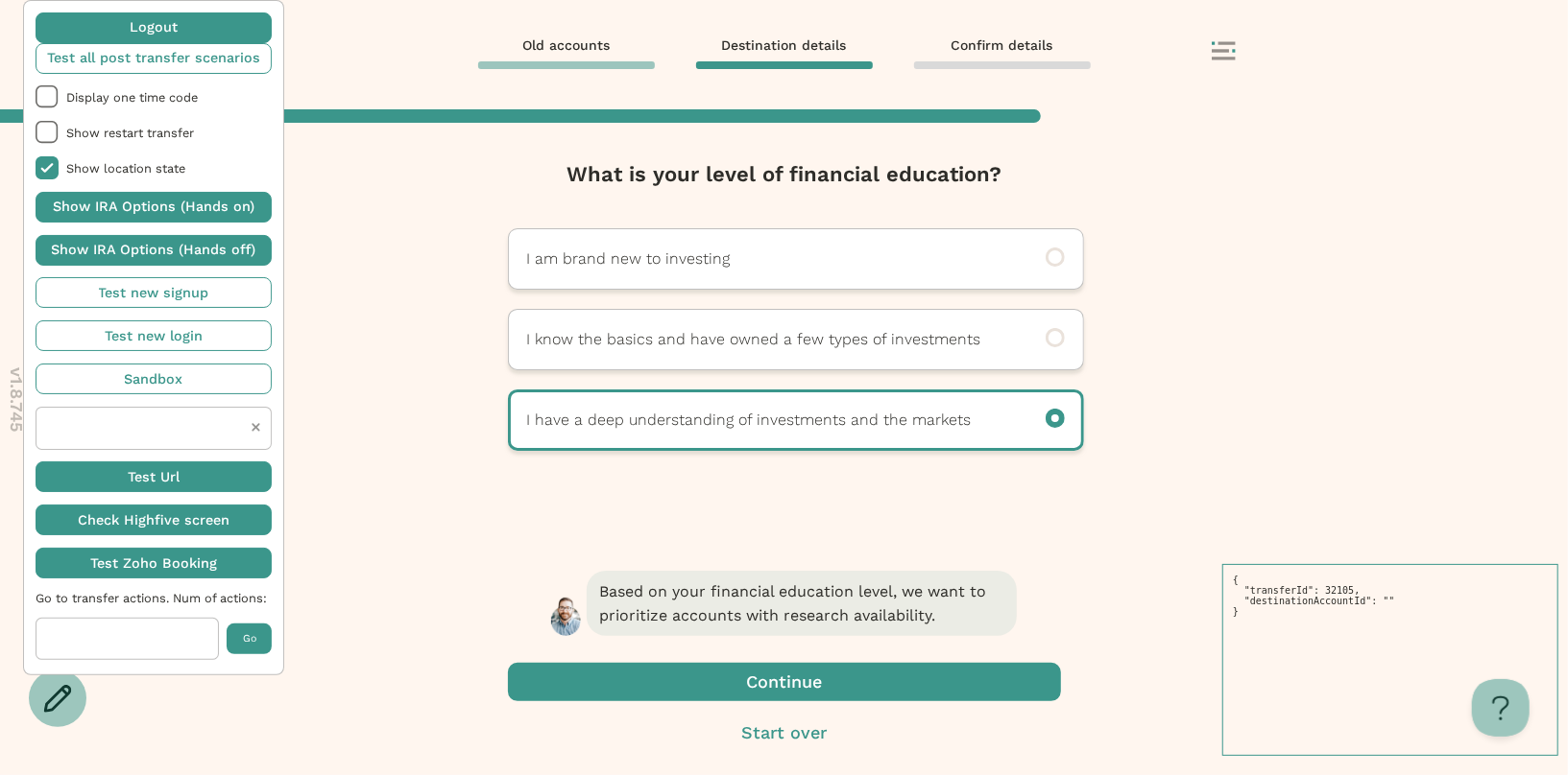
click at [681, 686] on span "button" at bounding box center [784, 682] width 552 height 38
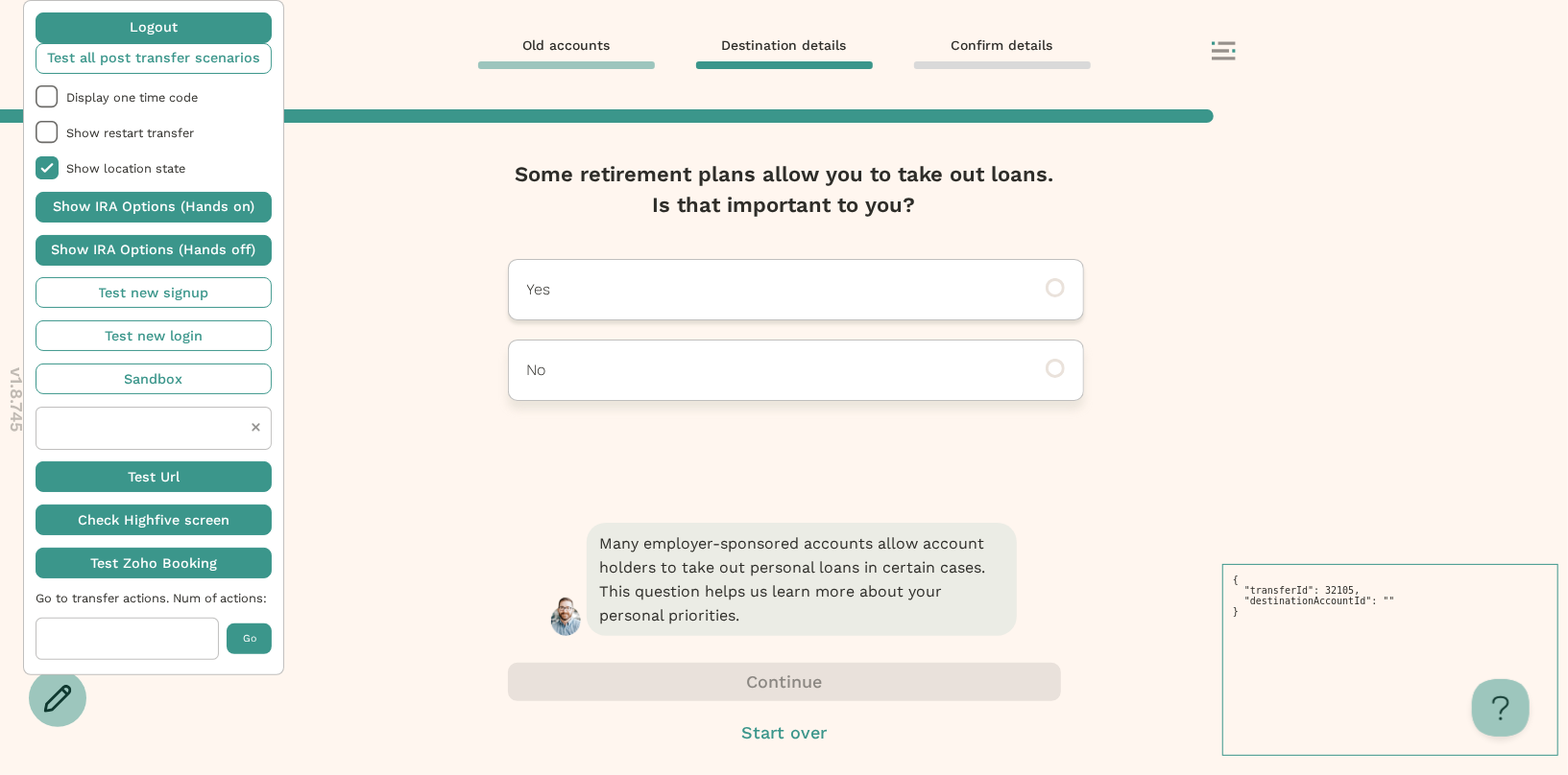
click at [760, 376] on p "No" at bounding box center [769, 370] width 485 height 23
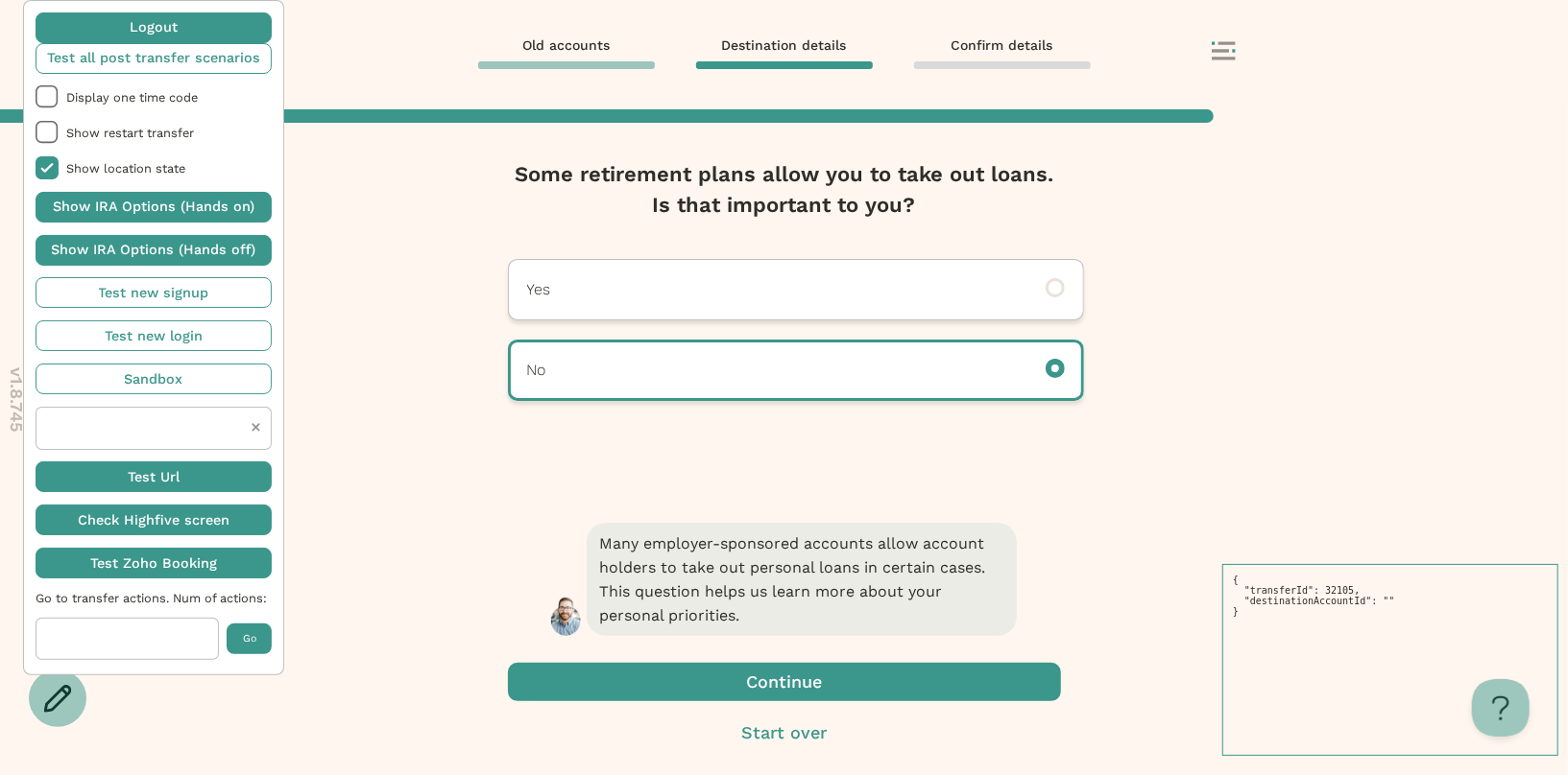
click at [698, 688] on span "button" at bounding box center [784, 682] width 552 height 38
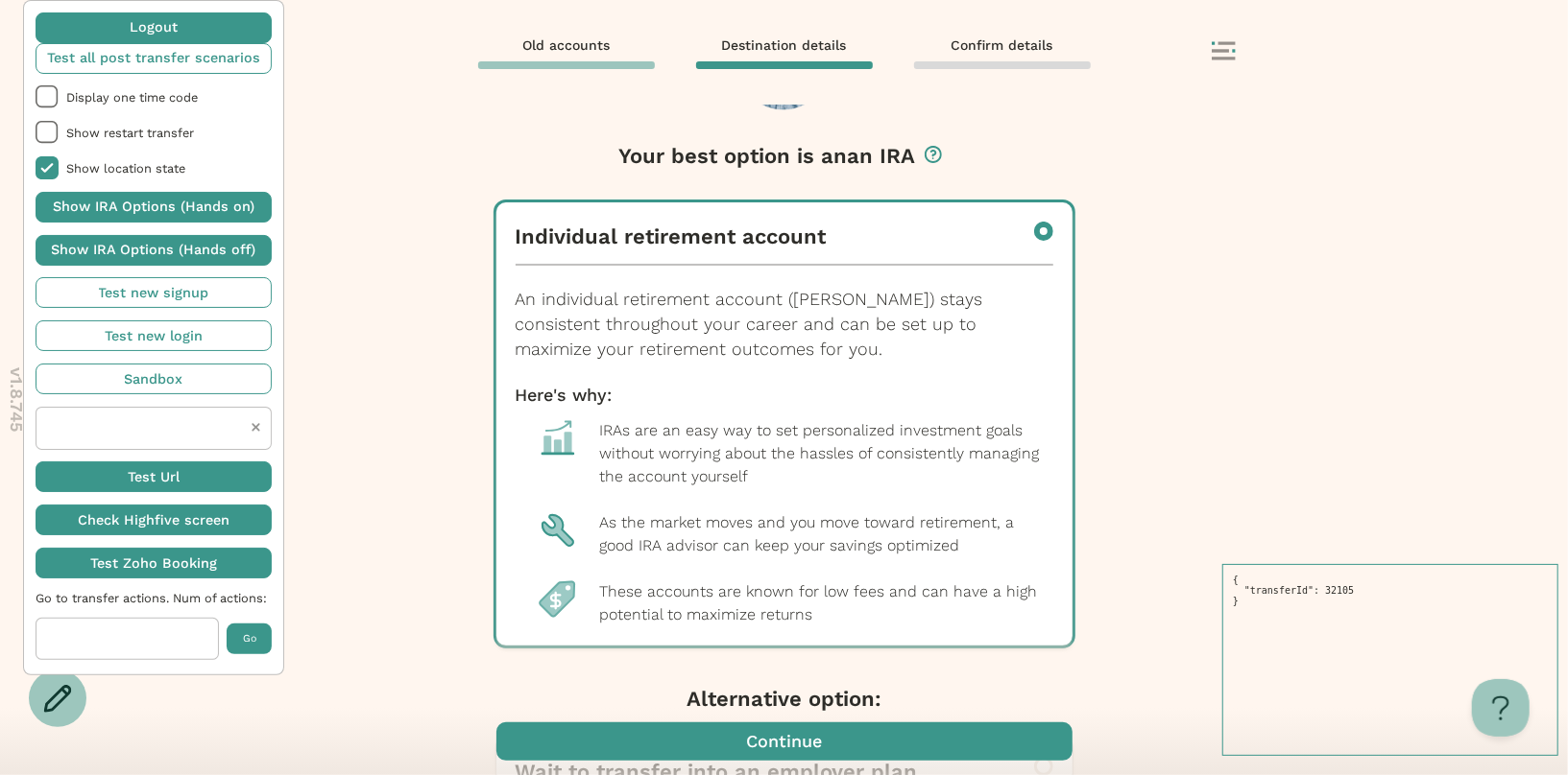
scroll to position [157, 0]
click at [756, 746] on span "button" at bounding box center [784, 742] width 576 height 38
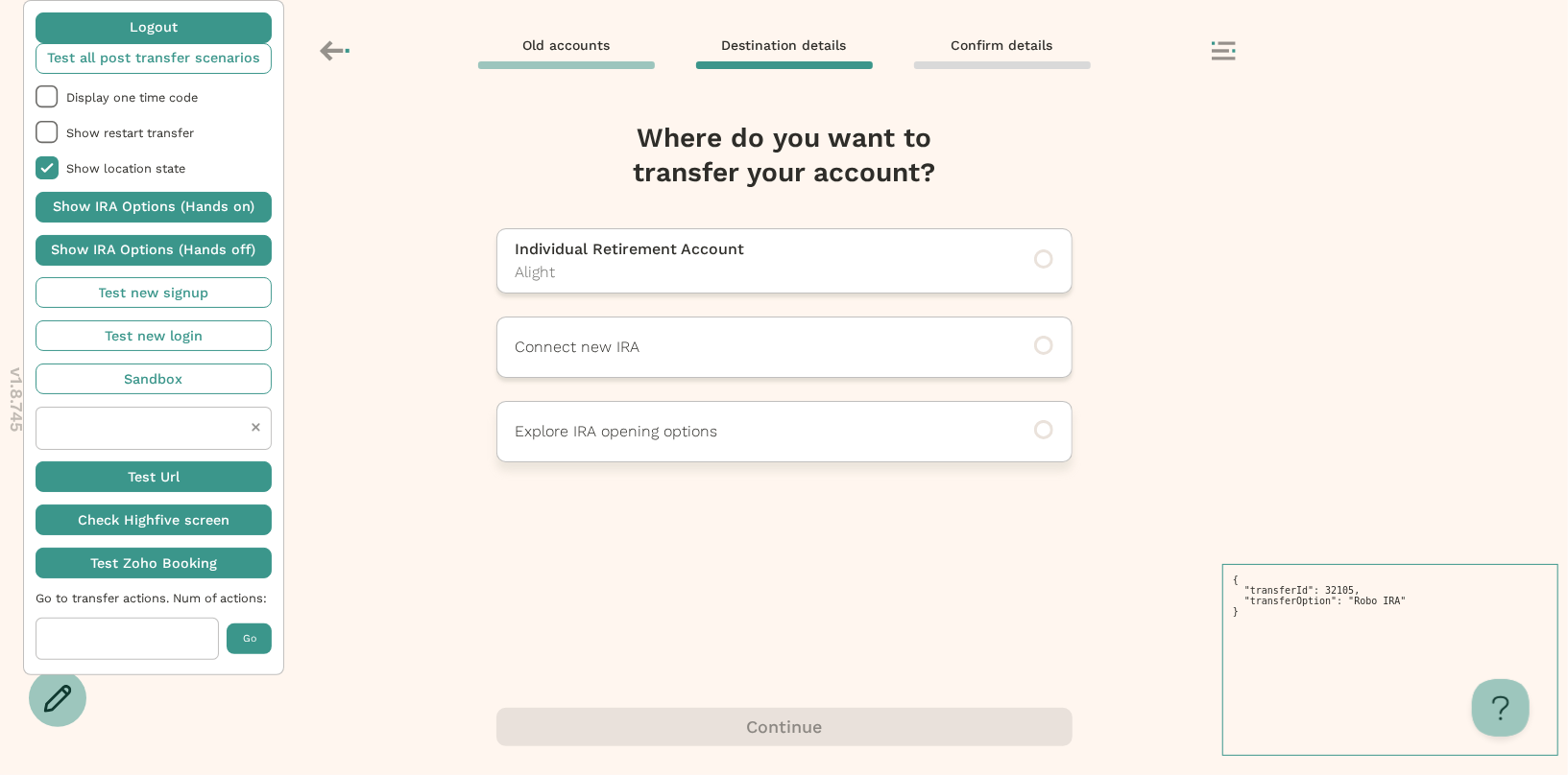
click at [703, 448] on div "Explore IRA opening options" at bounding box center [784, 432] width 576 height 62
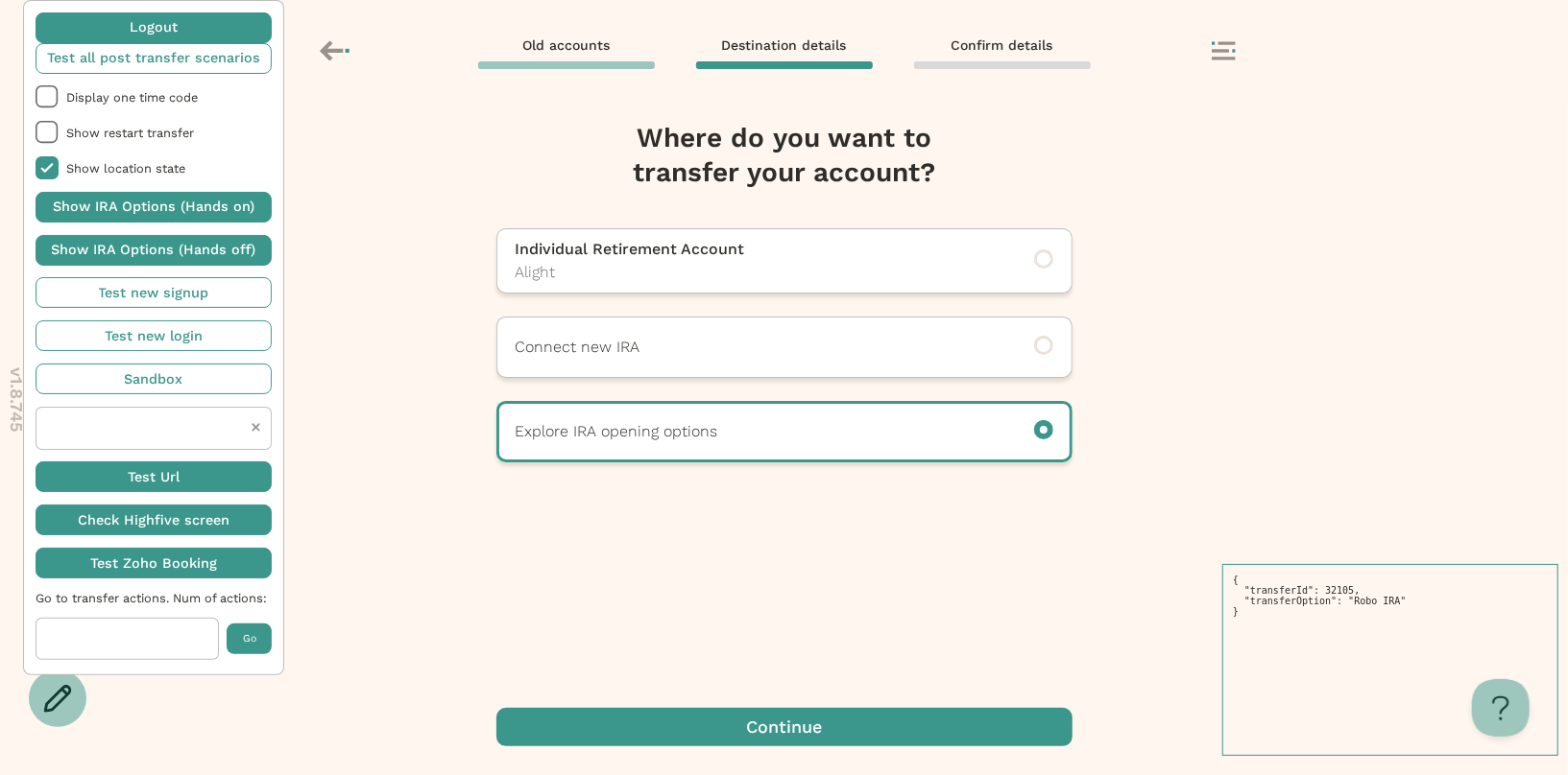
click at [734, 733] on span "button" at bounding box center [784, 727] width 576 height 38
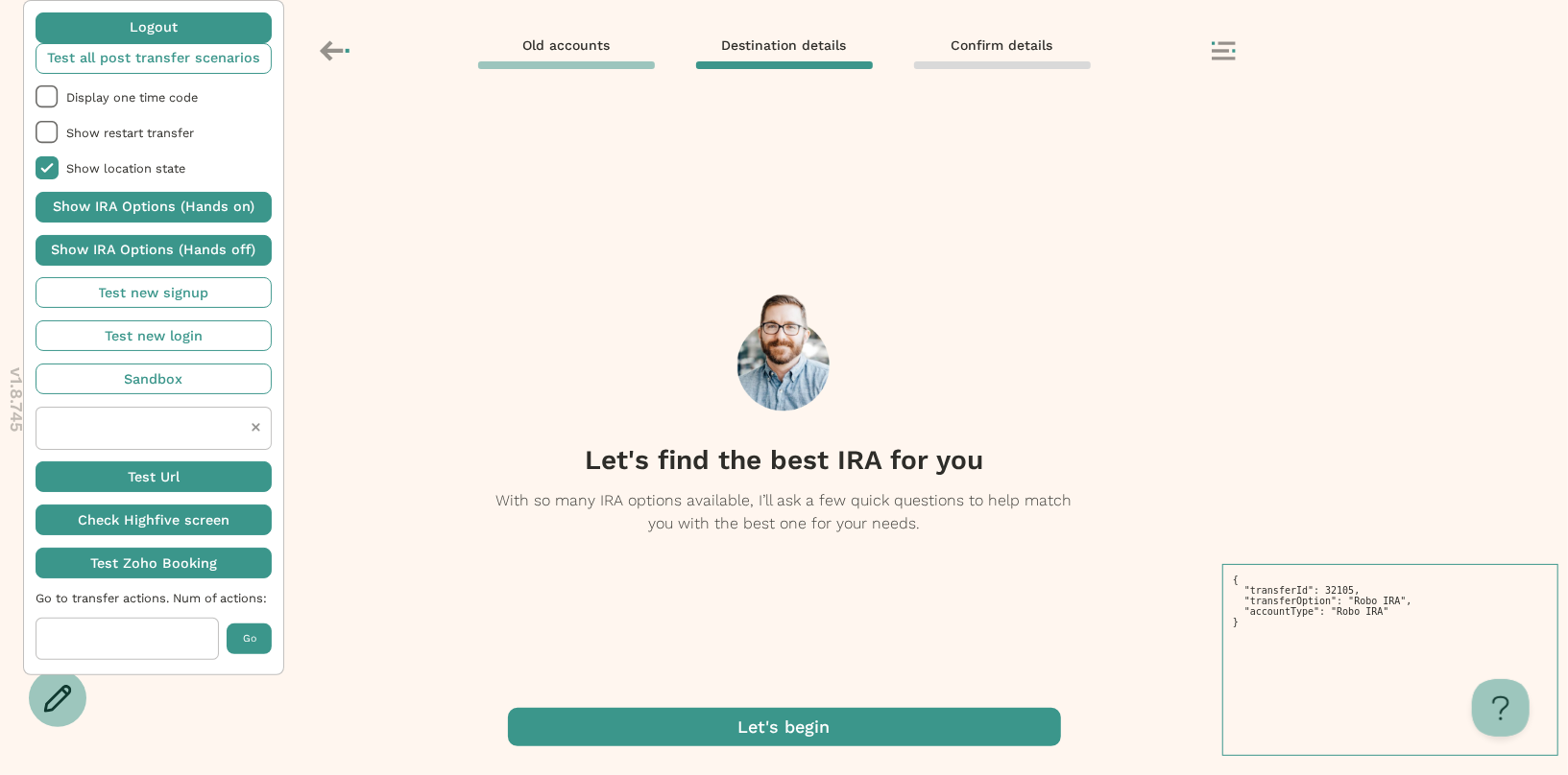
click at [734, 721] on span "button" at bounding box center [784, 727] width 552 height 38
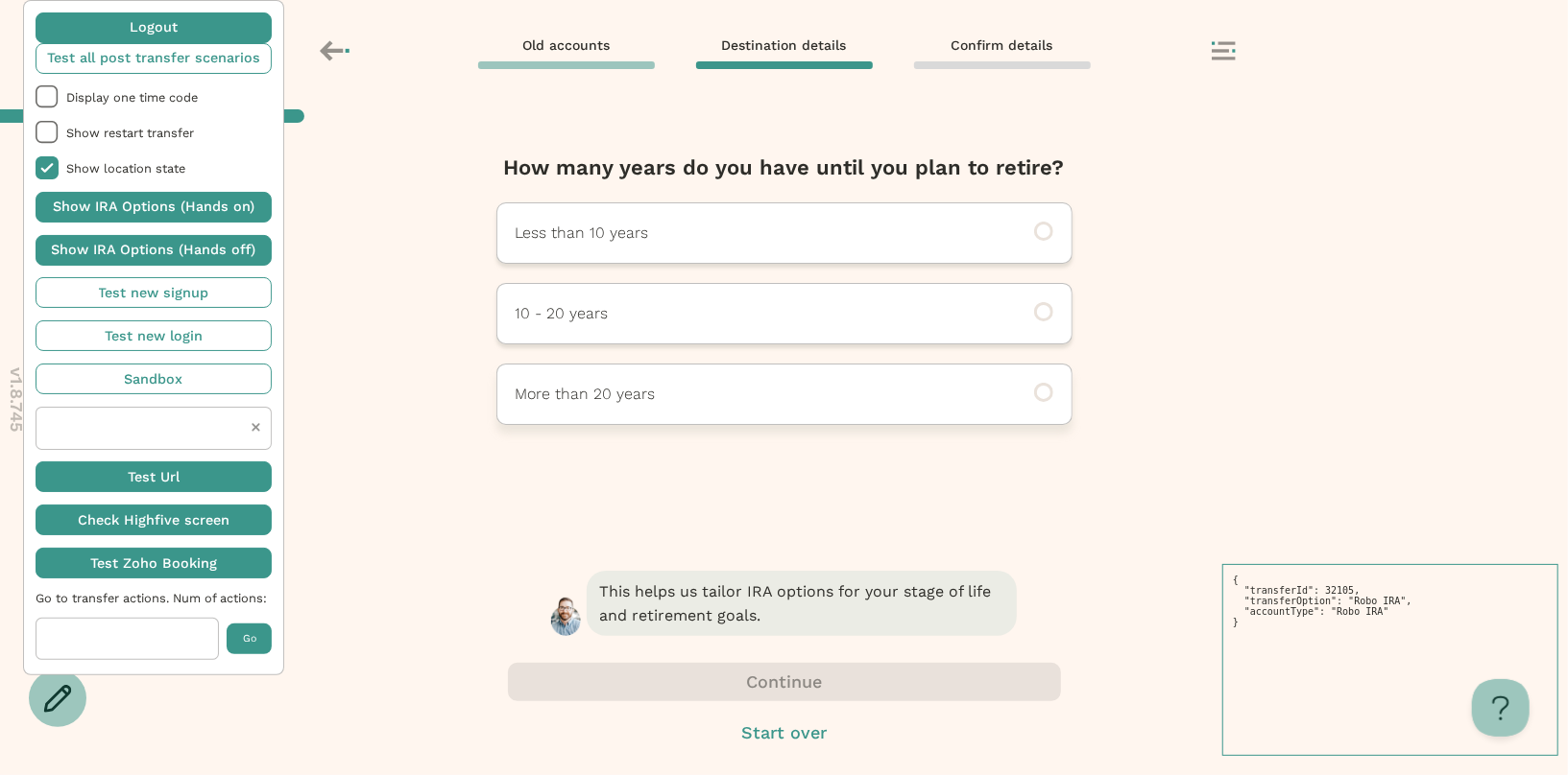
click at [723, 404] on p "More than 20 years" at bounding box center [758, 393] width 485 height 23
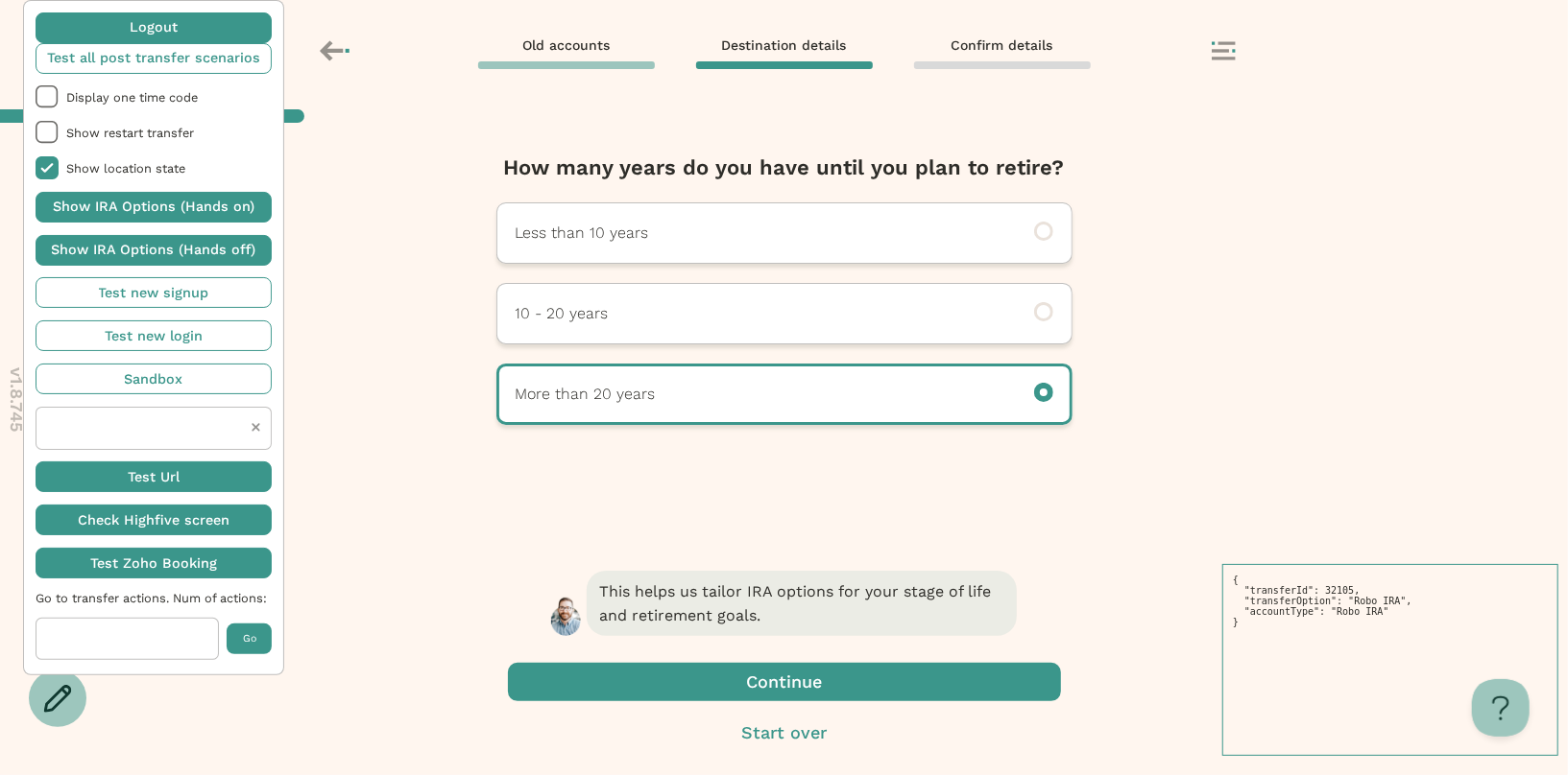
click at [718, 687] on span "button" at bounding box center [784, 682] width 552 height 38
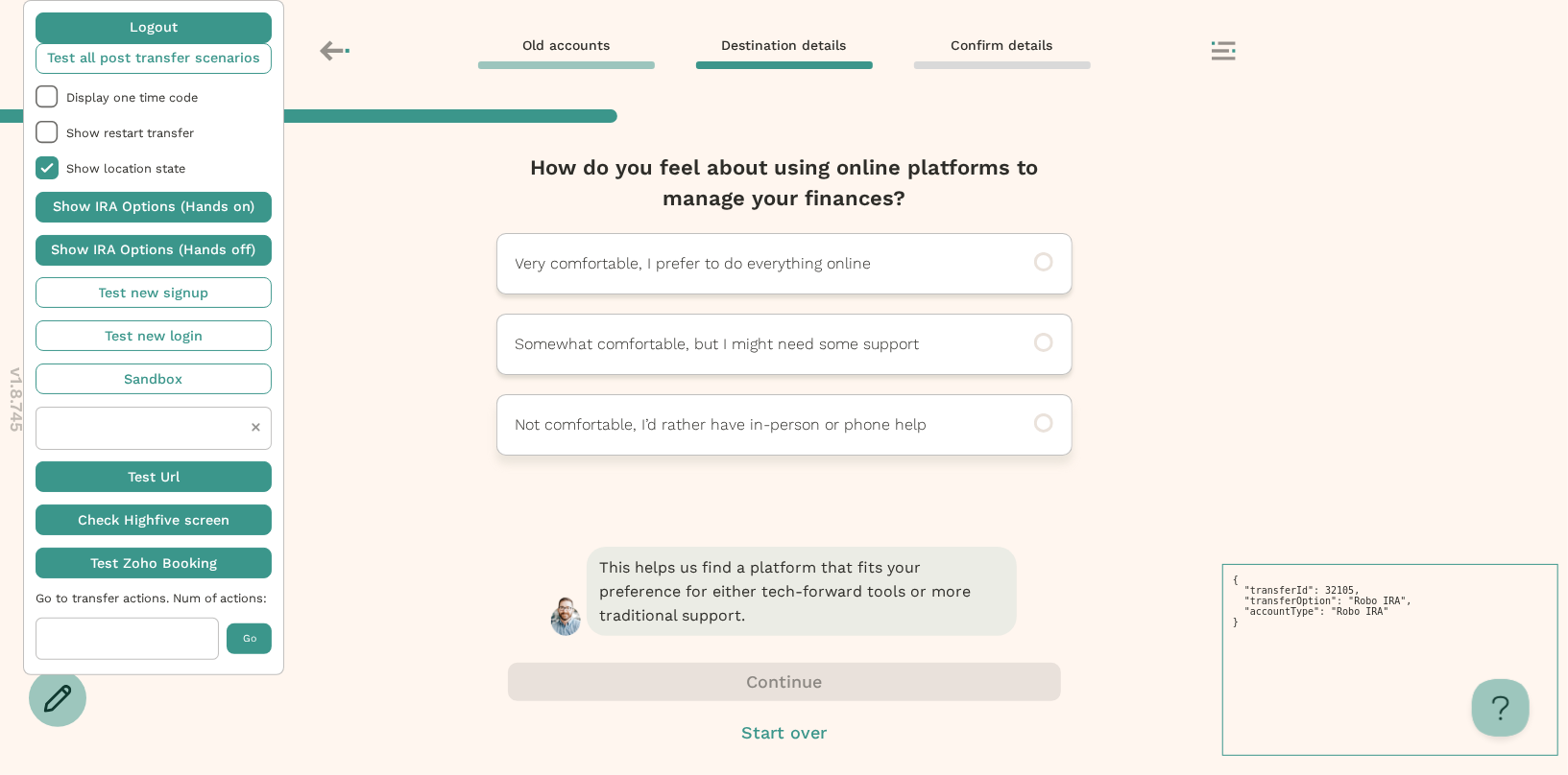
click at [730, 421] on p "Not comfortable, I’d rather have in-person or phone help" at bounding box center [758, 425] width 485 height 23
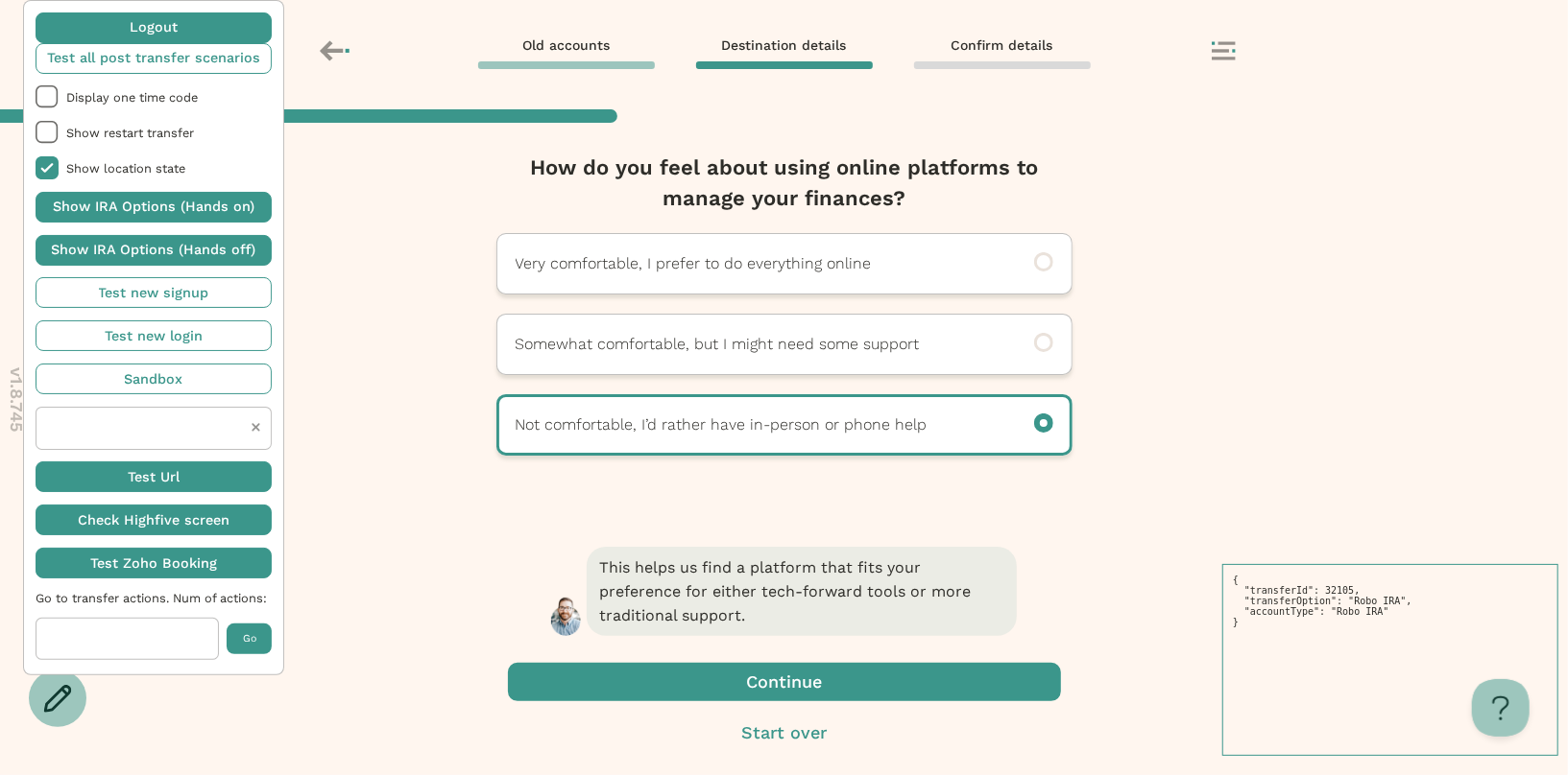
click at [722, 700] on span "button" at bounding box center [784, 682] width 552 height 38
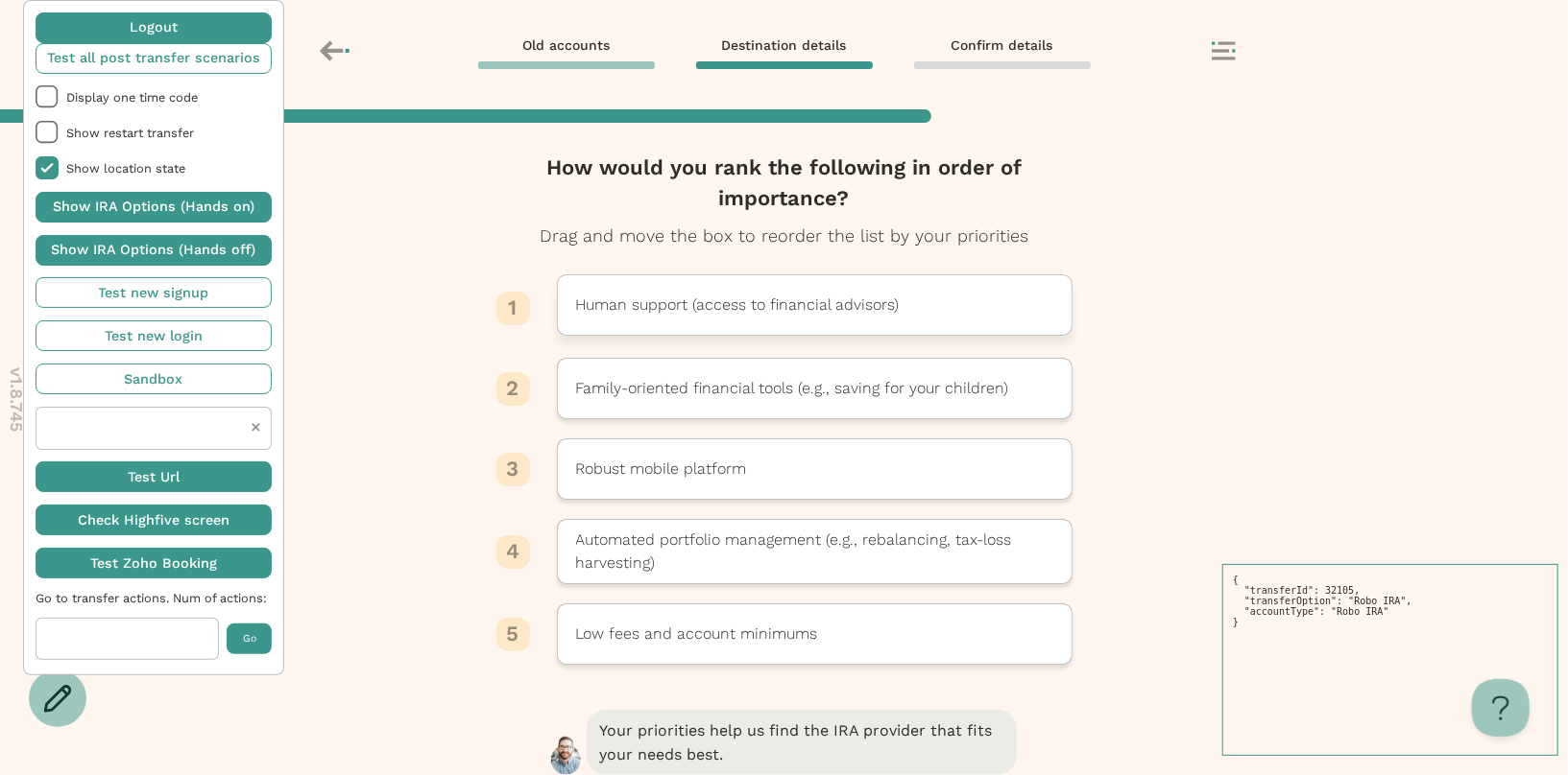
drag, startPoint x: 722, startPoint y: 387, endPoint x: 722, endPoint y: 303, distance: 84.0
click at [722, 303] on p "Human support (access to financial advisors)" at bounding box center [738, 304] width 324 height 23
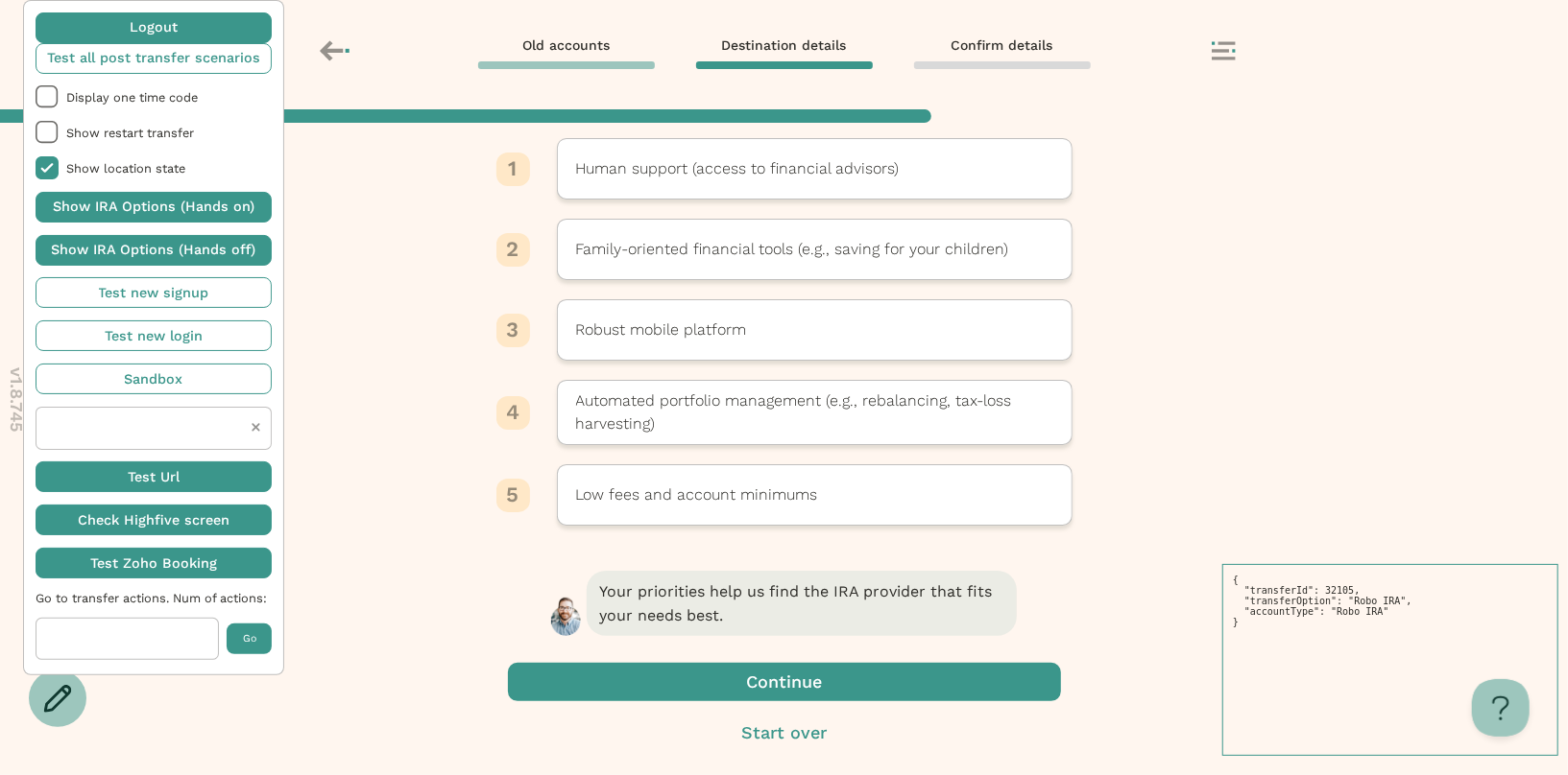
click at [741, 680] on span "button" at bounding box center [784, 682] width 552 height 38
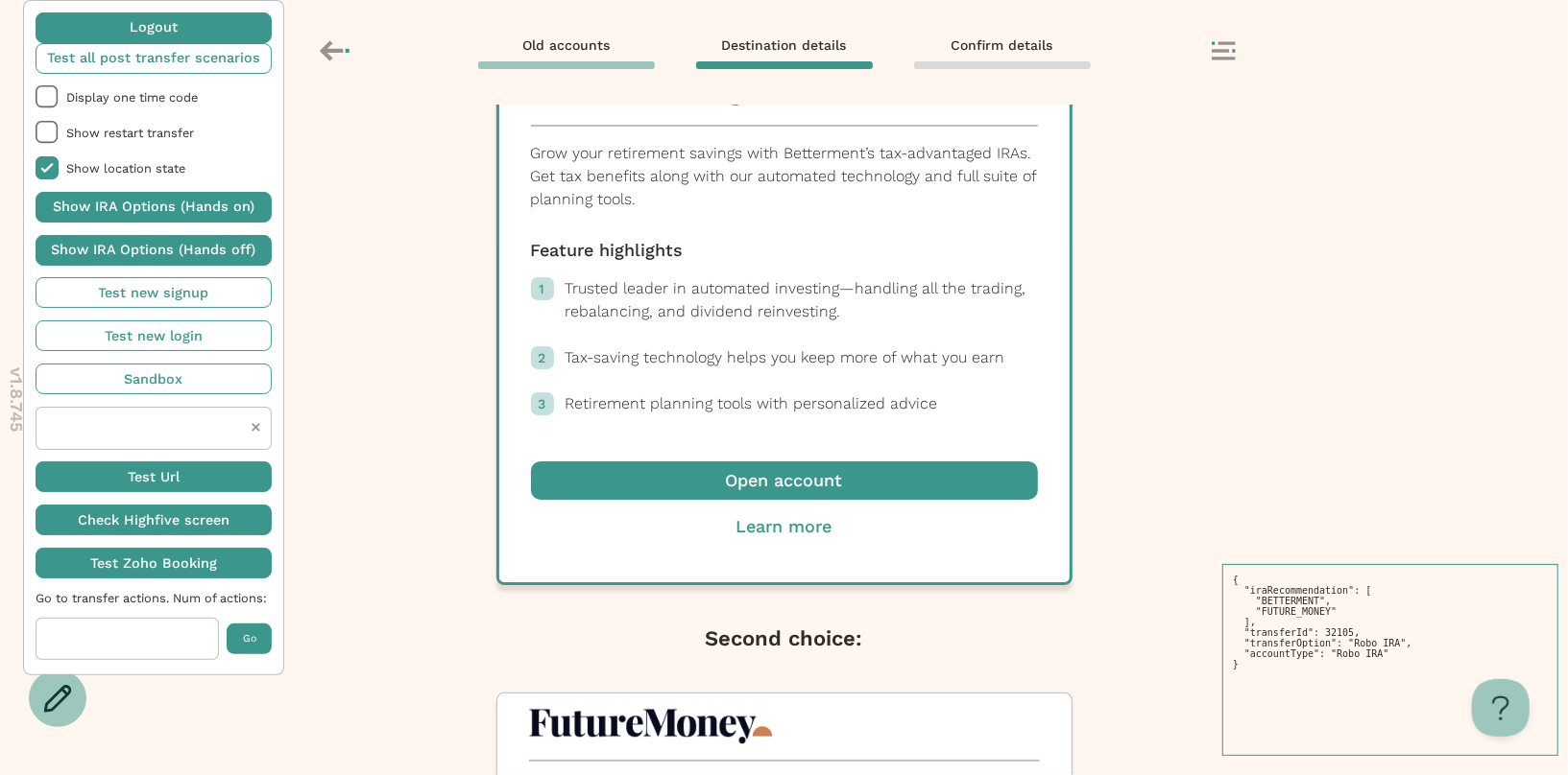
scroll to position [429, 0]
click at [817, 484] on span "button" at bounding box center [784, 480] width 507 height 38
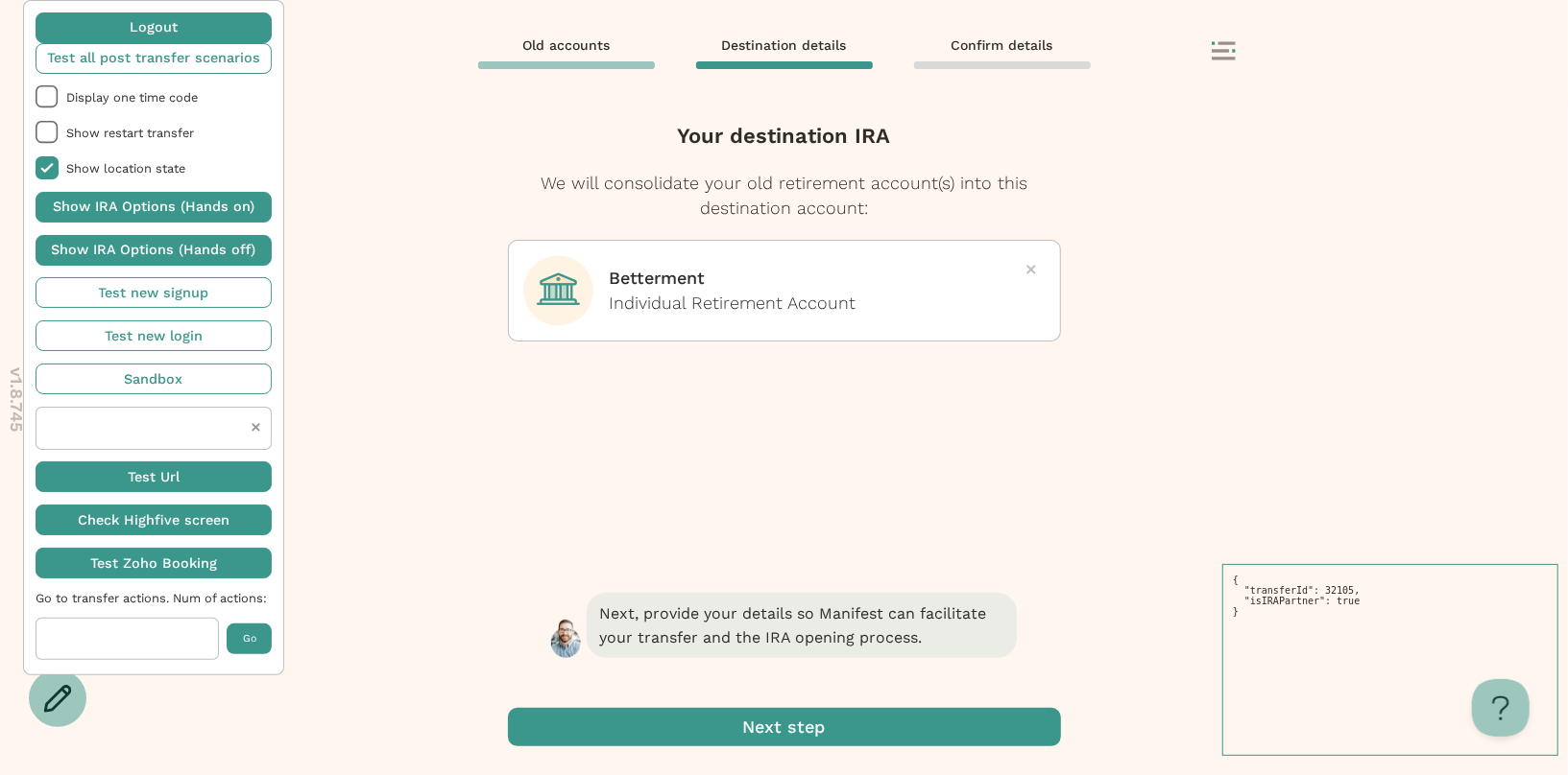
click at [792, 729] on span "button" at bounding box center [784, 727] width 552 height 38
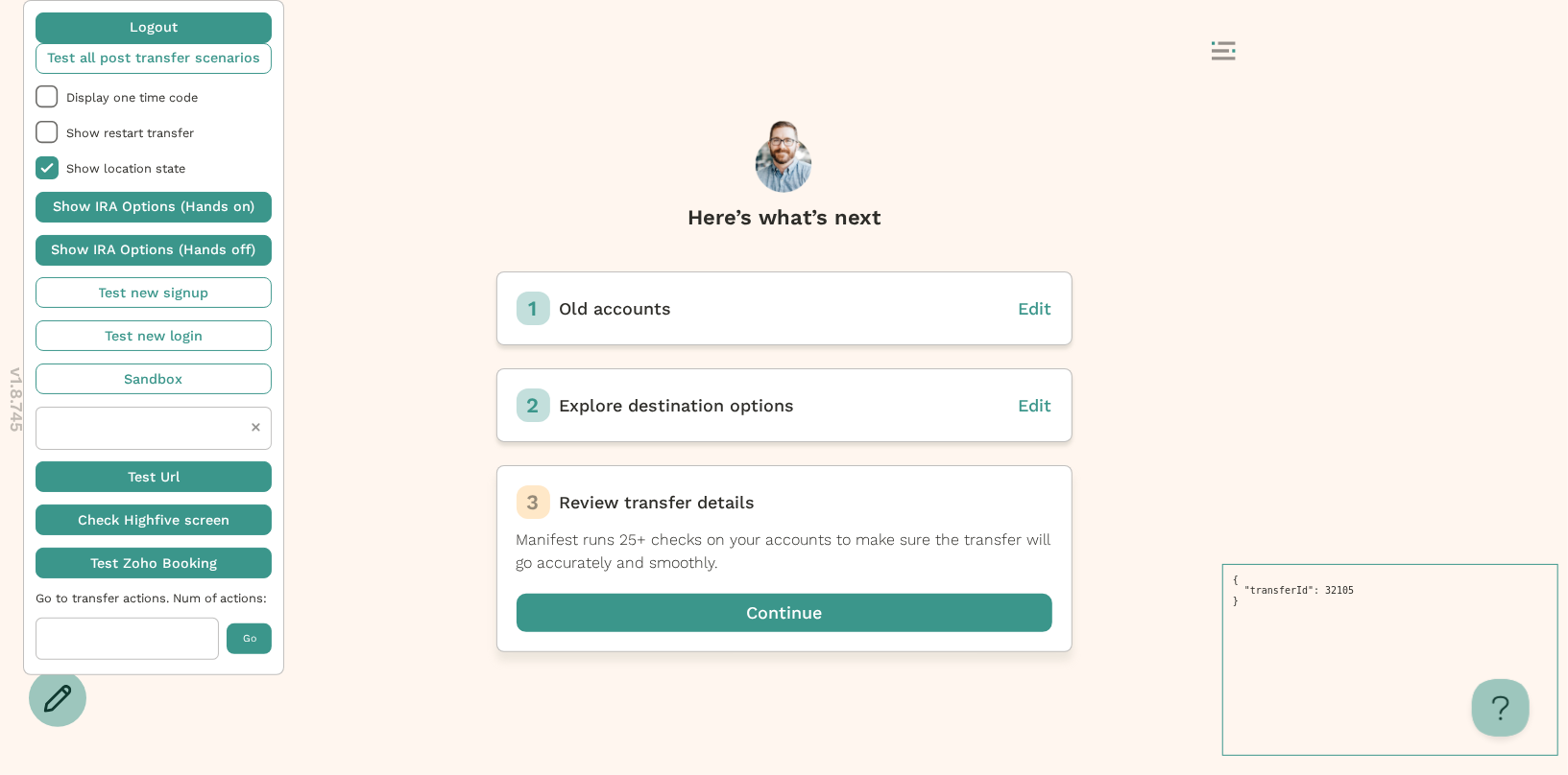
click at [785, 633] on div "3 Review transfer details Manifest runs 25+ checks on your accounts to make sur…" at bounding box center [784, 558] width 576 height 187
click at [789, 618] on span "button" at bounding box center [784, 613] width 536 height 38
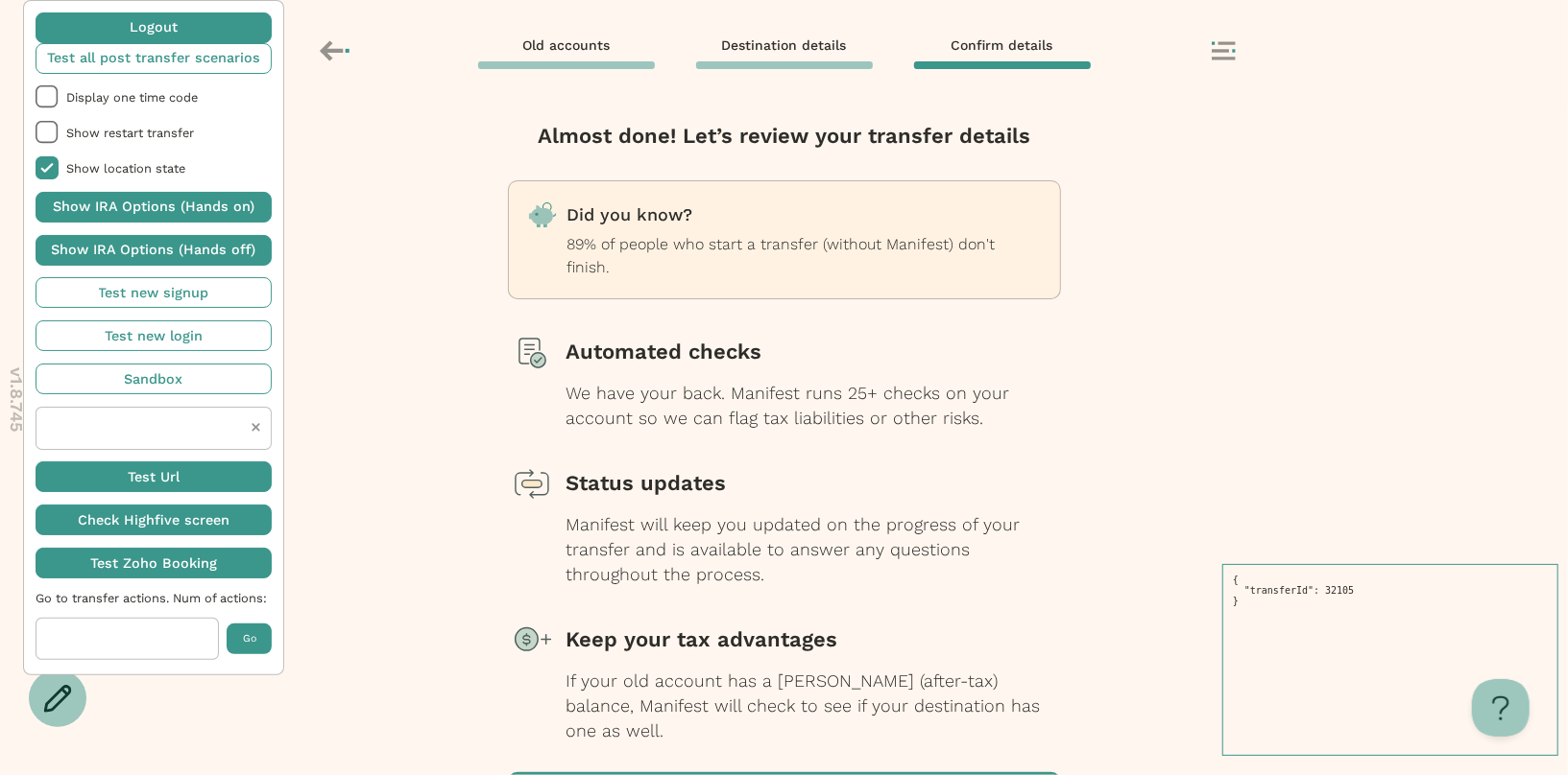
scroll to position [110, 0]
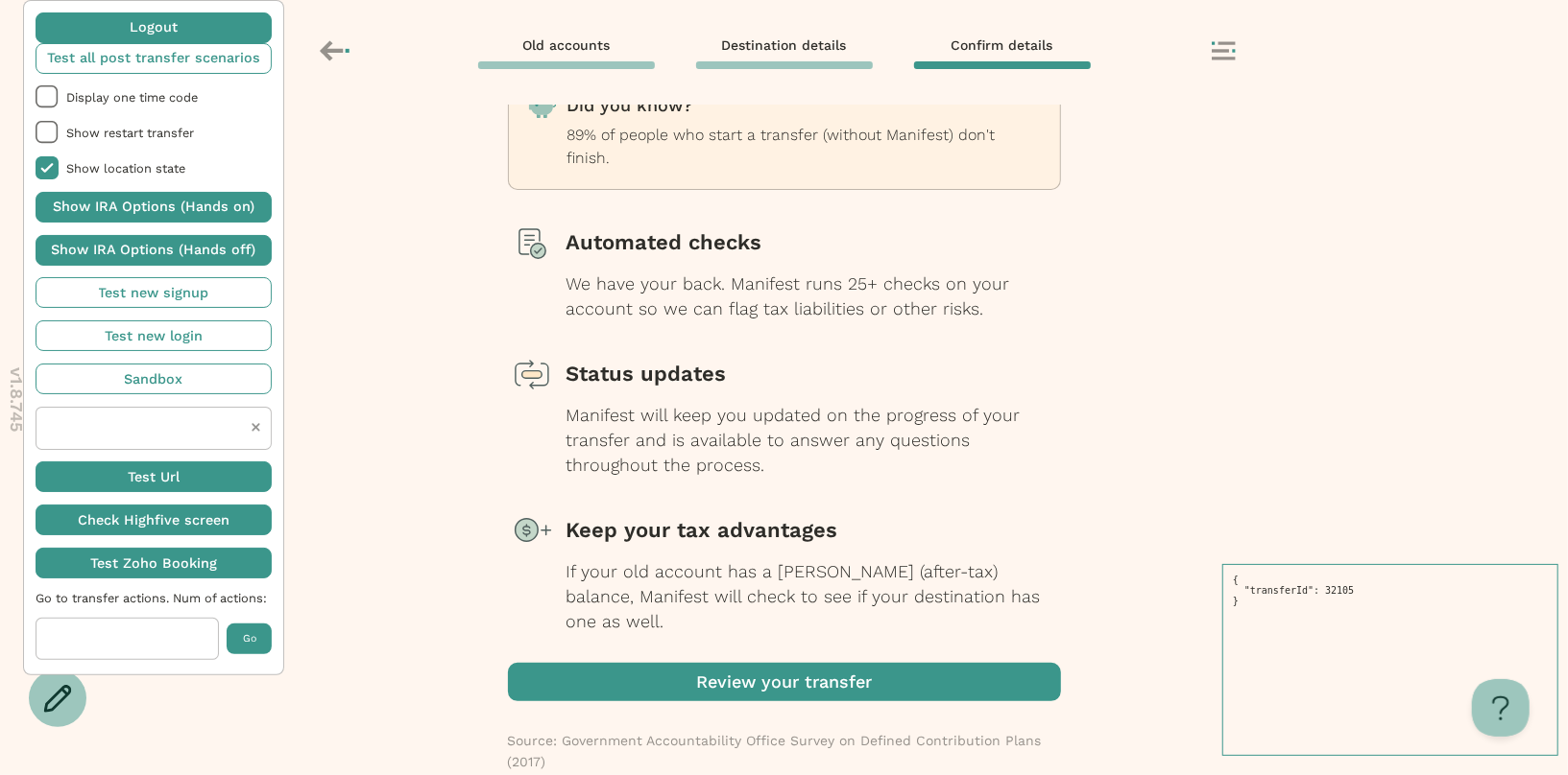
click at [779, 663] on span "button" at bounding box center [784, 682] width 552 height 38
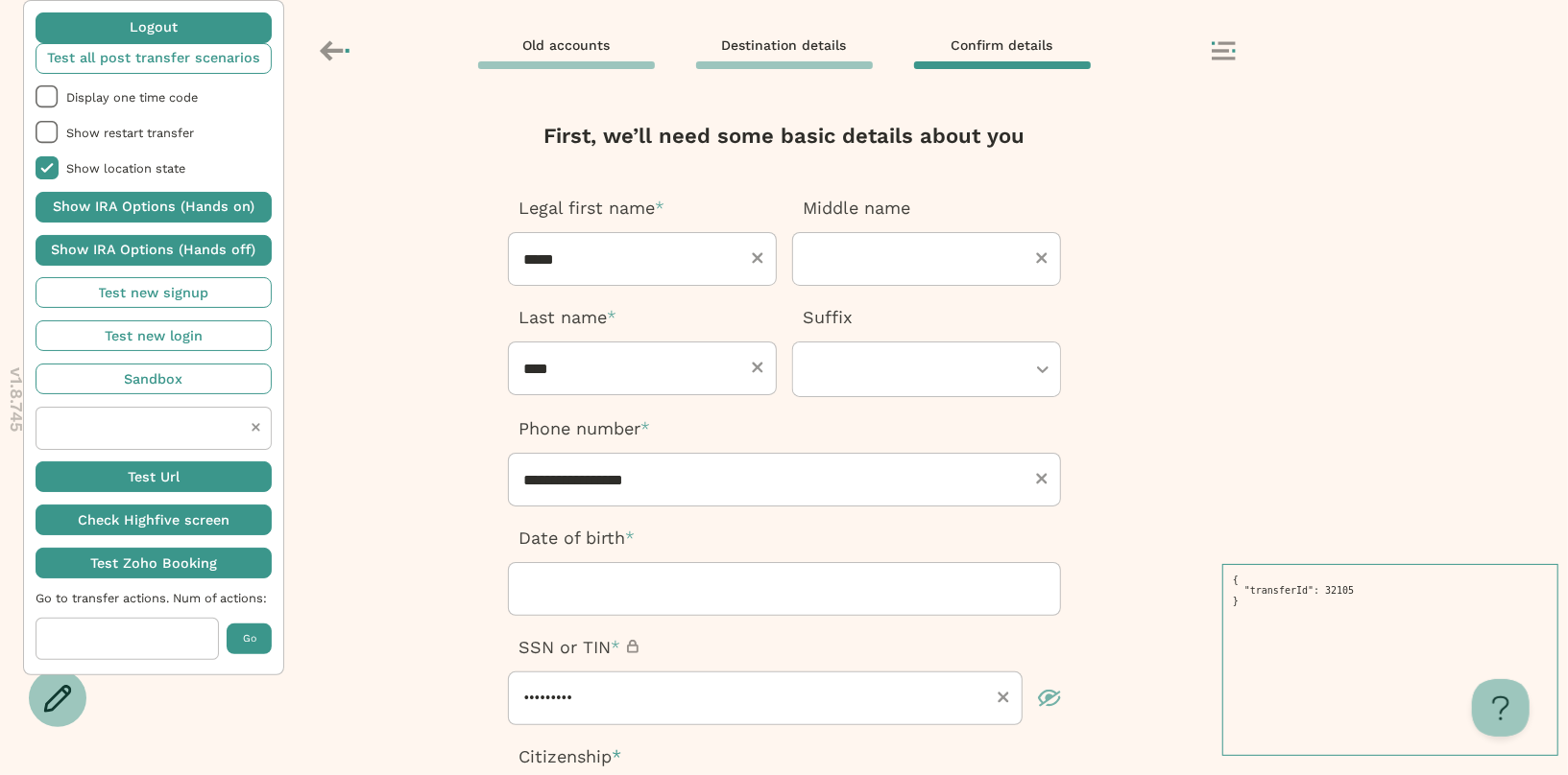
type input "**********"
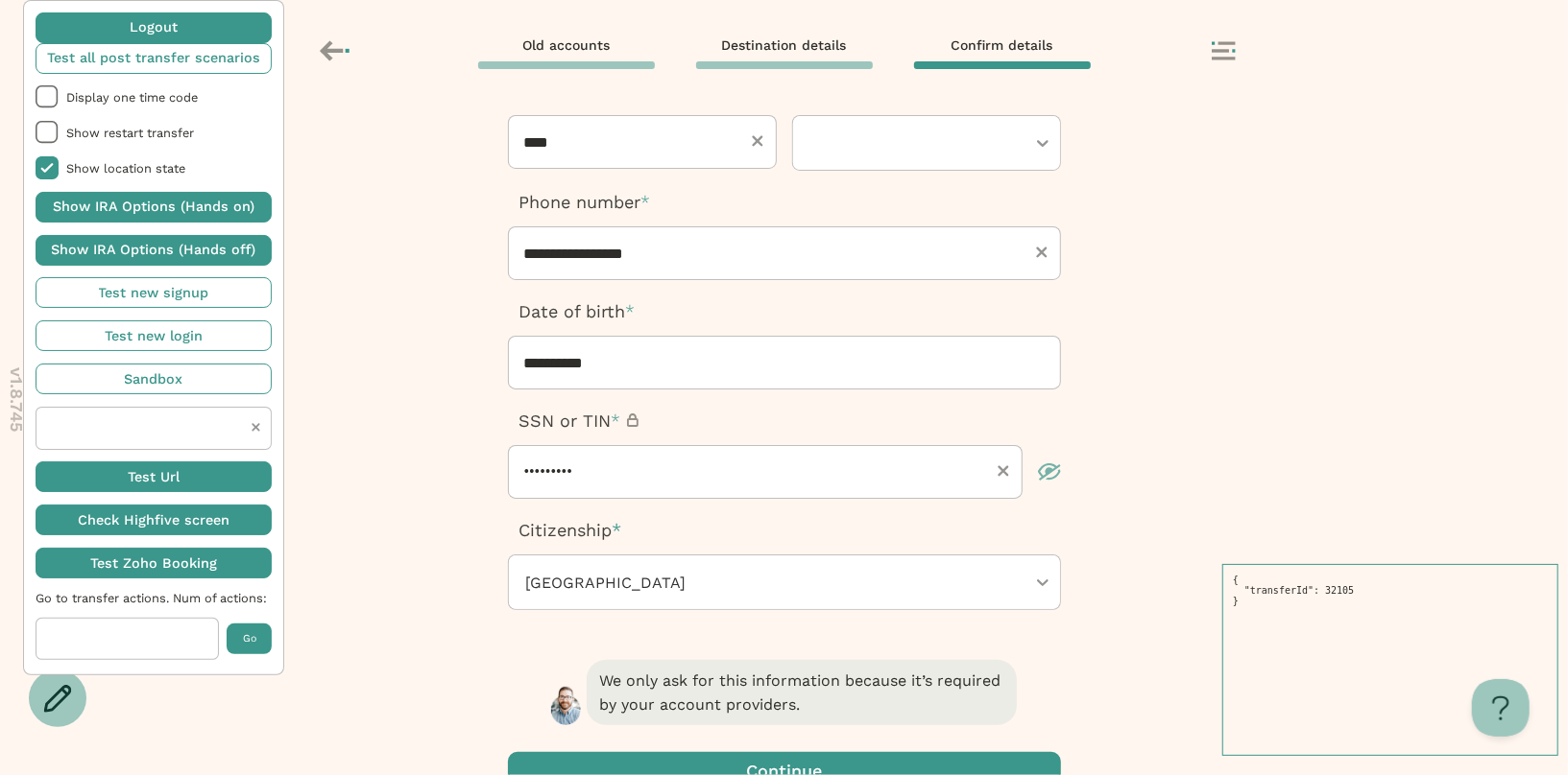
scroll to position [378, 0]
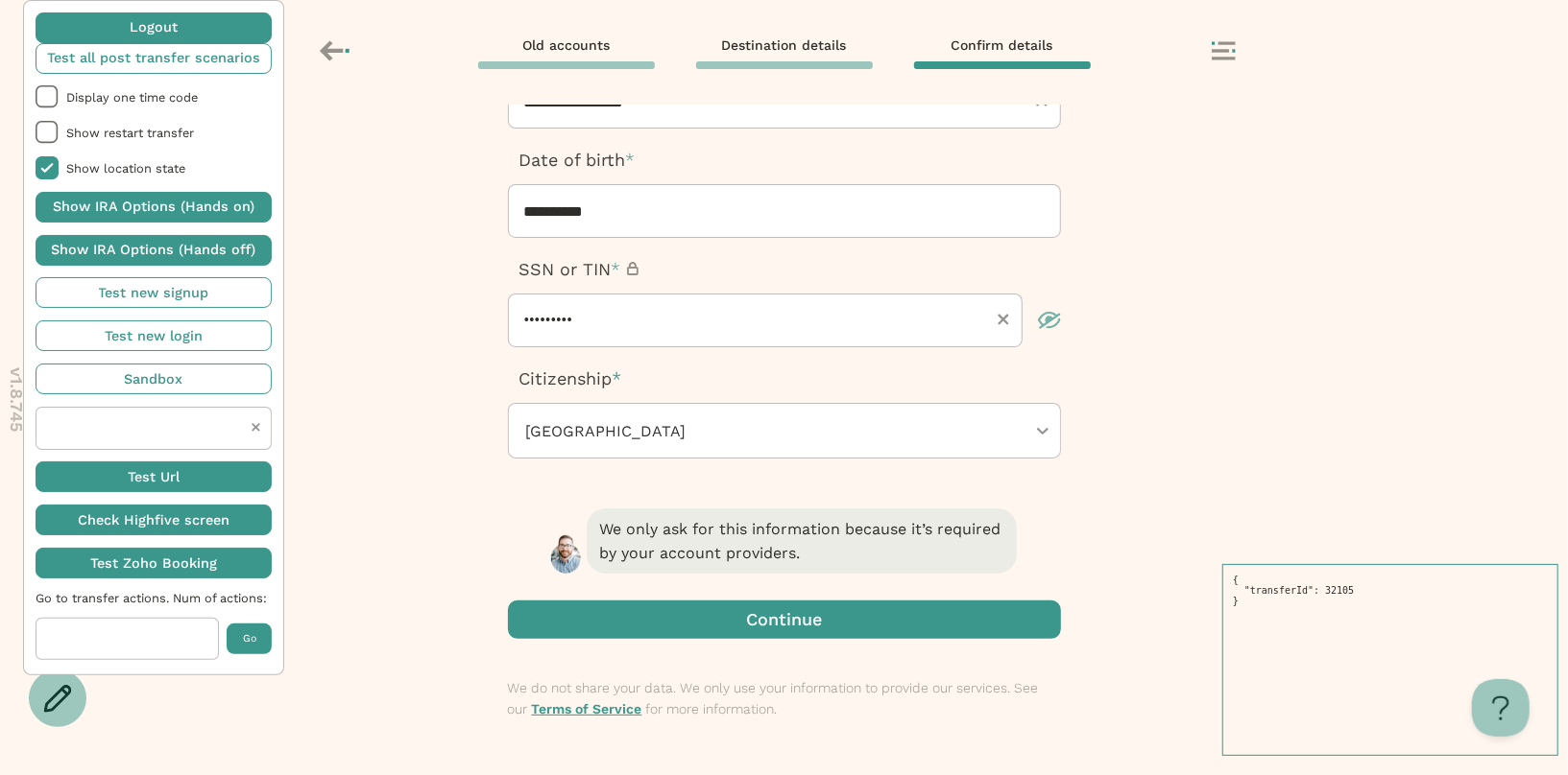
click at [788, 611] on span "button" at bounding box center [784, 619] width 552 height 38
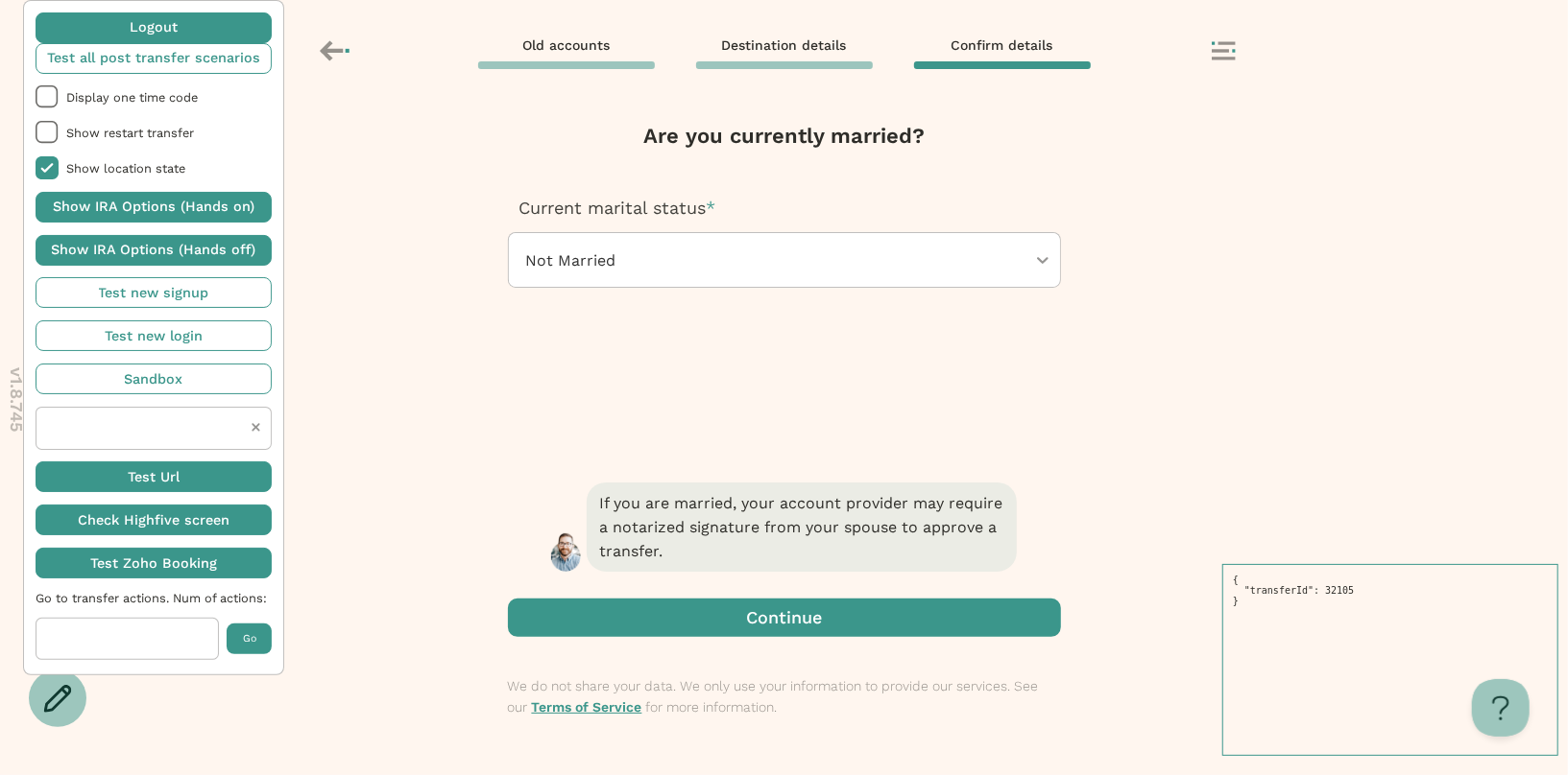
click at [322, 30] on div "Old accounts Destination details Confirm details" at bounding box center [784, 52] width 1568 height 105
click at [330, 50] on icon at bounding box center [331, 50] width 23 height 21
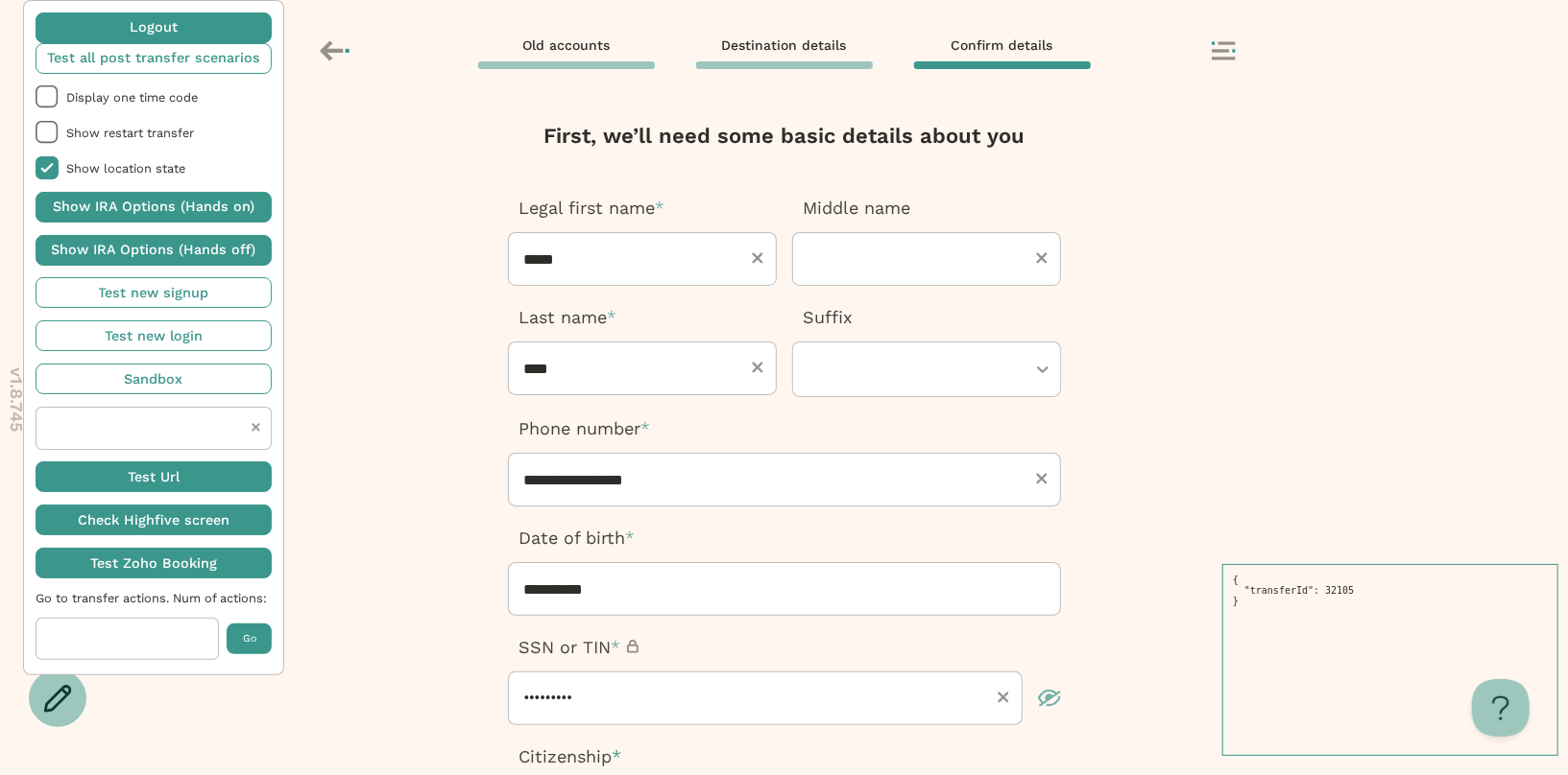
click at [1049, 700] on icon "button" at bounding box center [1049, 698] width 23 height 18
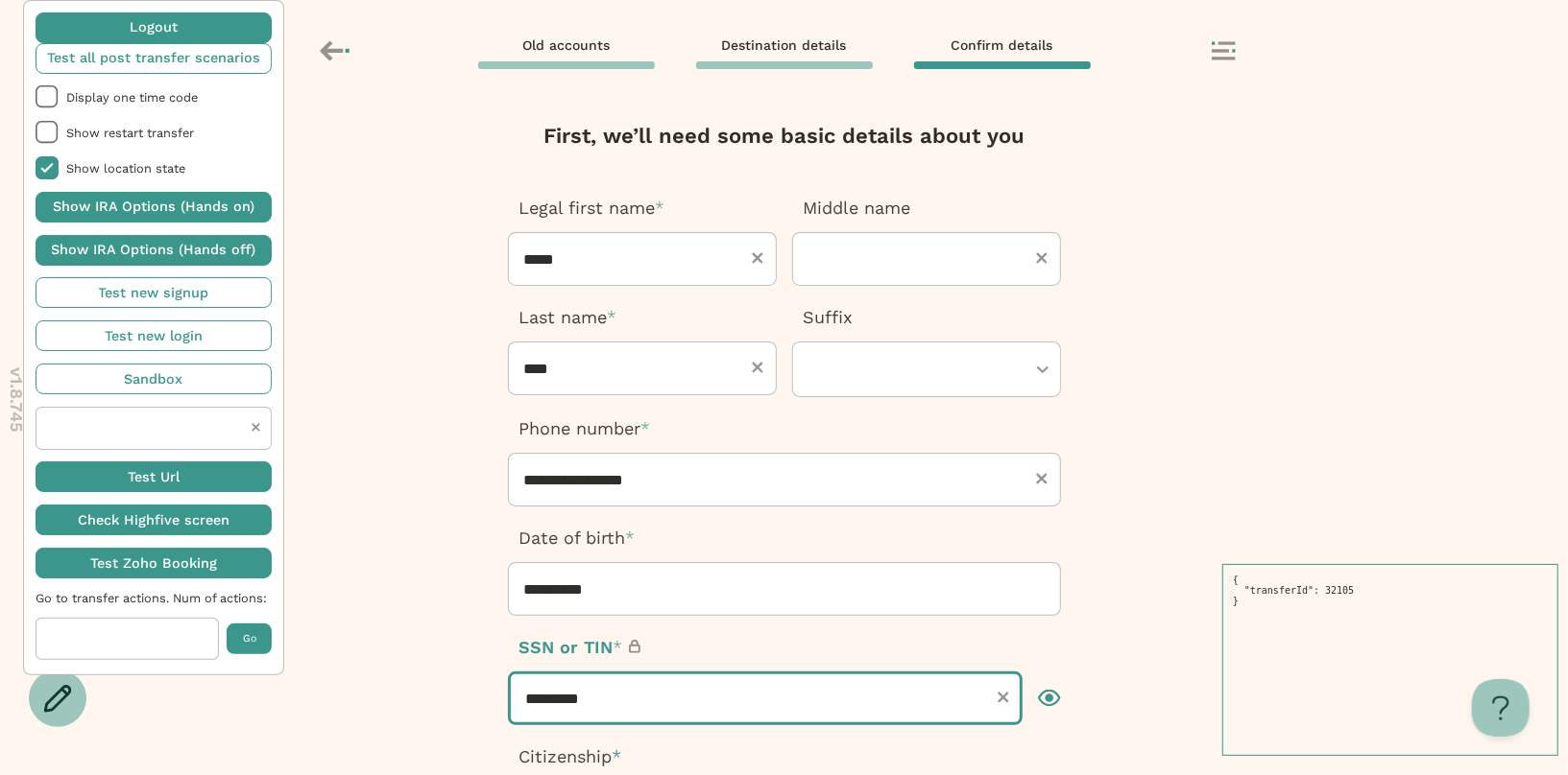
drag, startPoint x: 803, startPoint y: 711, endPoint x: 232, endPoint y: 594, distance: 582.9
click at [232, 594] on div "**********" at bounding box center [784, 388] width 1568 height 775
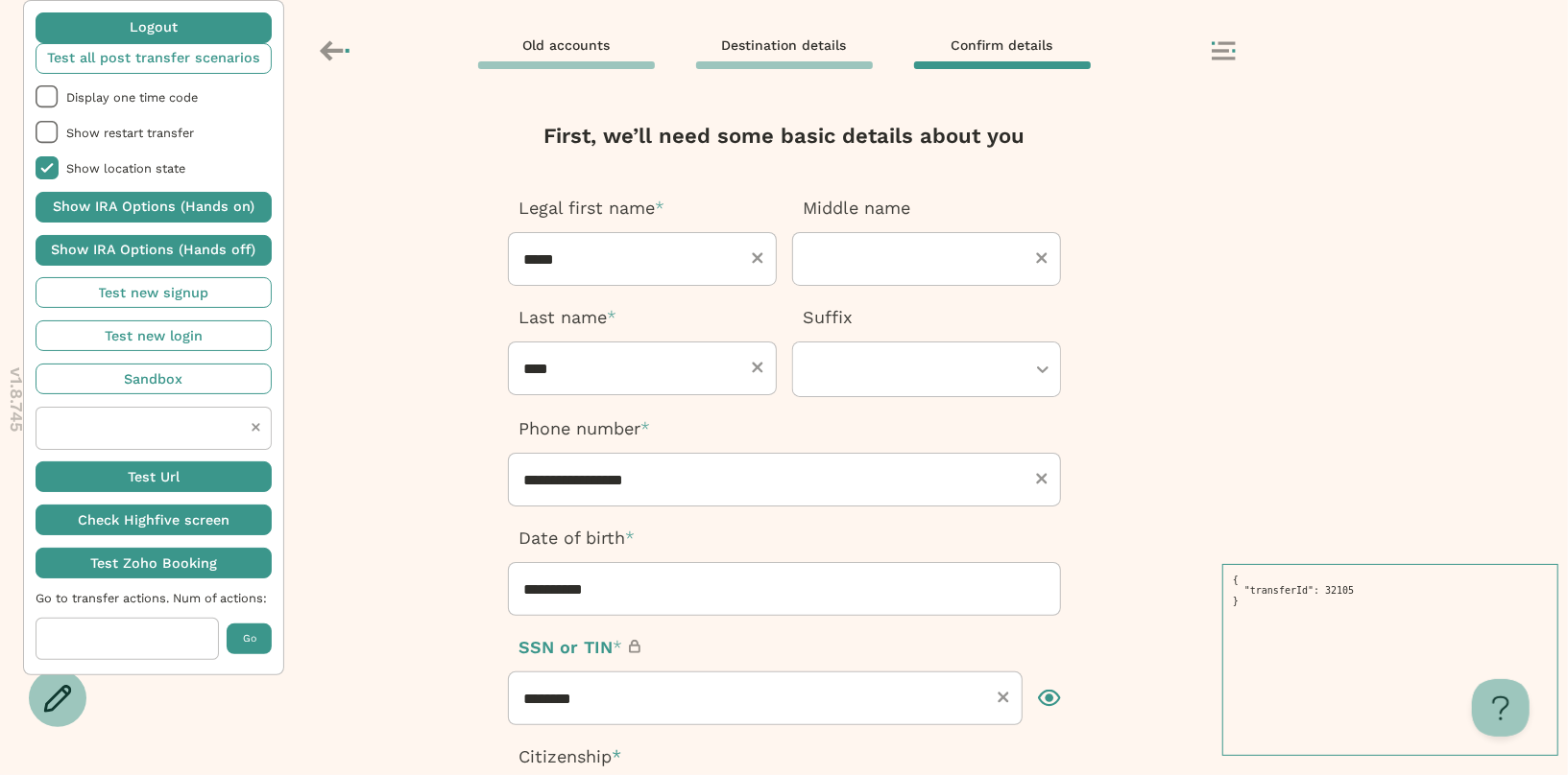
click at [990, 647] on p "SSN or TIN *" at bounding box center [784, 647] width 552 height 25
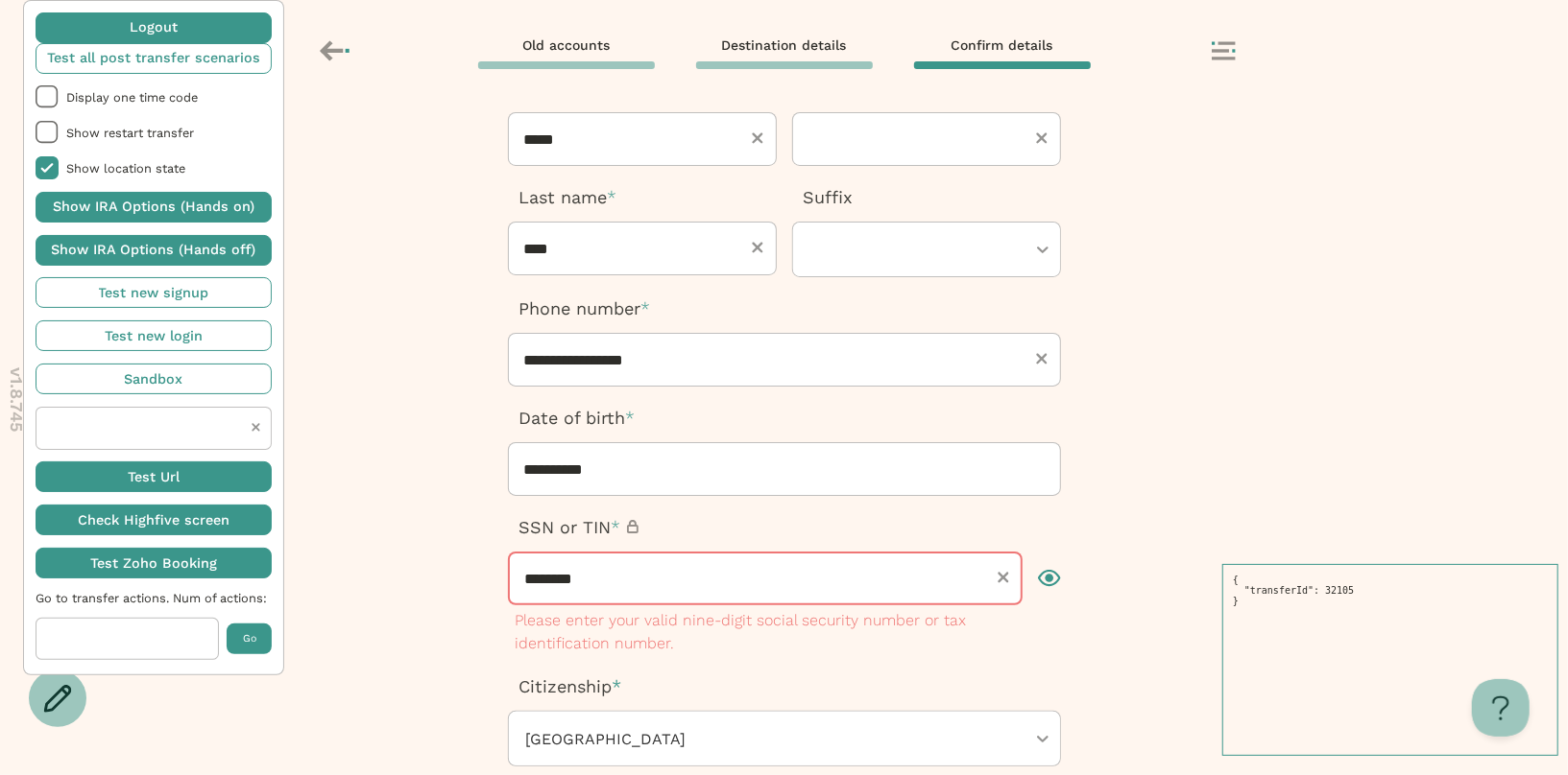
scroll to position [145, 0]
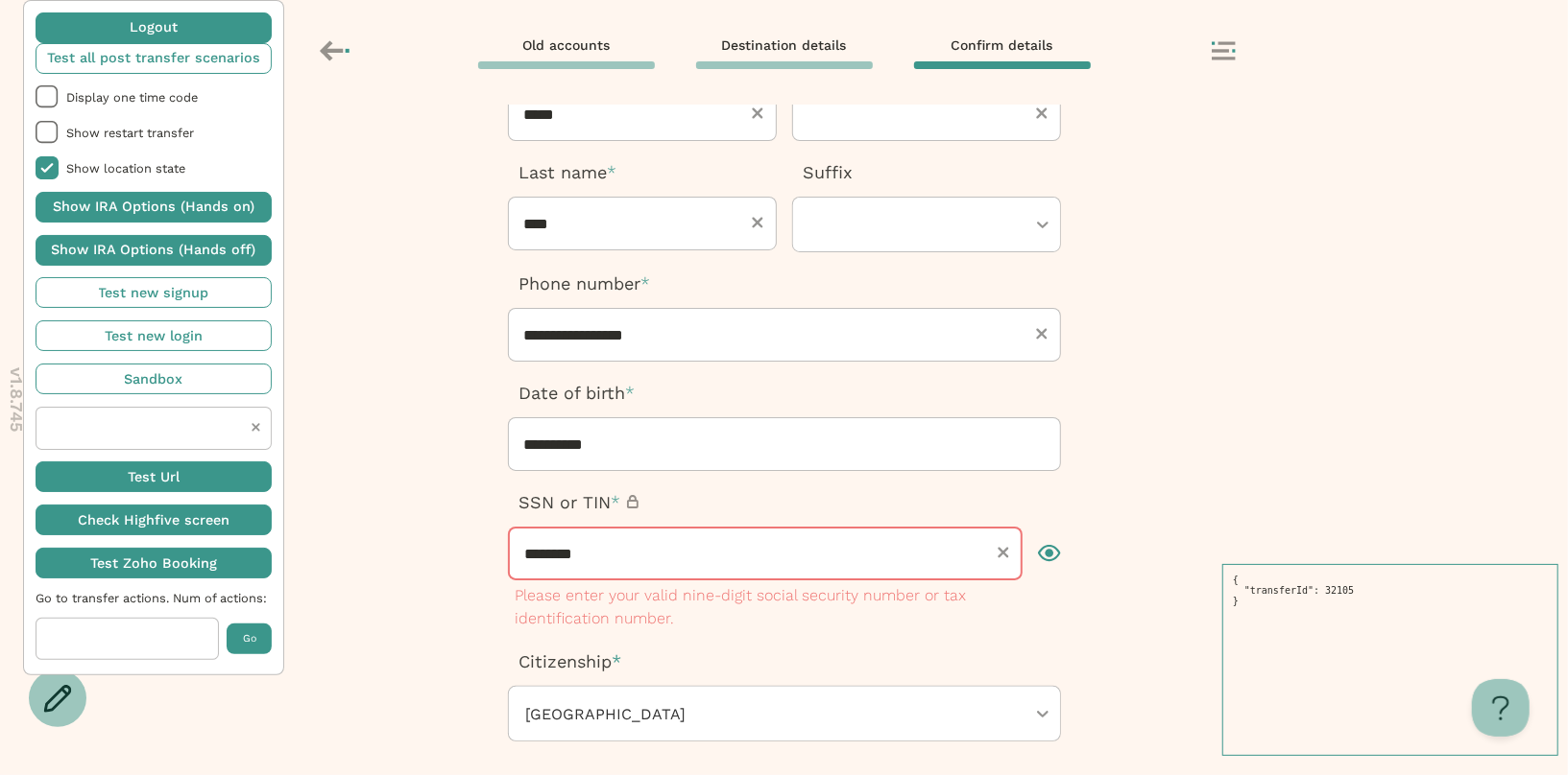
click at [773, 552] on input "********" at bounding box center [765, 553] width 514 height 54
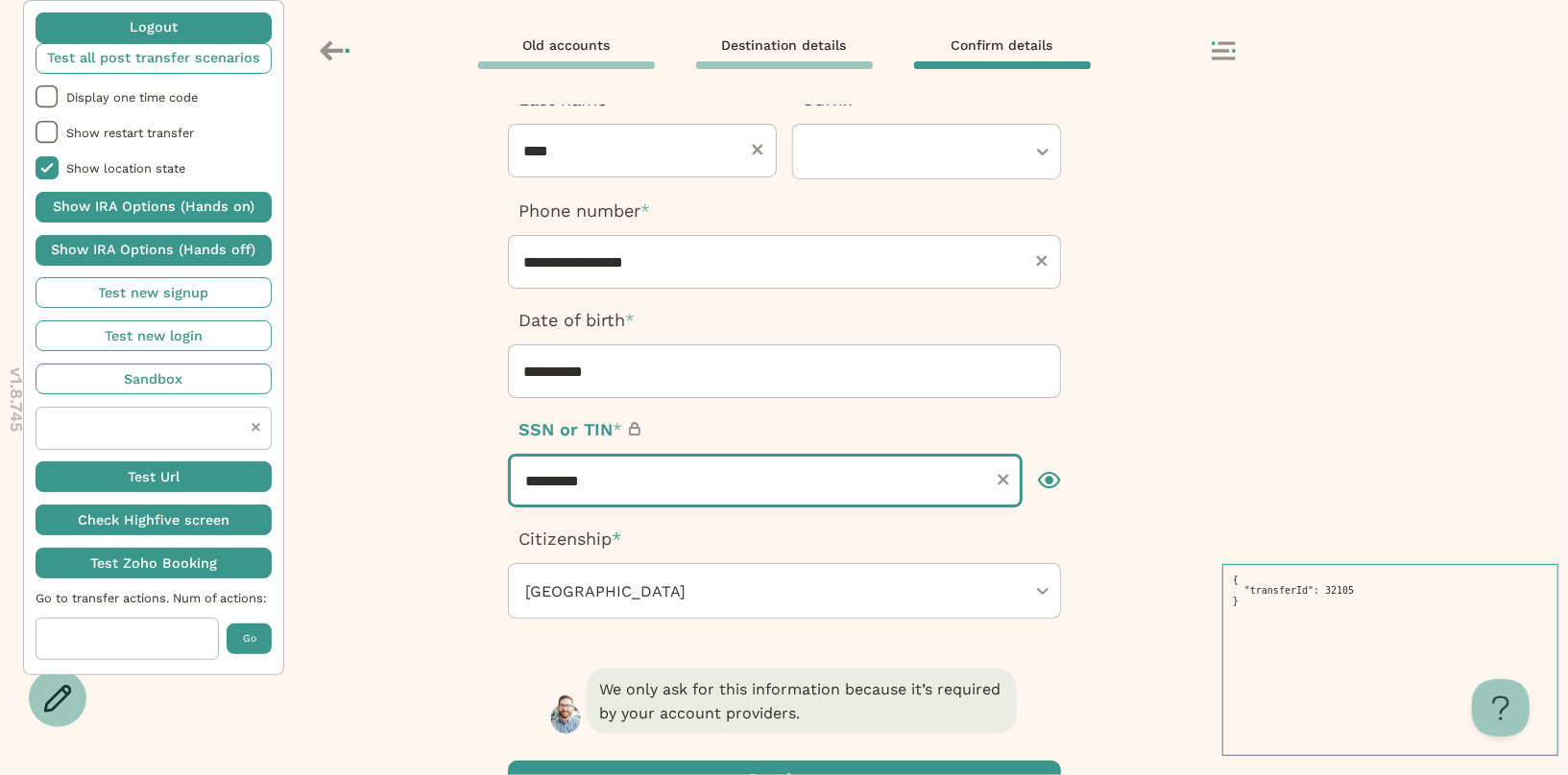
scroll to position [217, 0]
type input "*********"
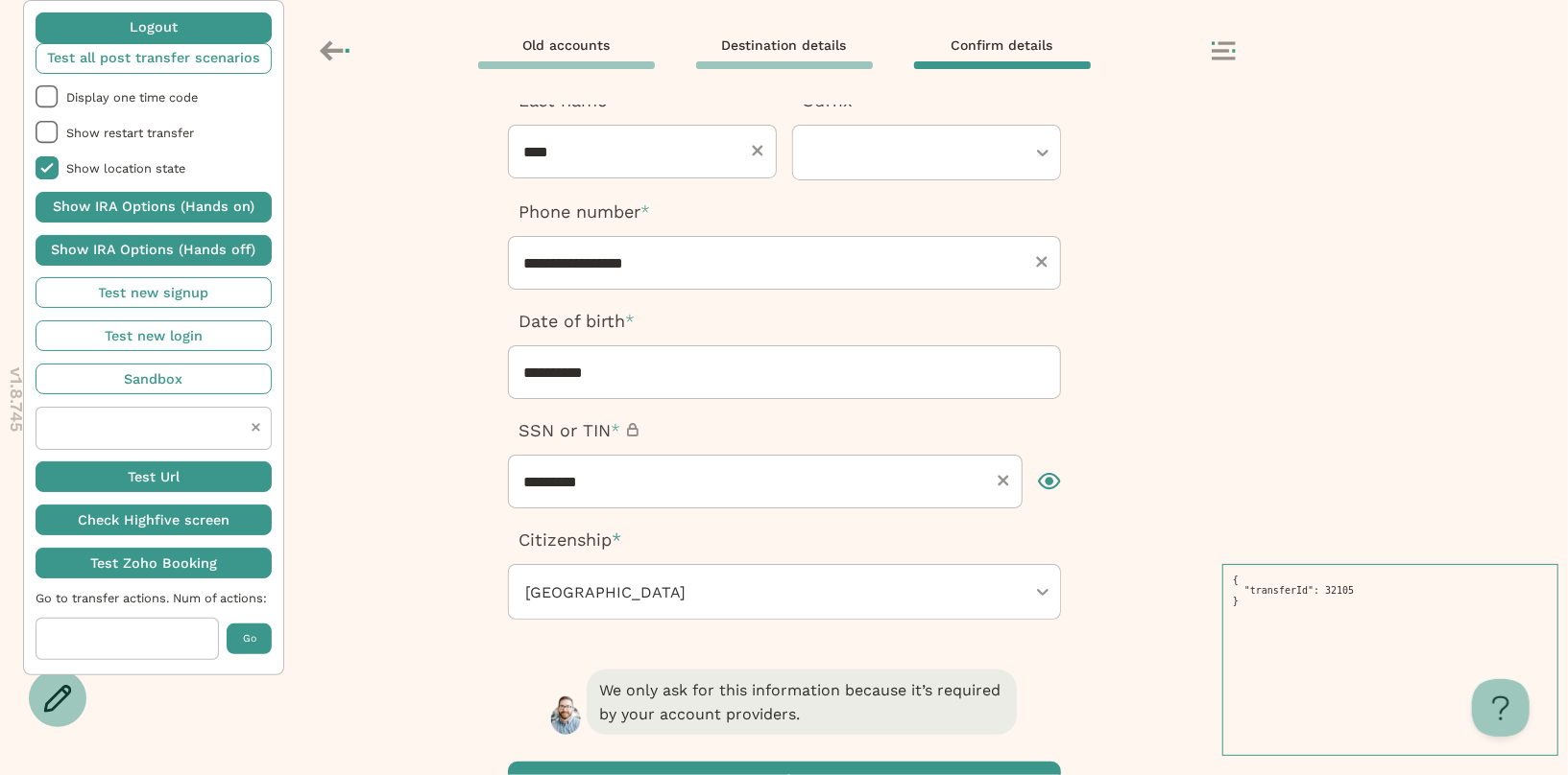
click at [762, 548] on p "Citizenship *" at bounding box center [784, 540] width 552 height 25
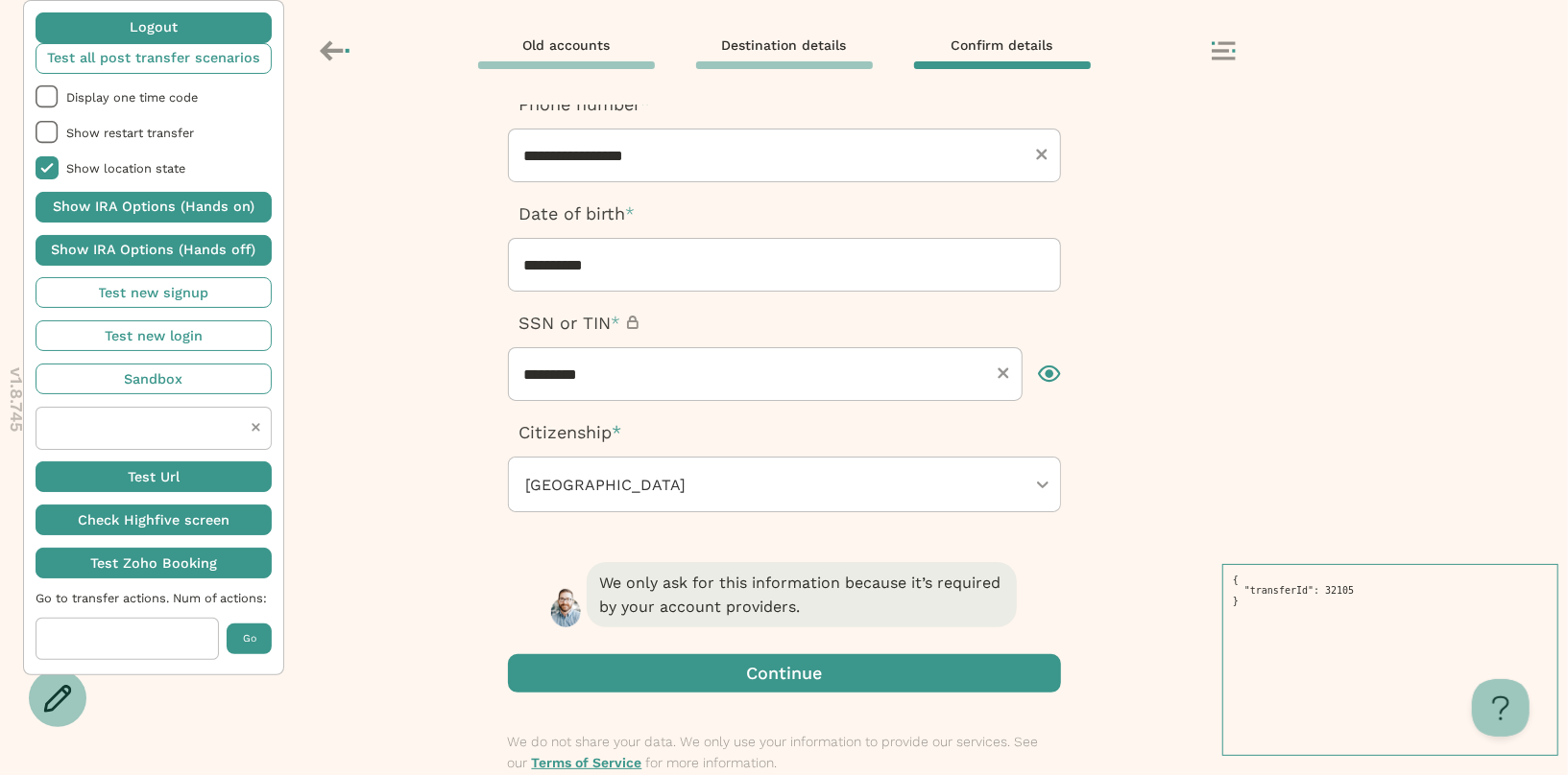
scroll to position [378, 0]
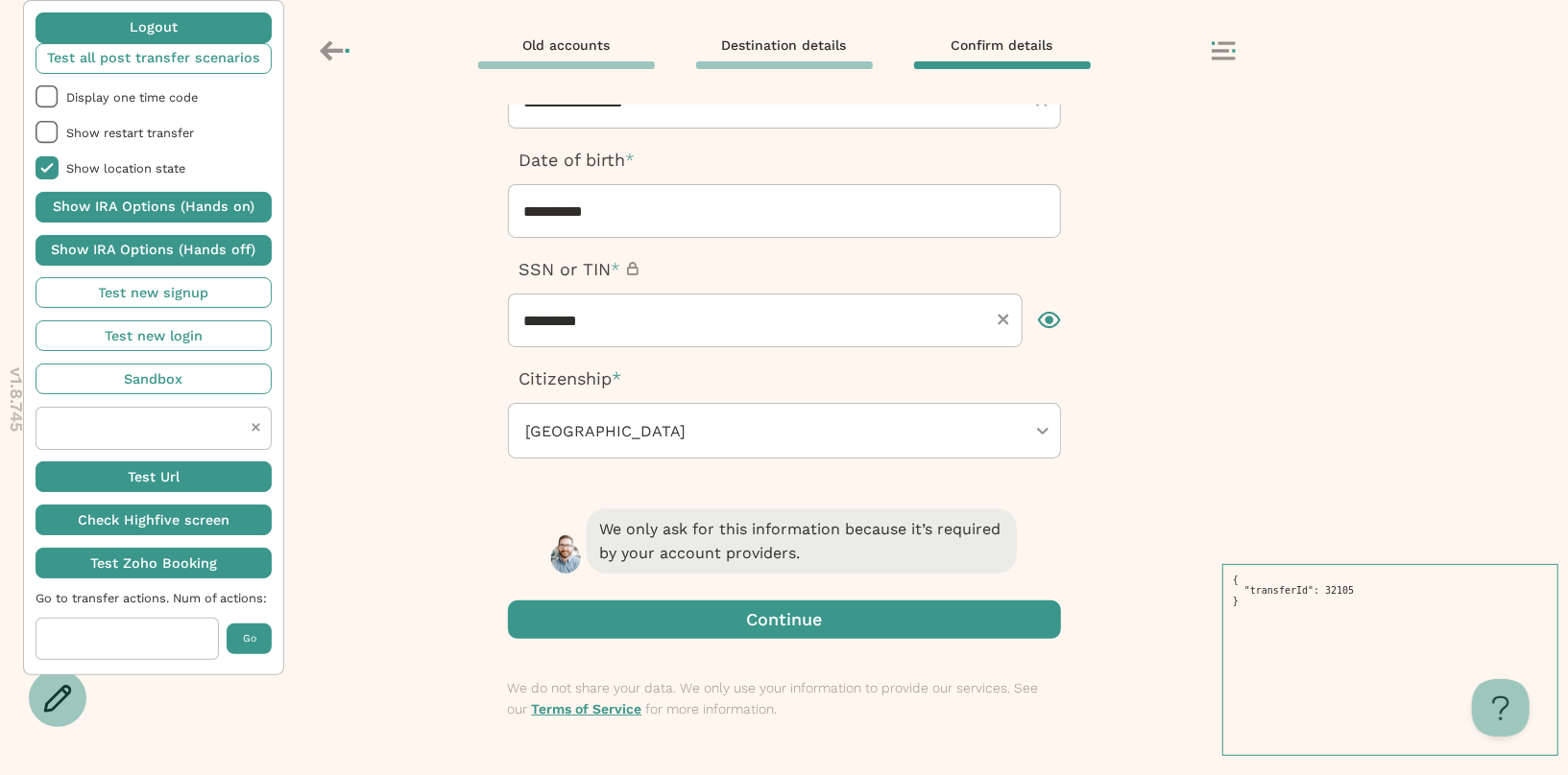
click at [766, 624] on span "button" at bounding box center [784, 619] width 552 height 38
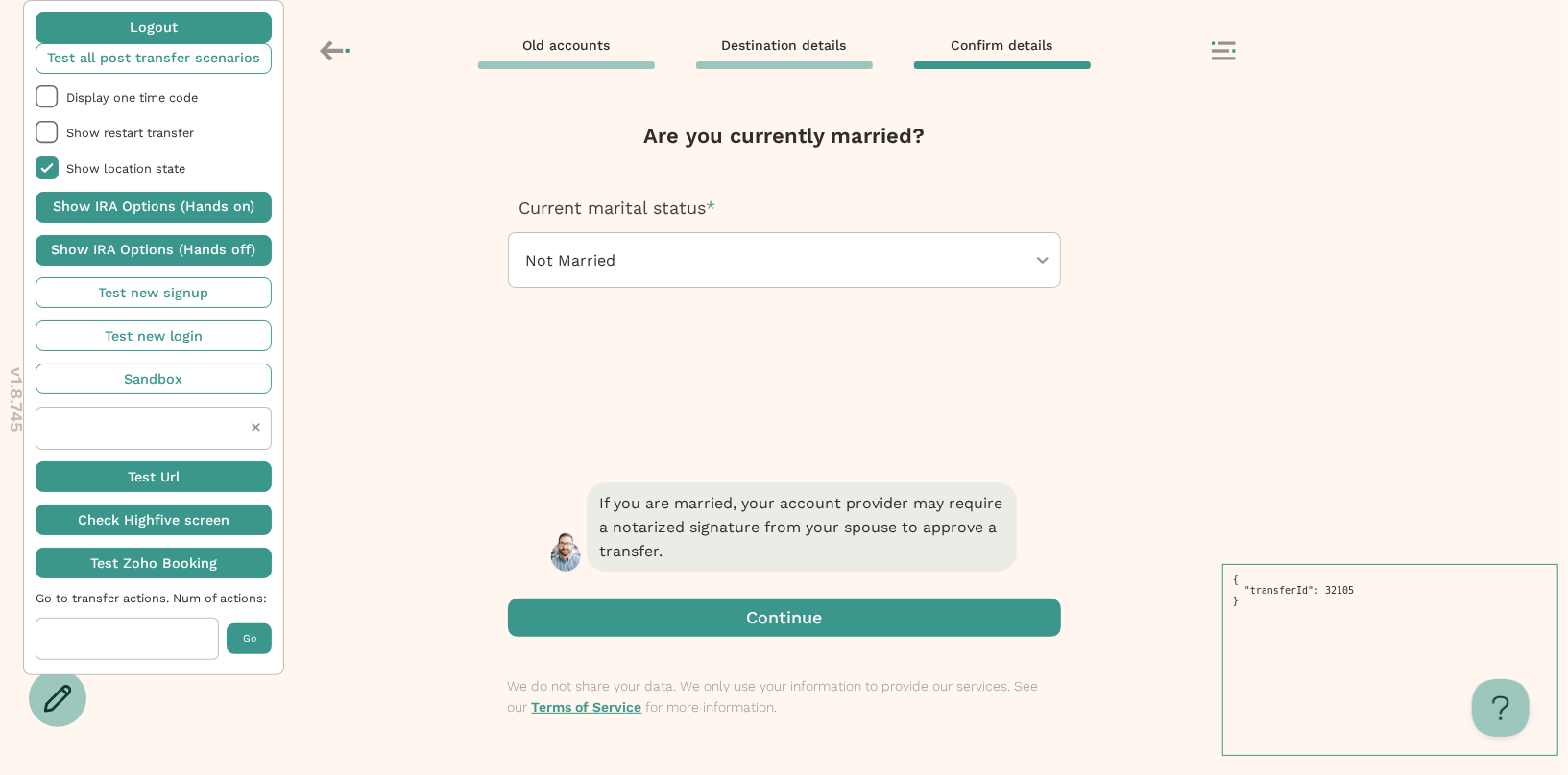
click at [766, 624] on span "button" at bounding box center [784, 617] width 552 height 38
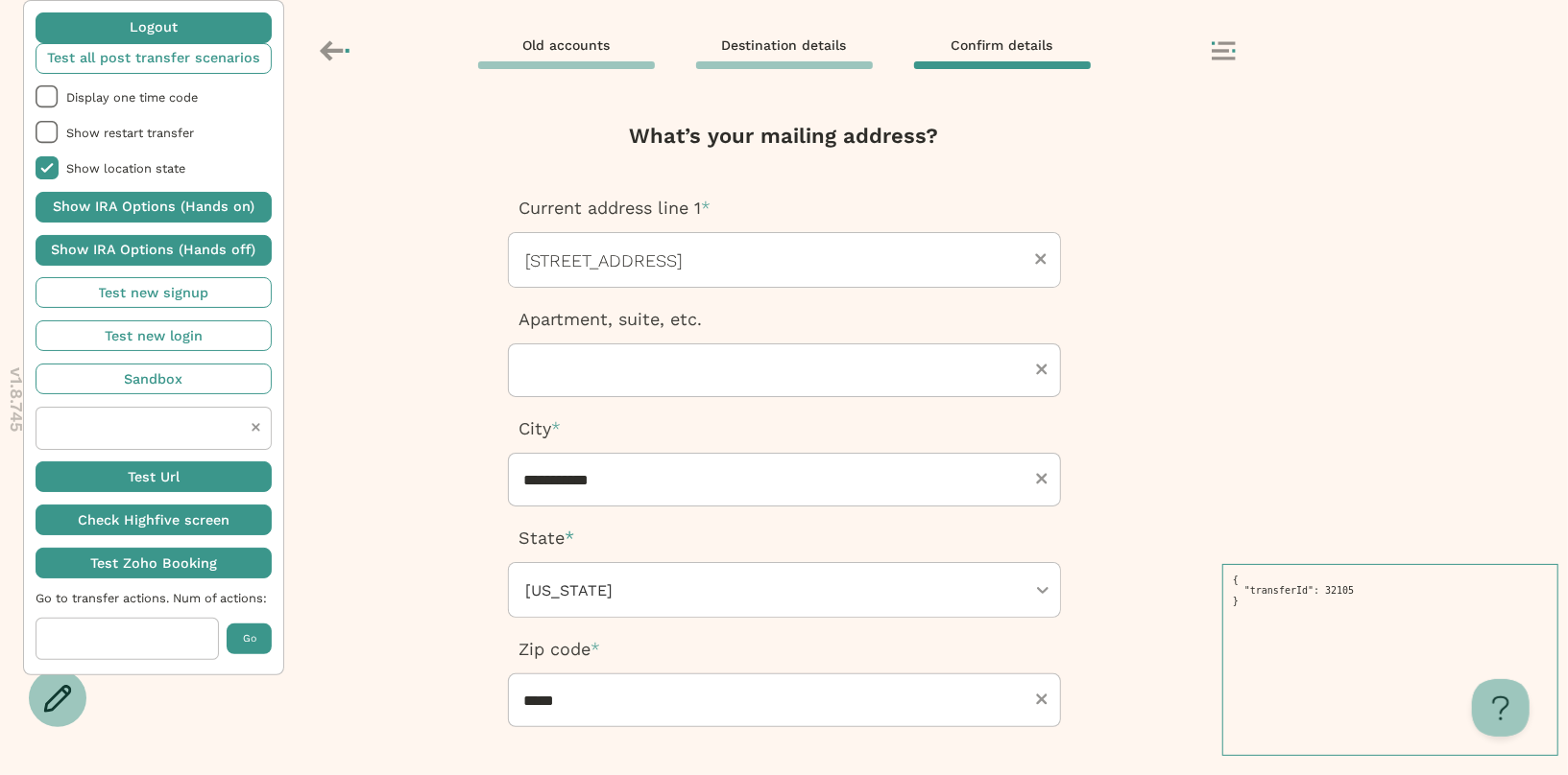
scroll to position [269, 0]
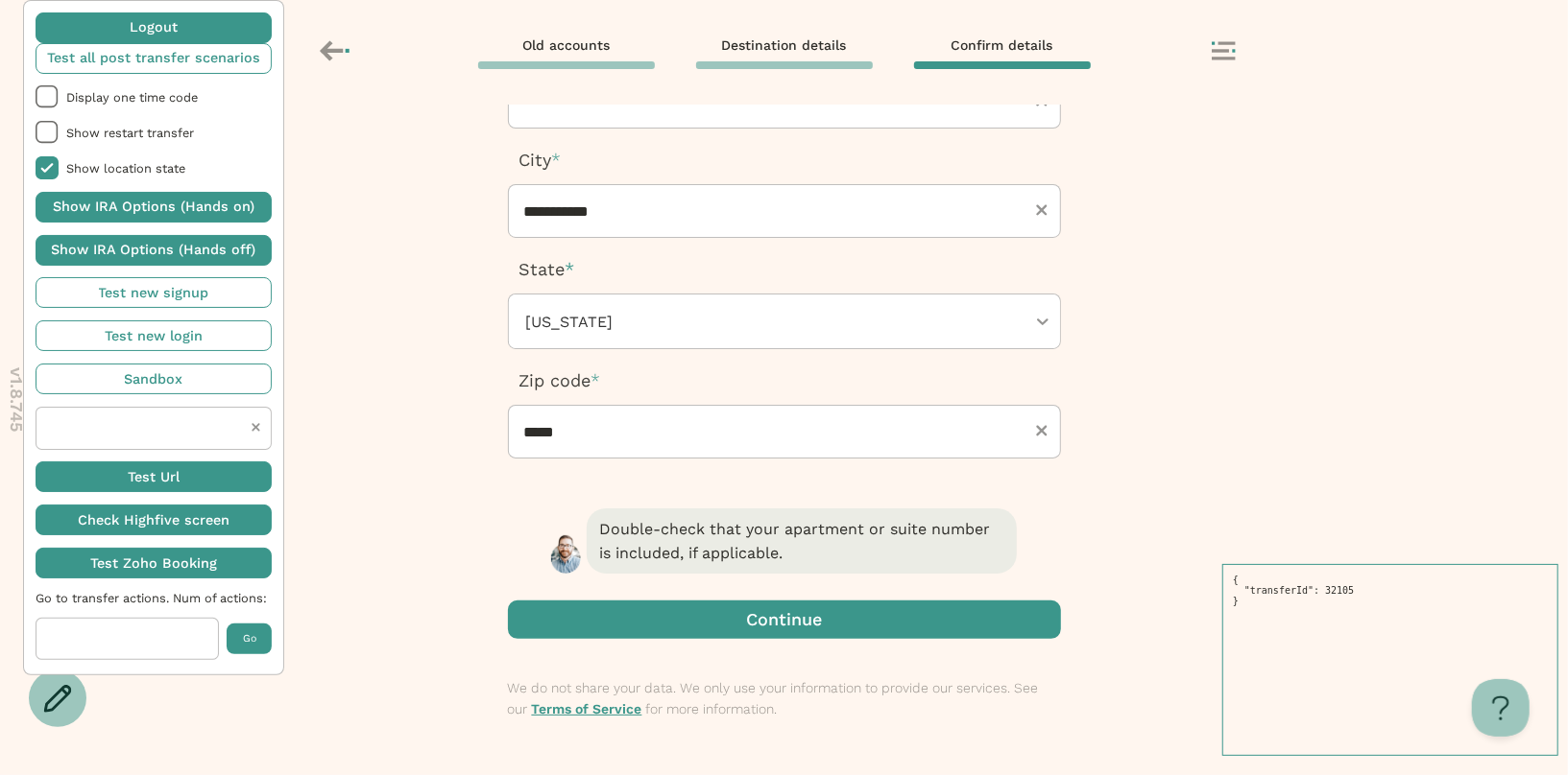
click at [758, 616] on span "button" at bounding box center [784, 619] width 552 height 38
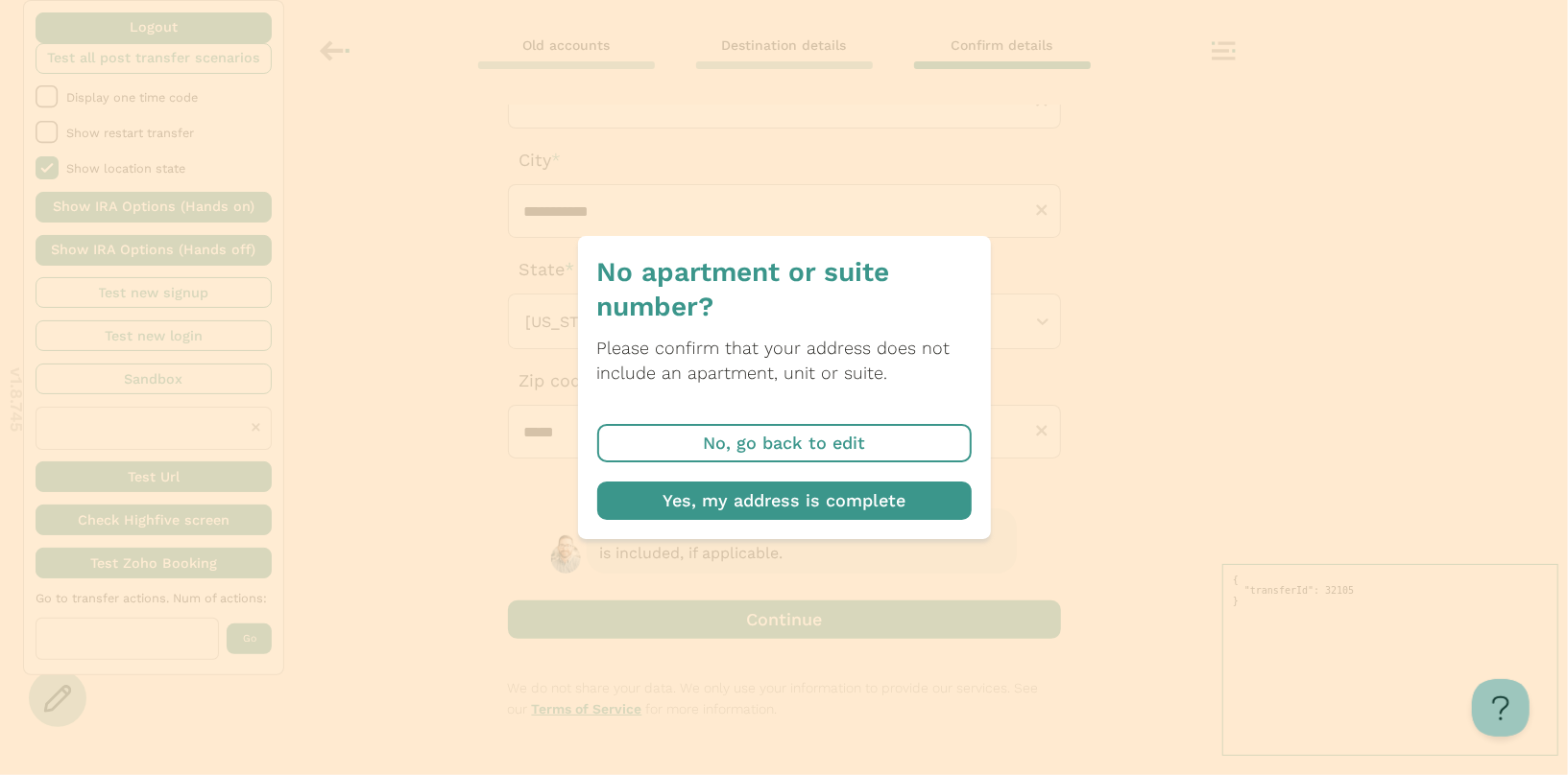
click at [771, 487] on span "button" at bounding box center [784, 500] width 375 height 38
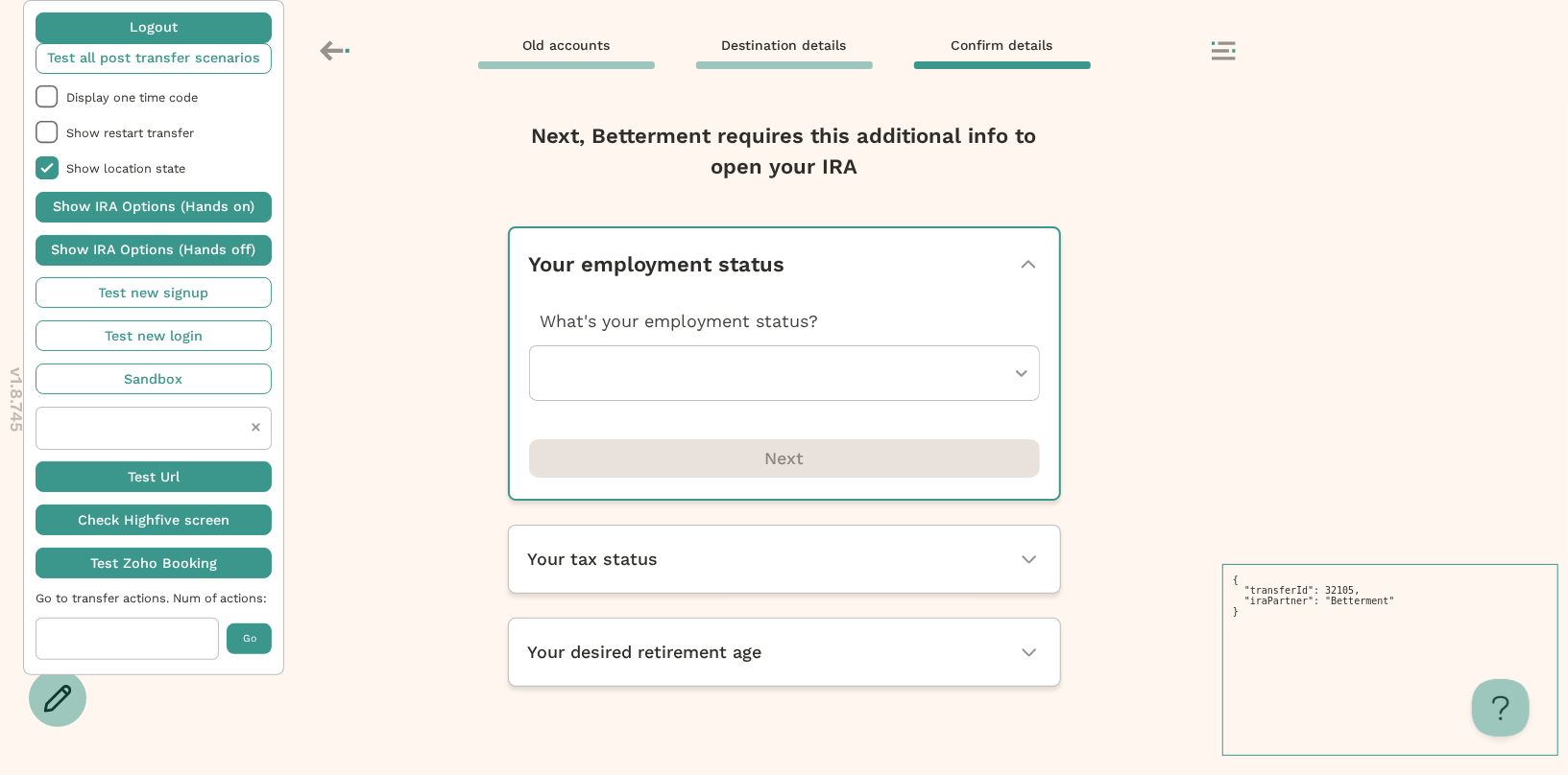
click at [765, 376] on div at bounding box center [775, 373] width 459 height 54
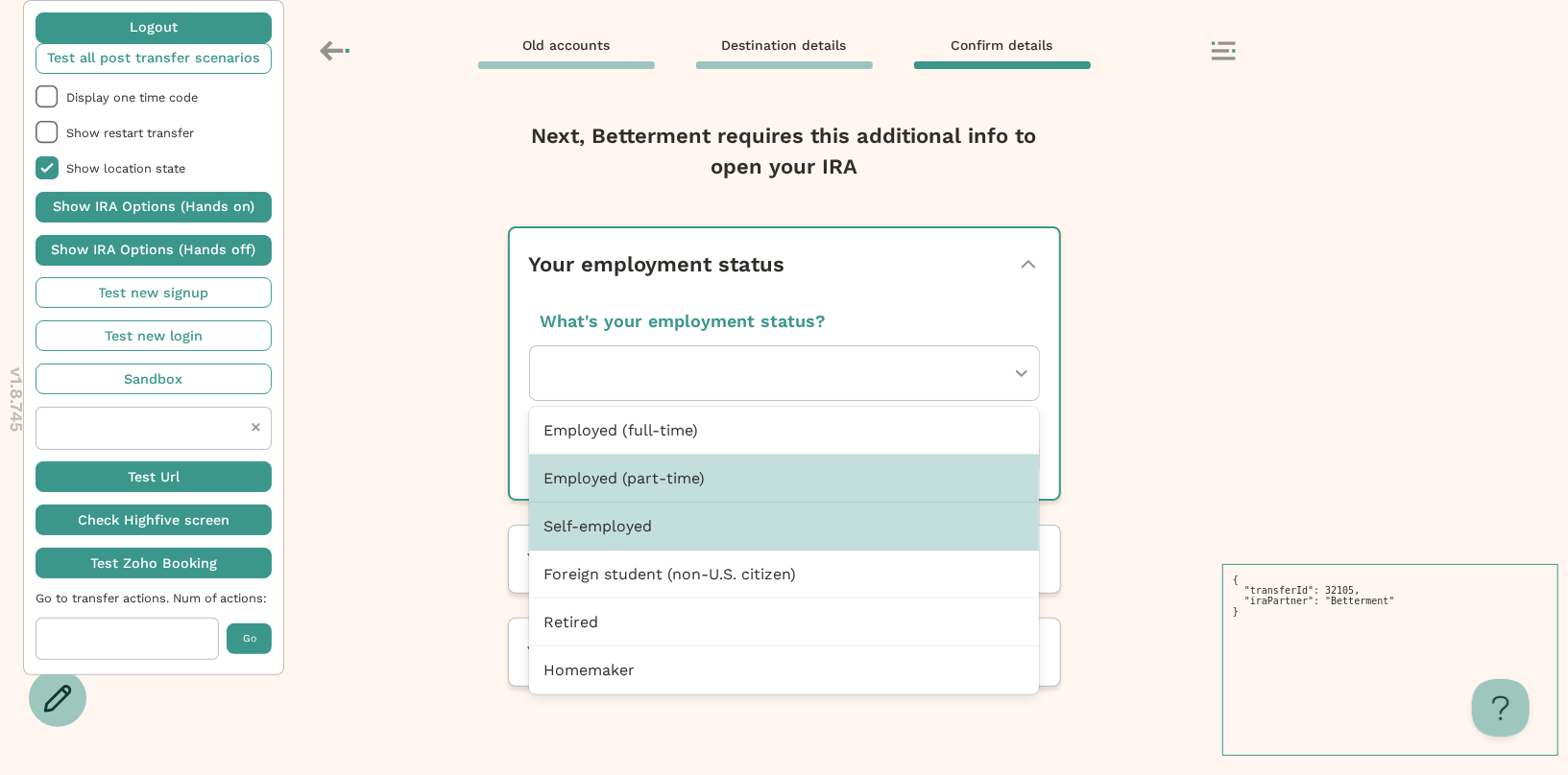
click at [702, 503] on div "Self-employed" at bounding box center [784, 527] width 510 height 48
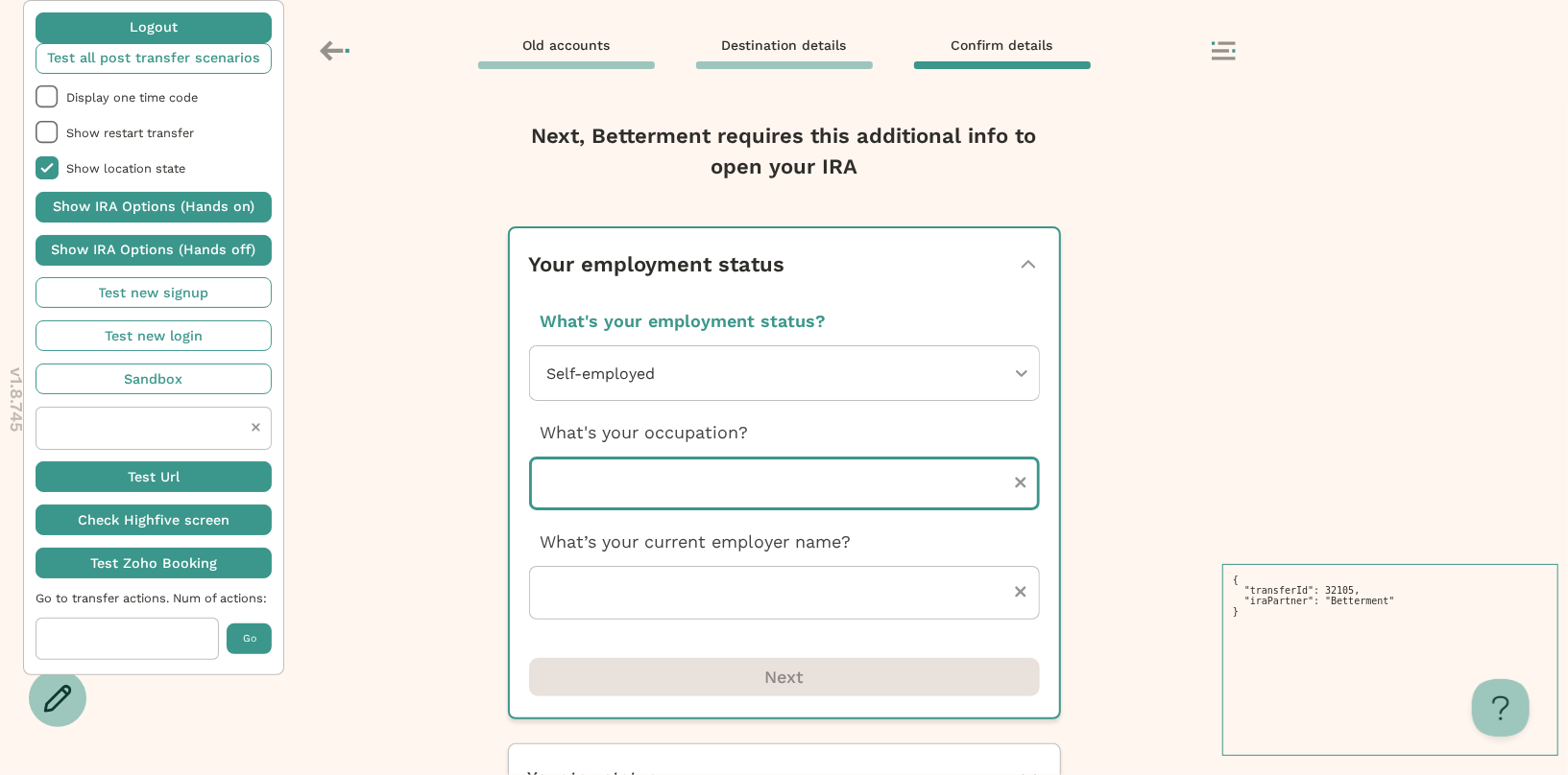
click at [703, 500] on input "text" at bounding box center [784, 484] width 510 height 54
type input "********"
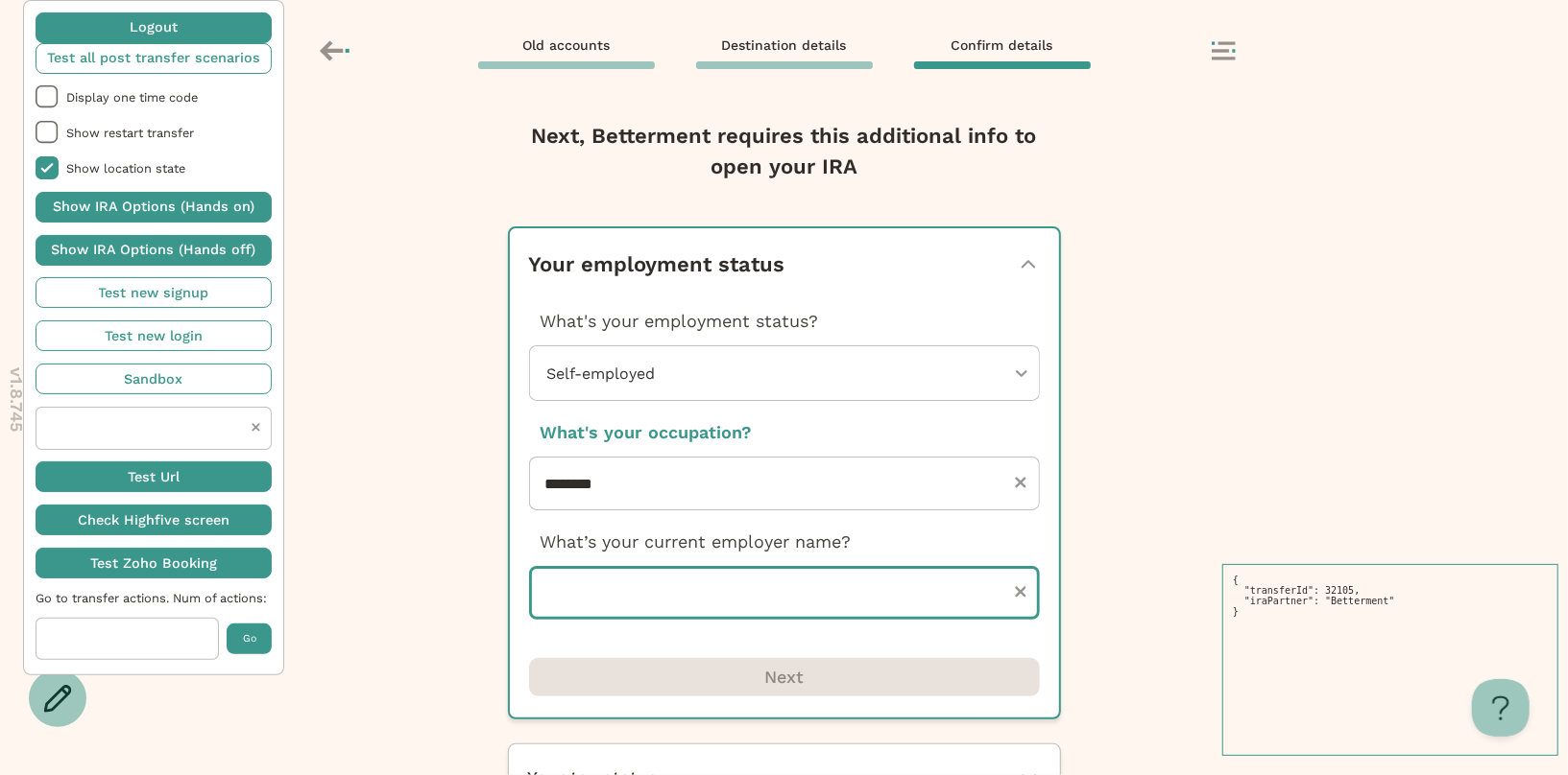
click at [675, 594] on input "text" at bounding box center [784, 593] width 510 height 54
type input "********"
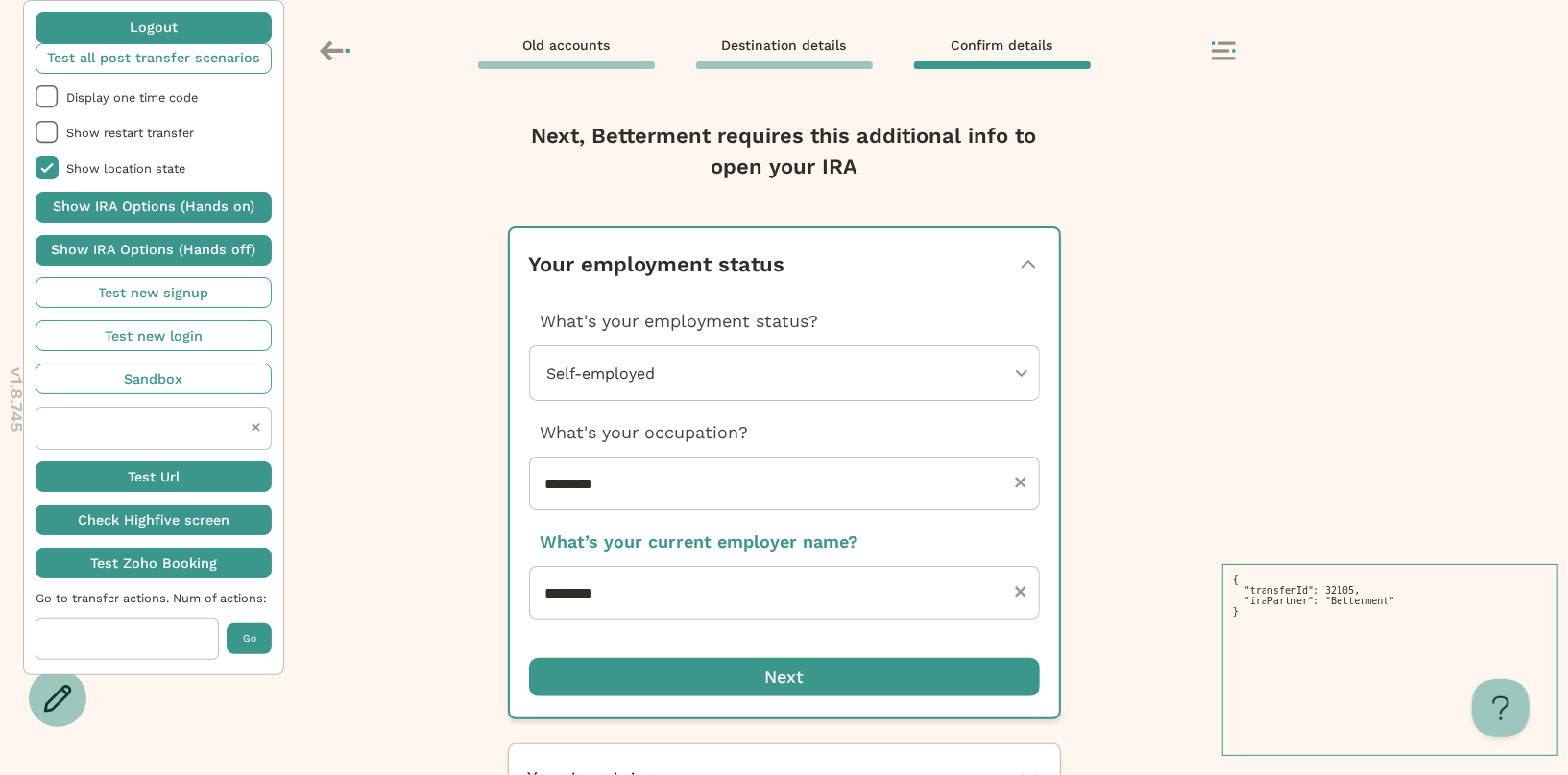
click at [681, 681] on span "button" at bounding box center [784, 677] width 510 height 38
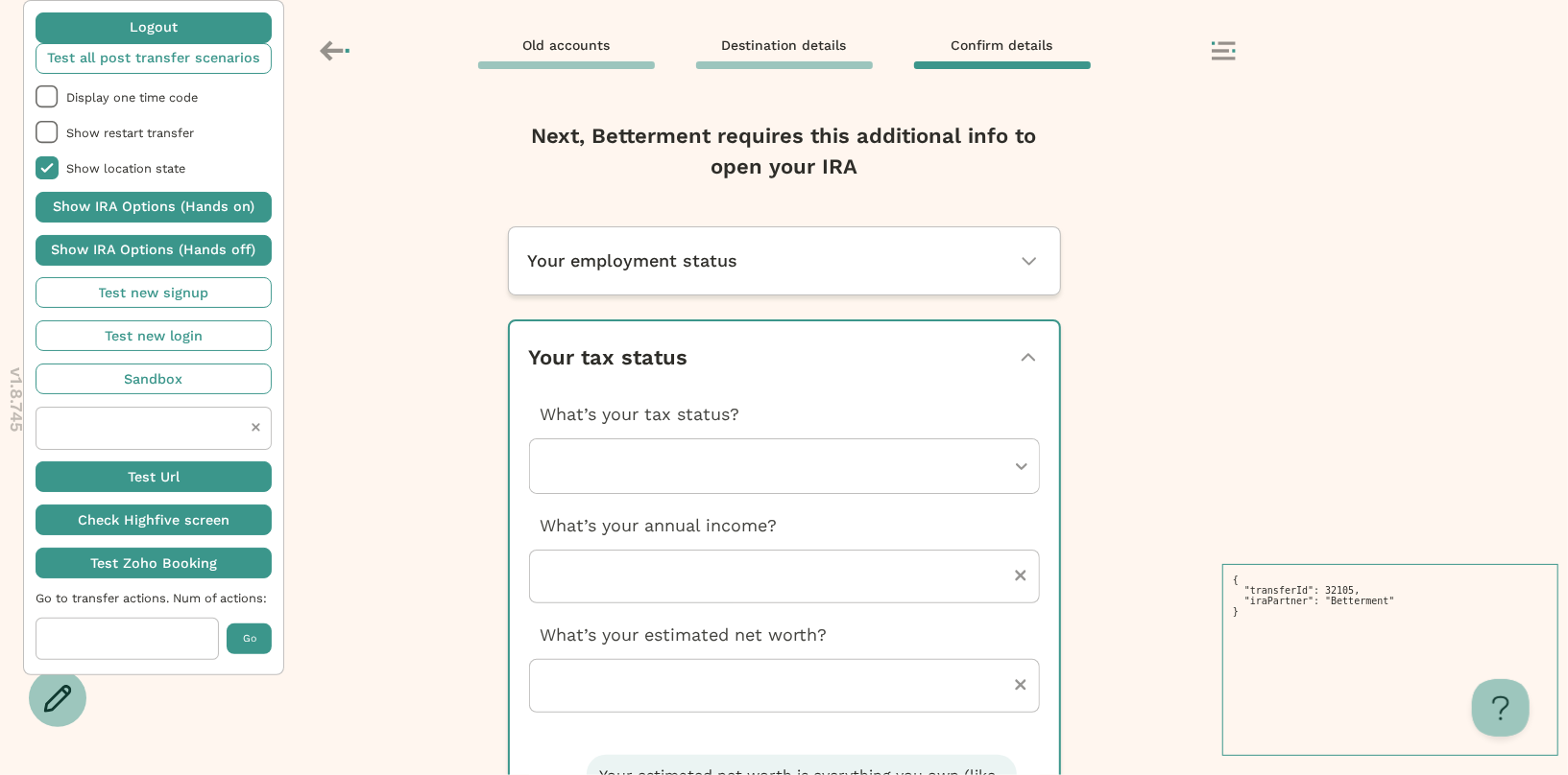
scroll to position [120, 0]
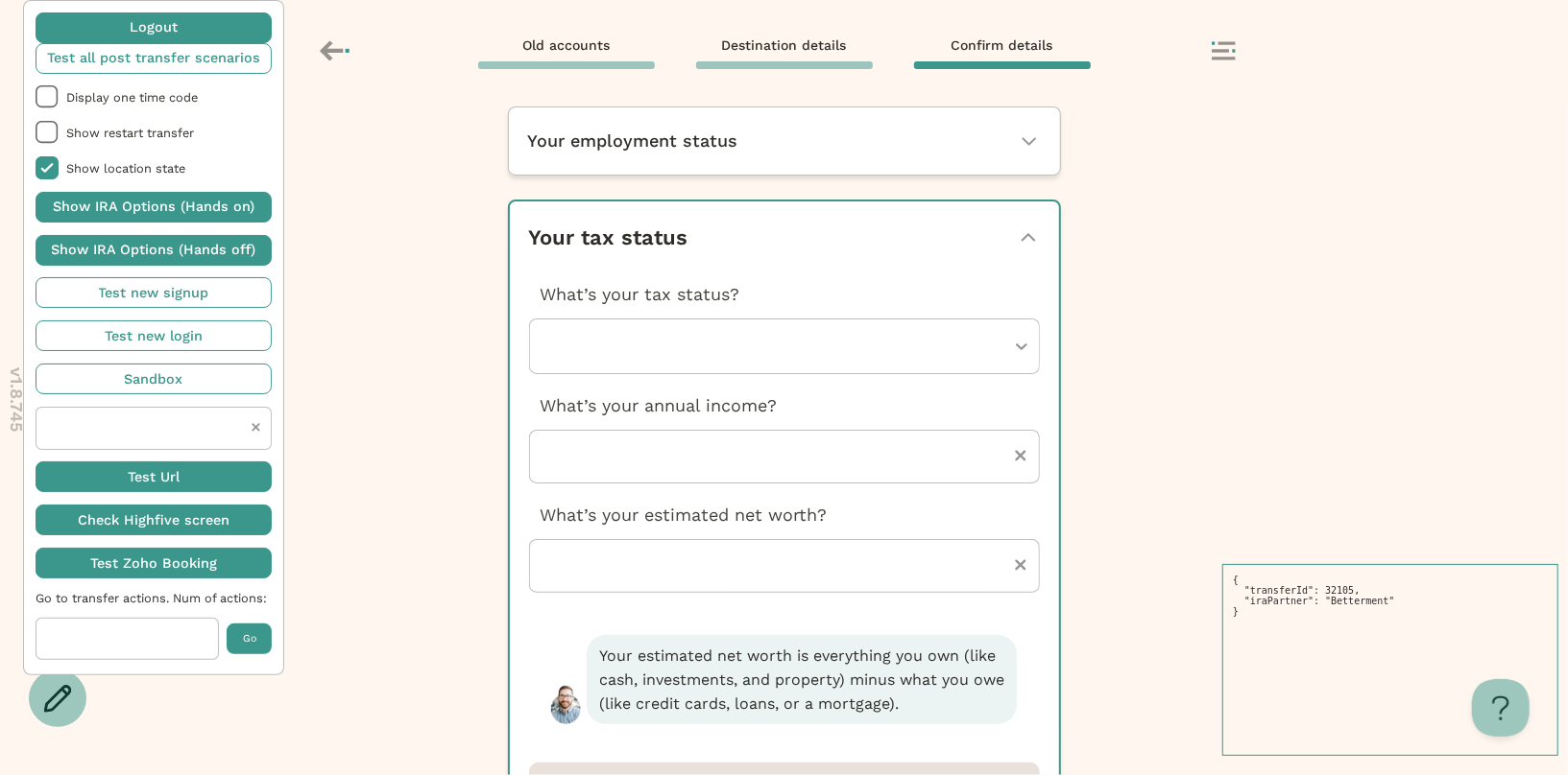
click at [712, 357] on div at bounding box center [775, 346] width 459 height 54
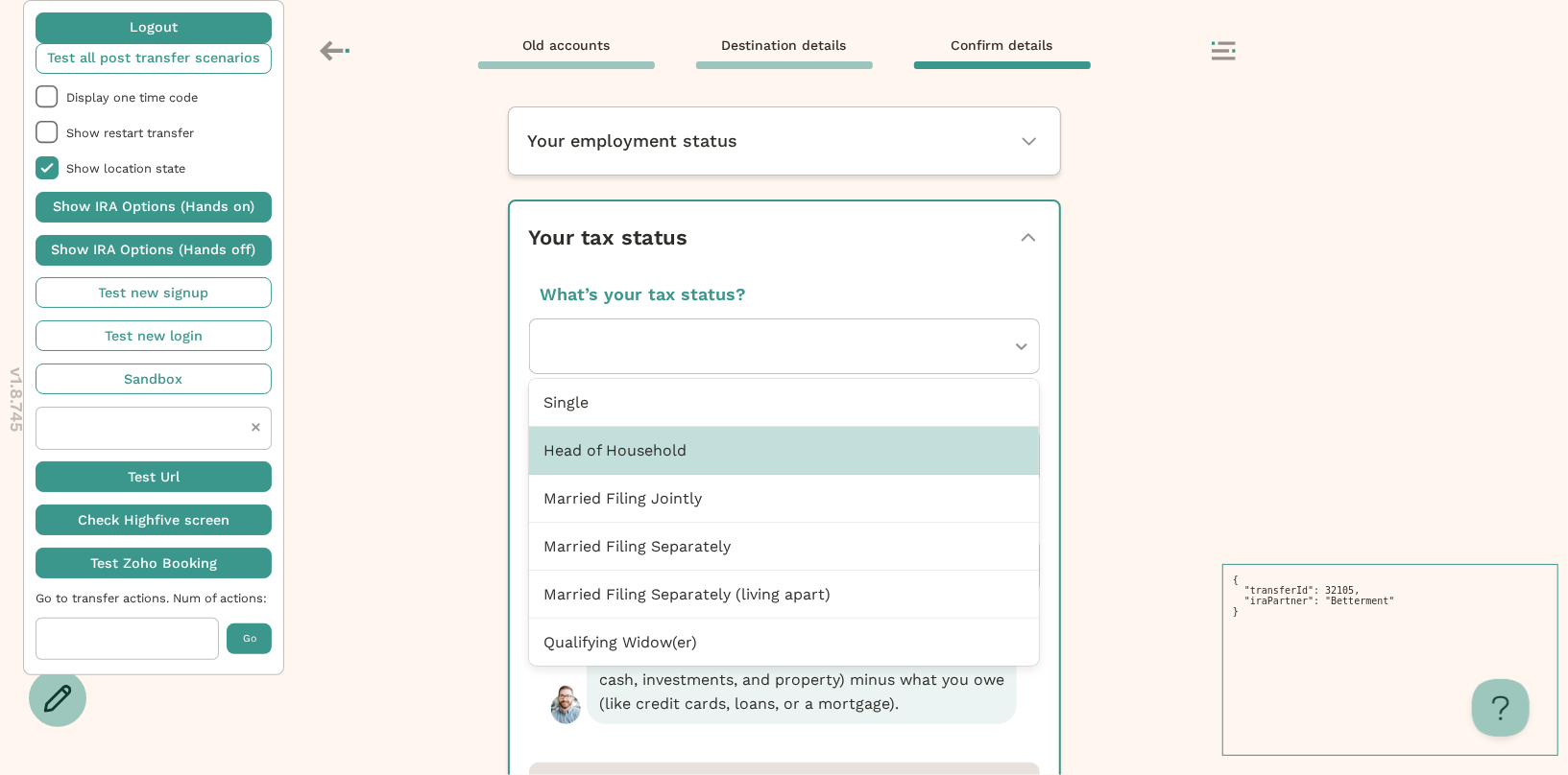
click at [681, 464] on div "Head of Household" at bounding box center [784, 450] width 510 height 48
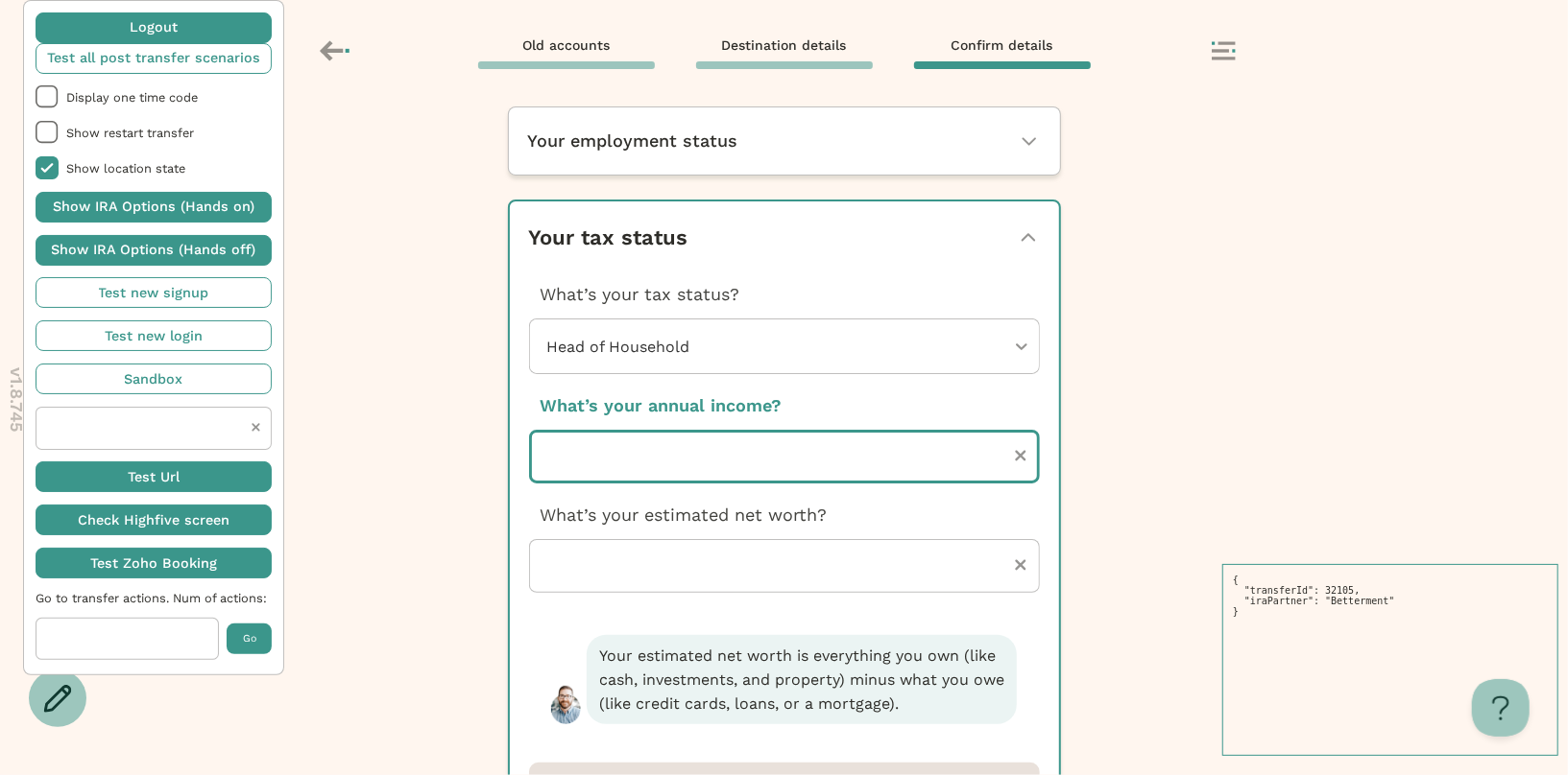
click at [683, 442] on input "number" at bounding box center [784, 456] width 510 height 54
type input "*****"
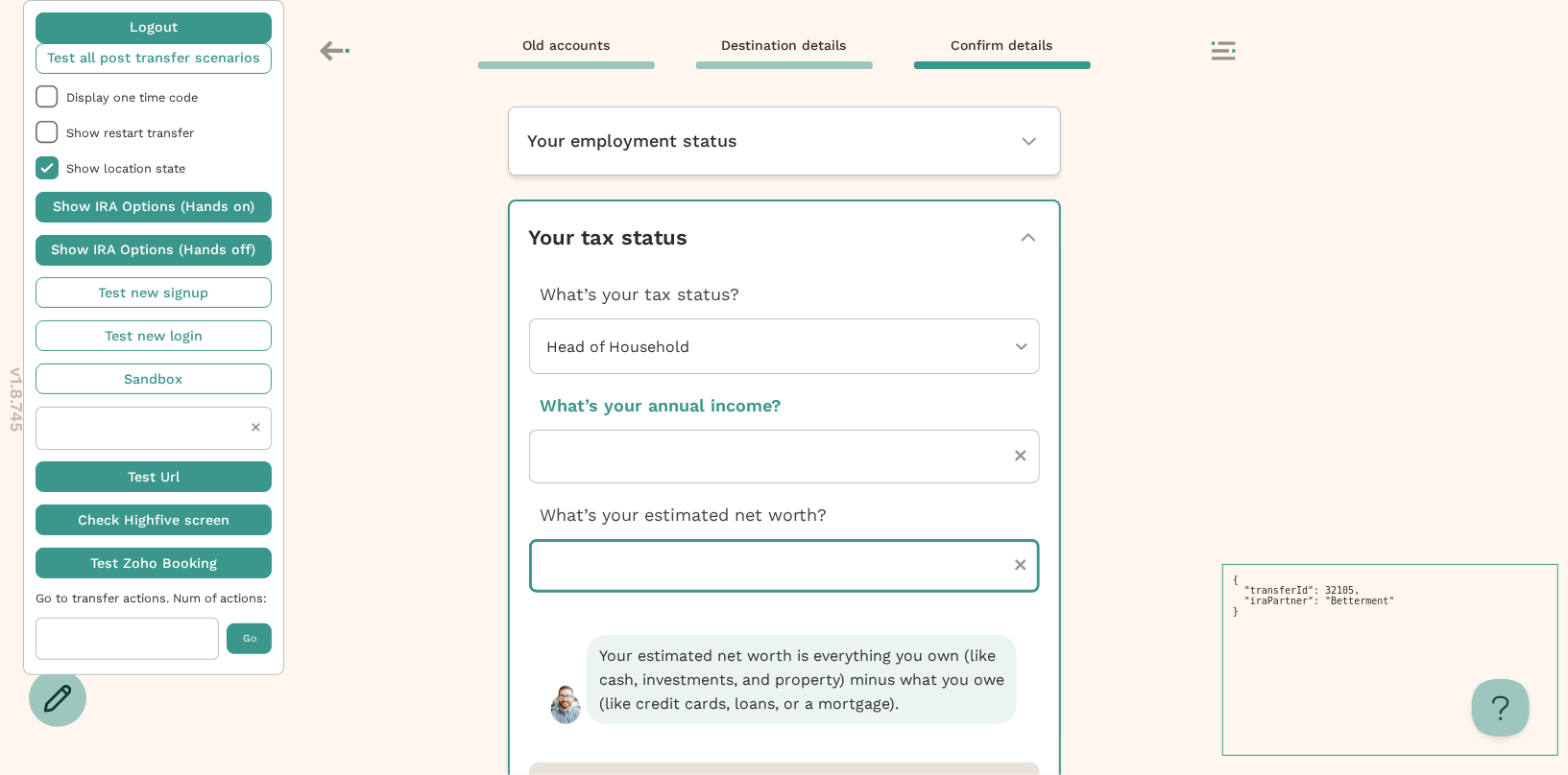
click at [704, 561] on input "number" at bounding box center [784, 566] width 510 height 54
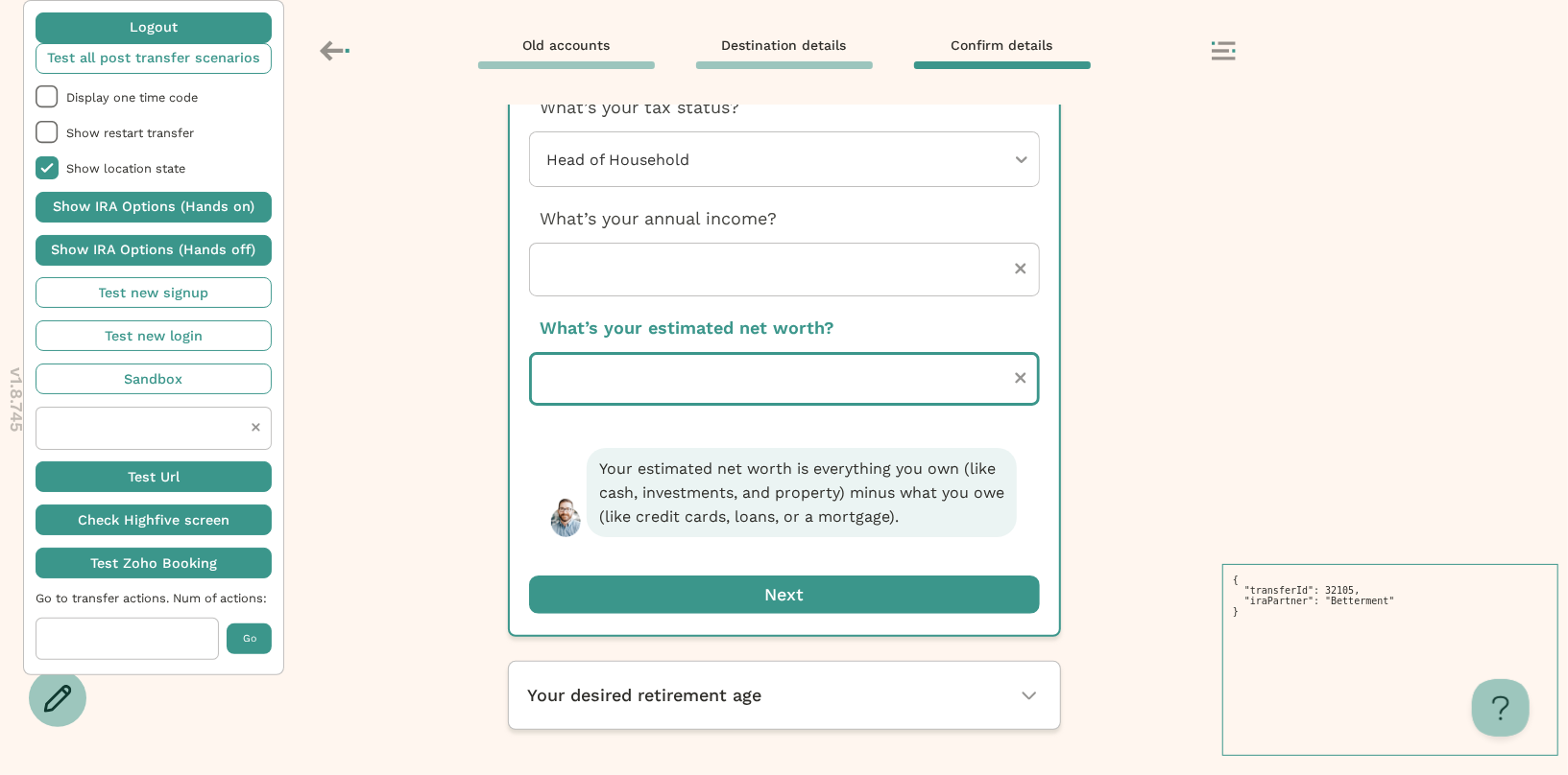
type input "*****"
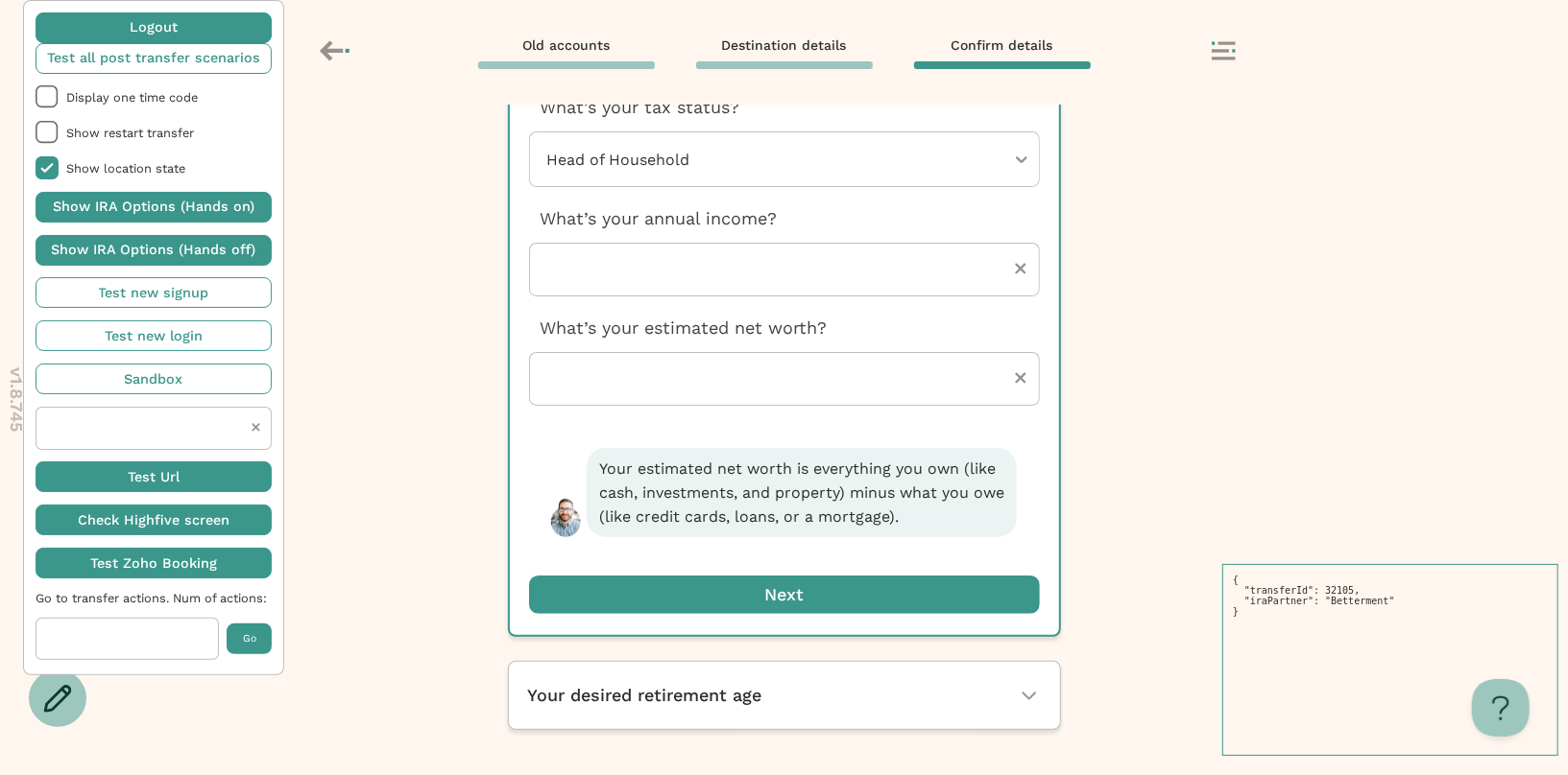
click at [721, 593] on span "button" at bounding box center [784, 594] width 510 height 38
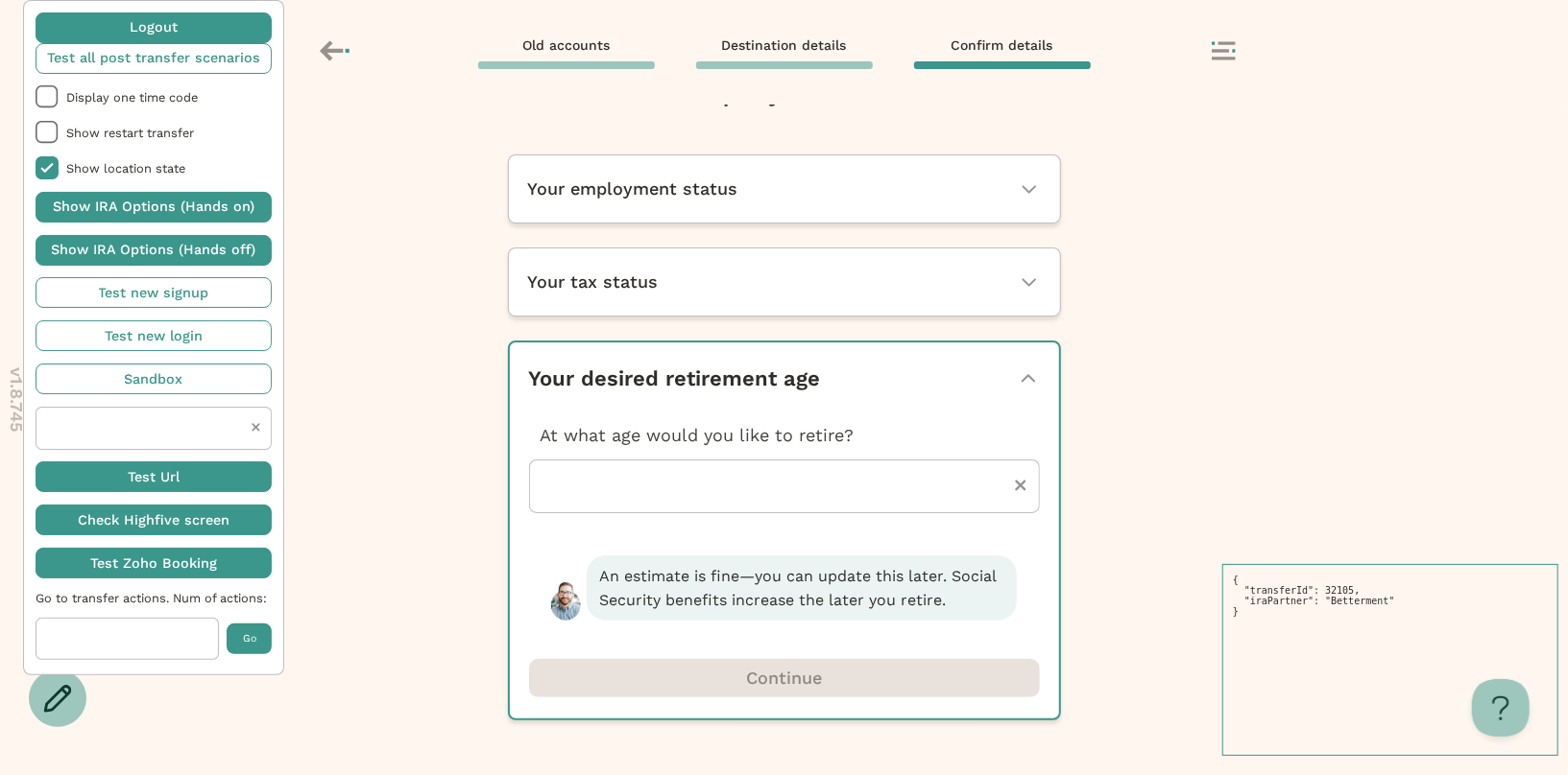
click at [772, 444] on p "At what age would you like to retire?" at bounding box center [784, 435] width 510 height 25
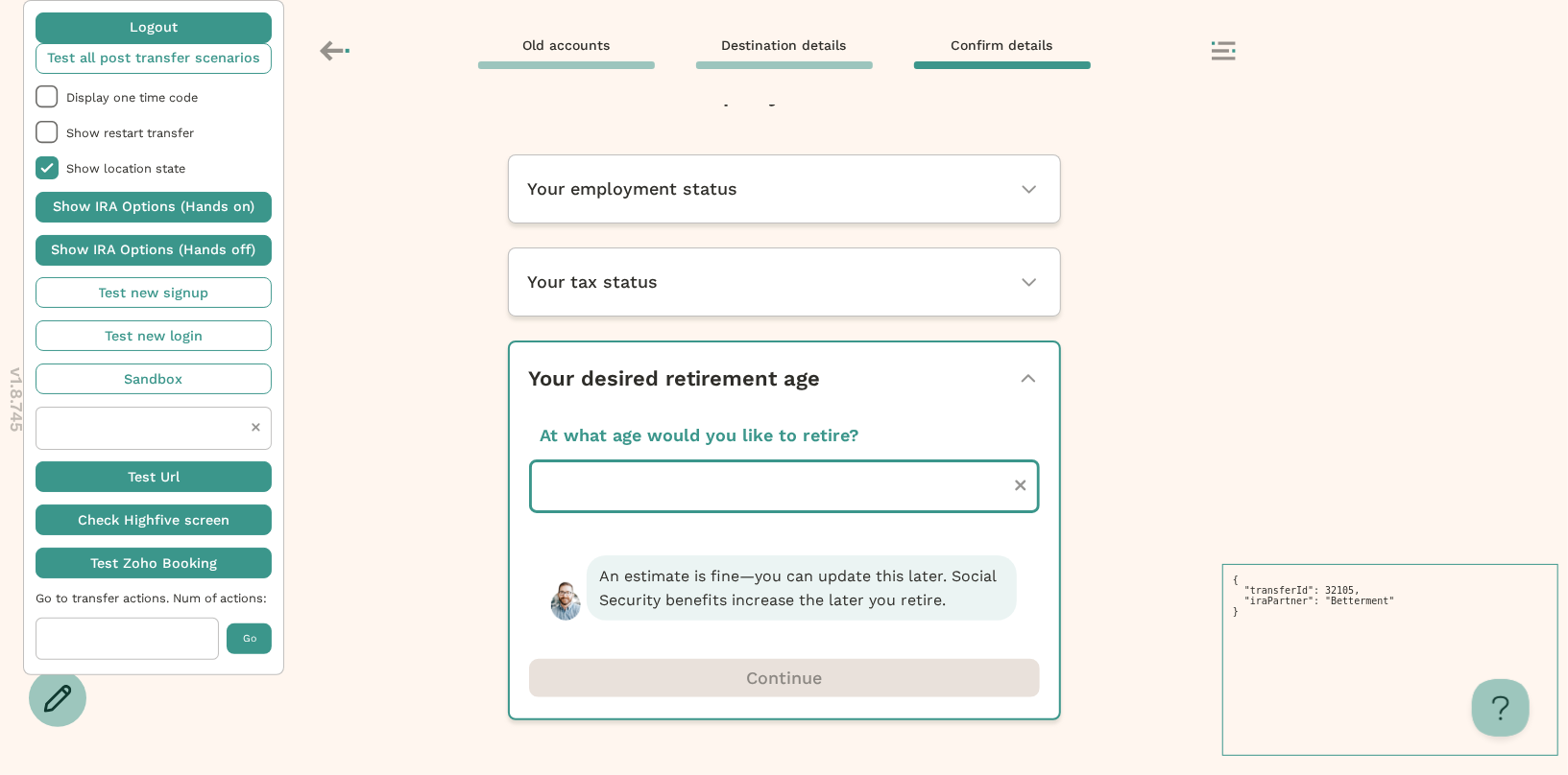
click at [772, 488] on input "number" at bounding box center [784, 487] width 510 height 54
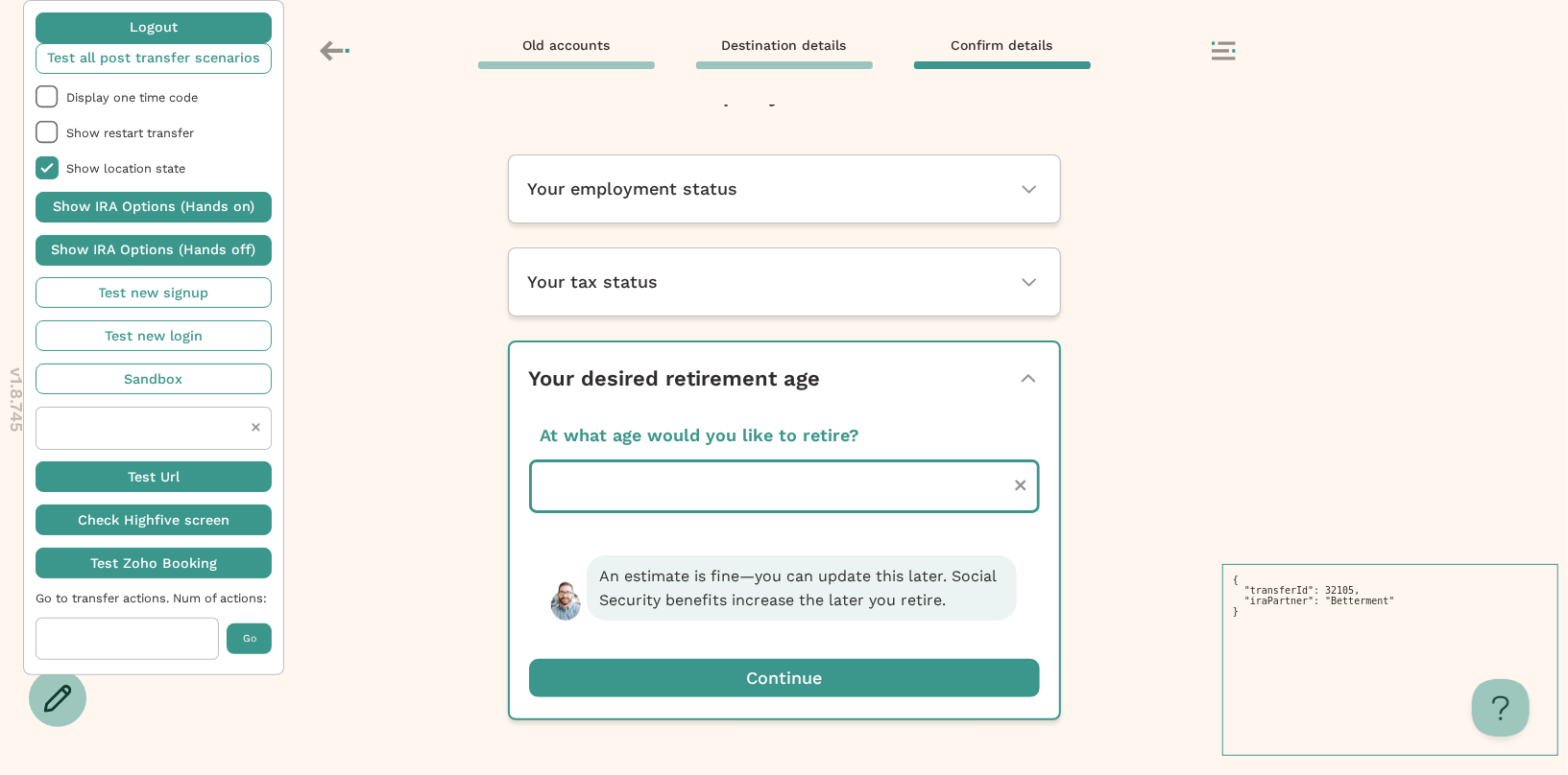
type input "**"
click at [813, 694] on span "button" at bounding box center [784, 678] width 510 height 38
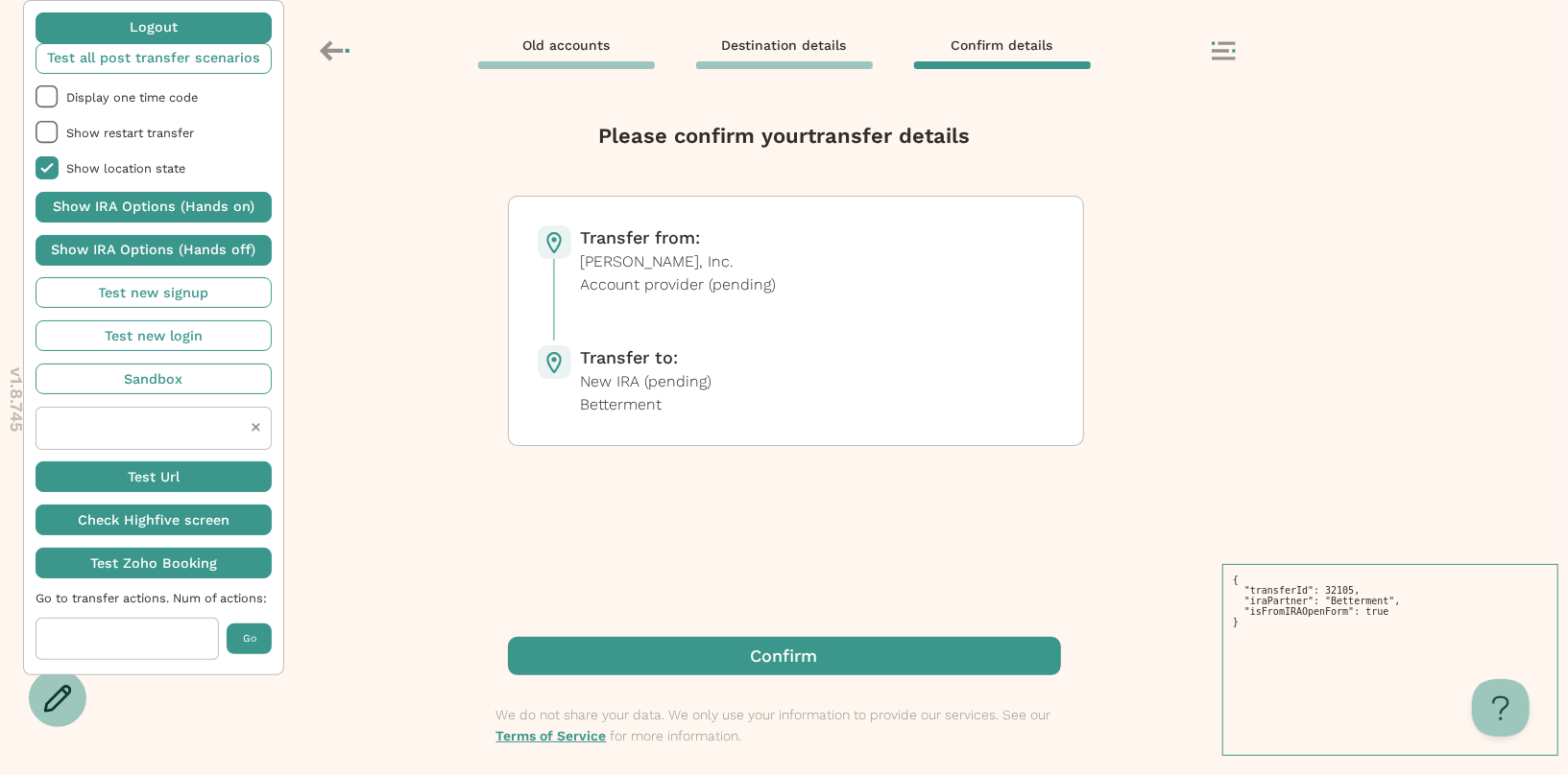
click at [820, 644] on span "button" at bounding box center [784, 656] width 552 height 38
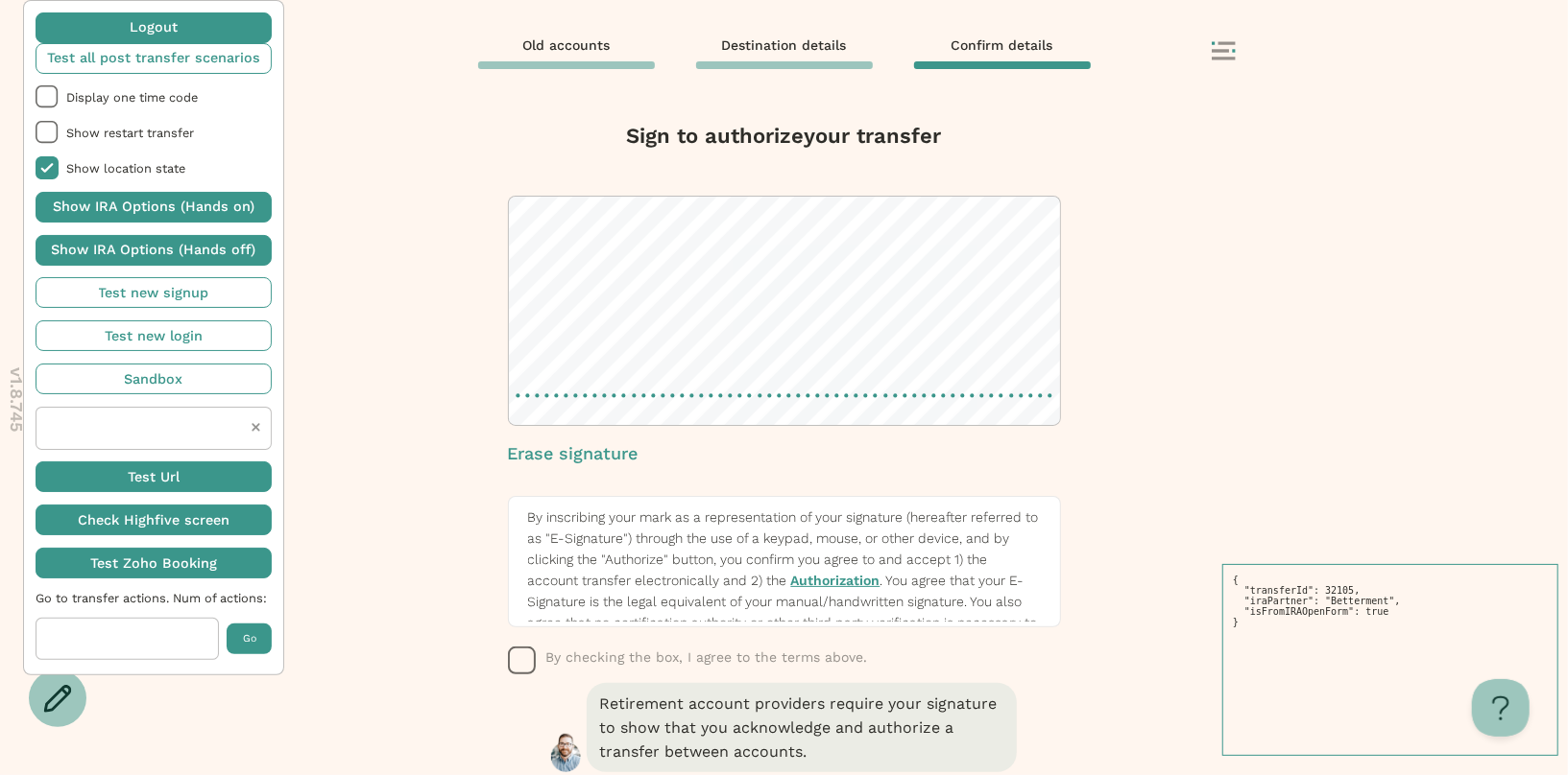
click at [552, 644] on div "Erase signature By inscribing your mark as a representation of your signature (…" at bounding box center [784, 438] width 552 height 484
click at [549, 659] on span "By checking the box, I agree to the terms above." at bounding box center [707, 657] width 322 height 16
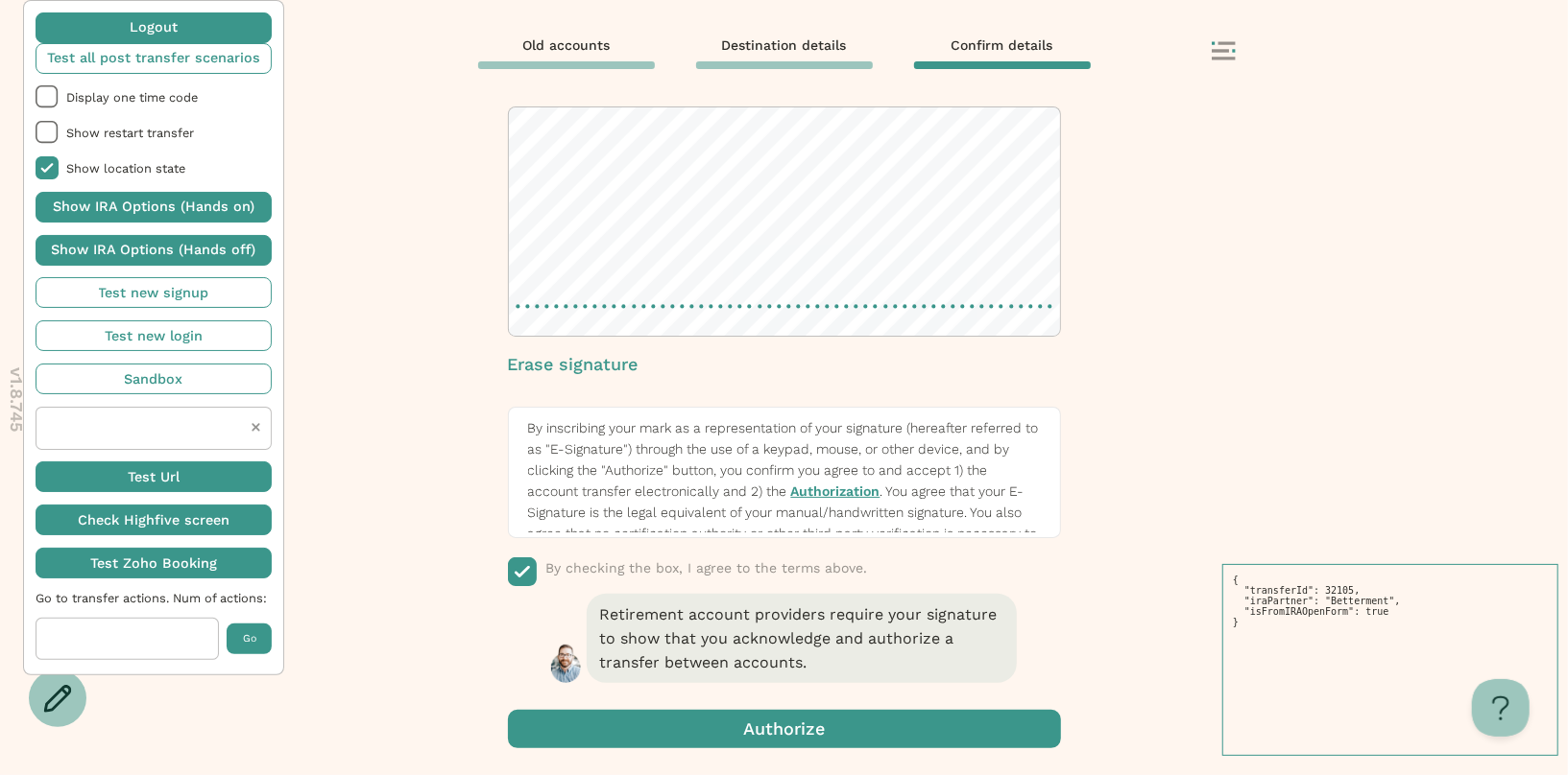
click at [721, 720] on span "button" at bounding box center [784, 729] width 552 height 38
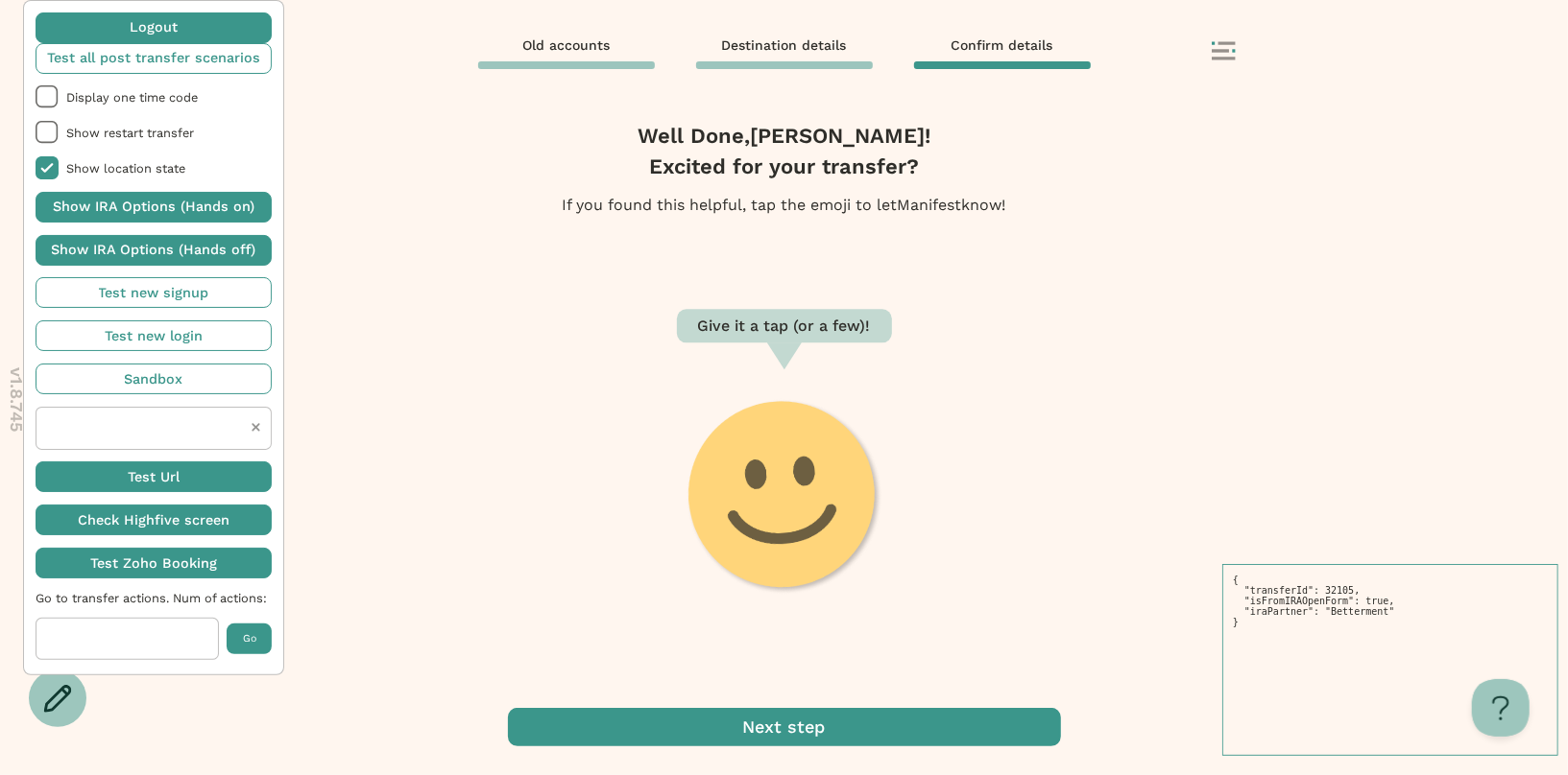
click at [793, 723] on span "button" at bounding box center [784, 727] width 552 height 38
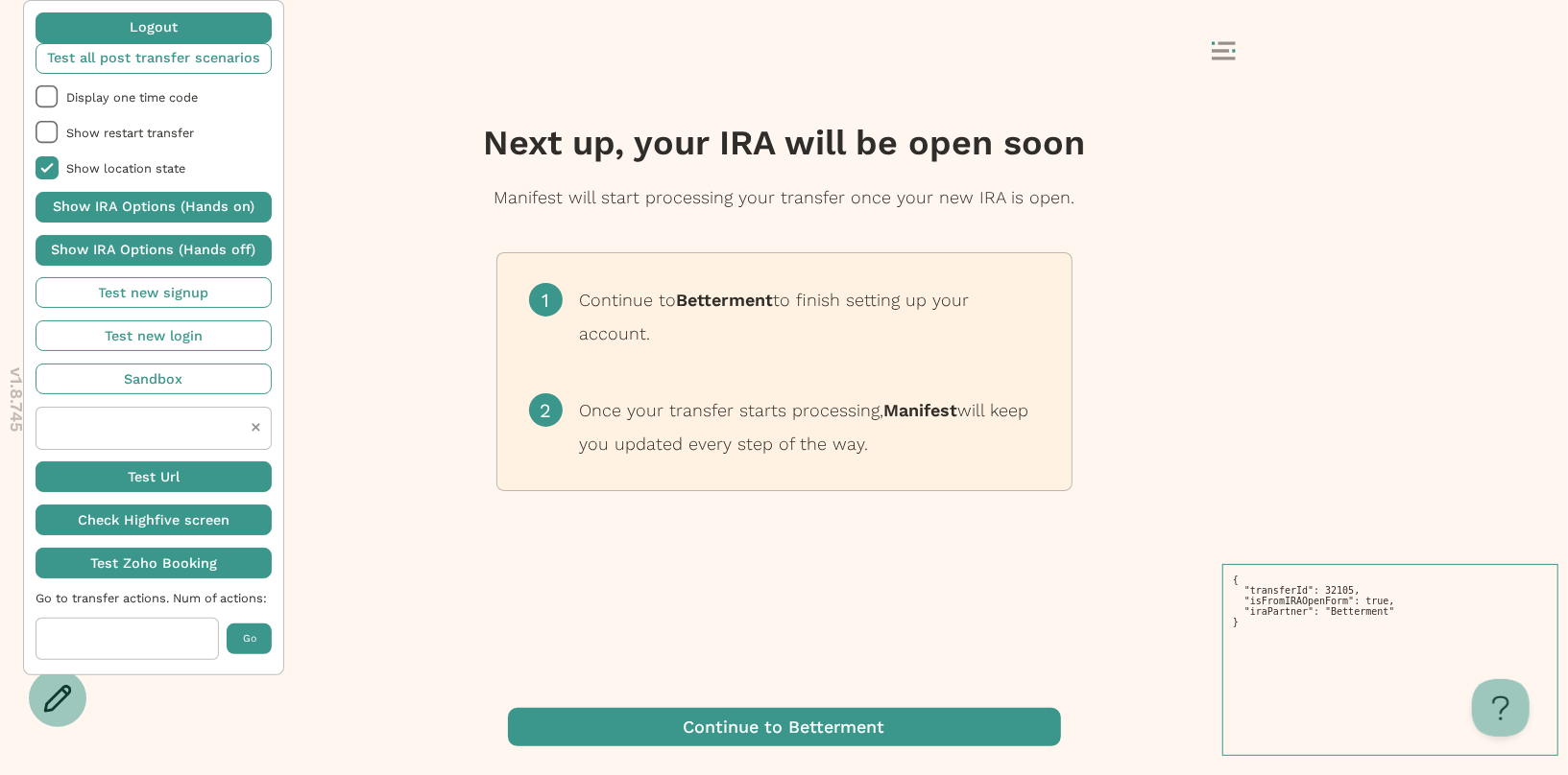
click at [780, 730] on span "button" at bounding box center [784, 727] width 552 height 38
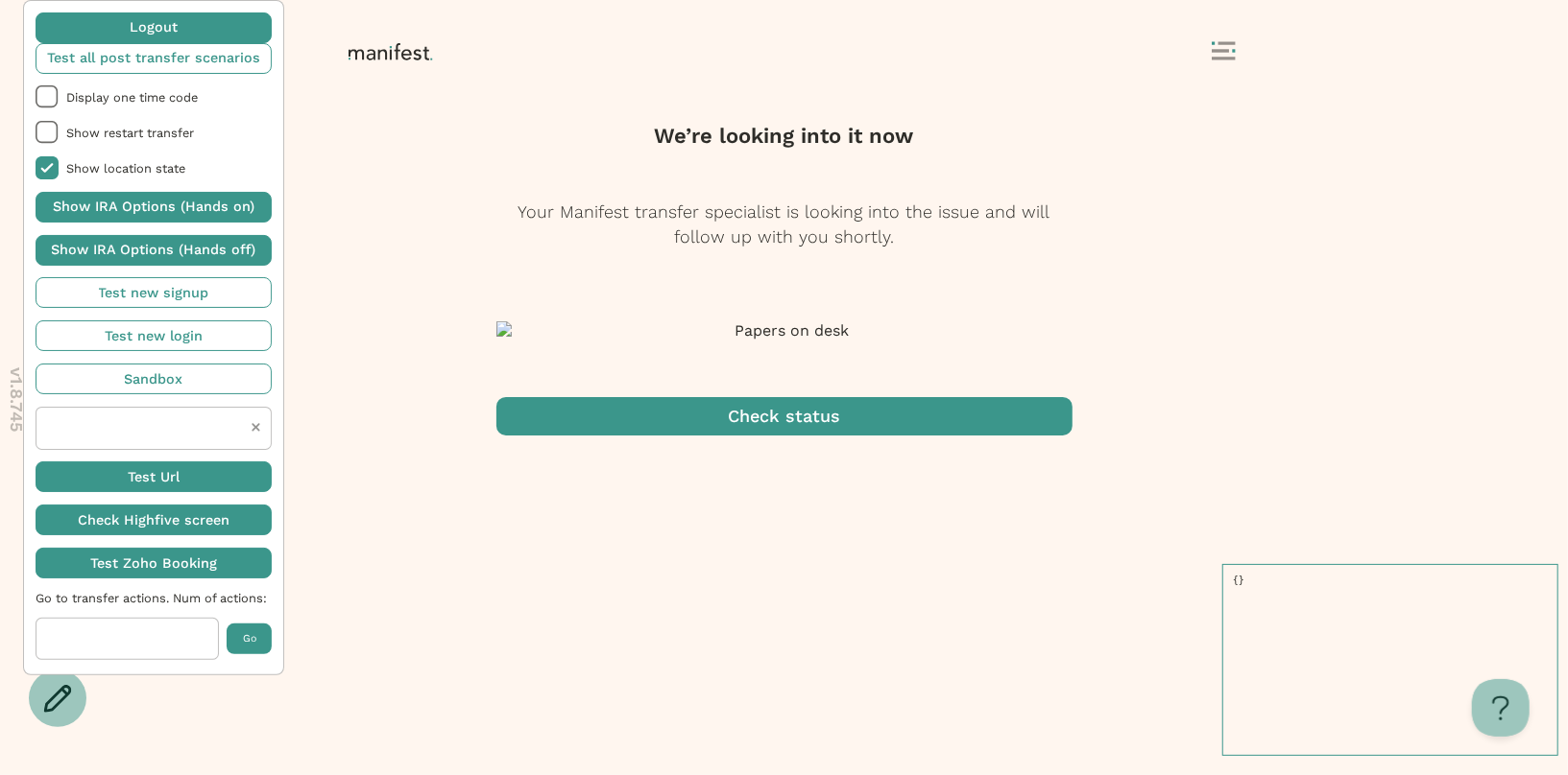
click at [839, 436] on span "button" at bounding box center [784, 416] width 576 height 38
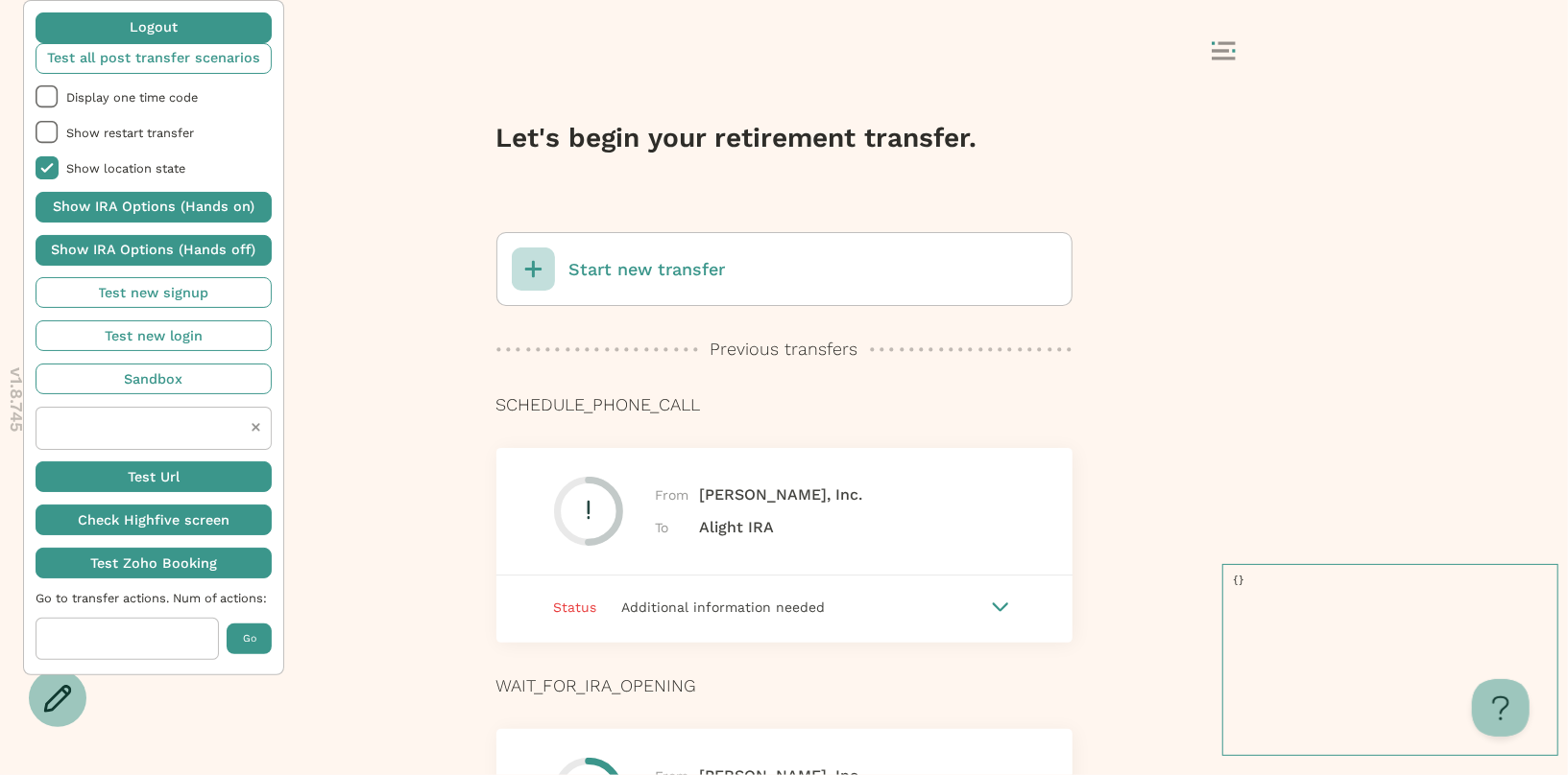
click at [1217, 50] on rect at bounding box center [1221, 50] width 18 height 3
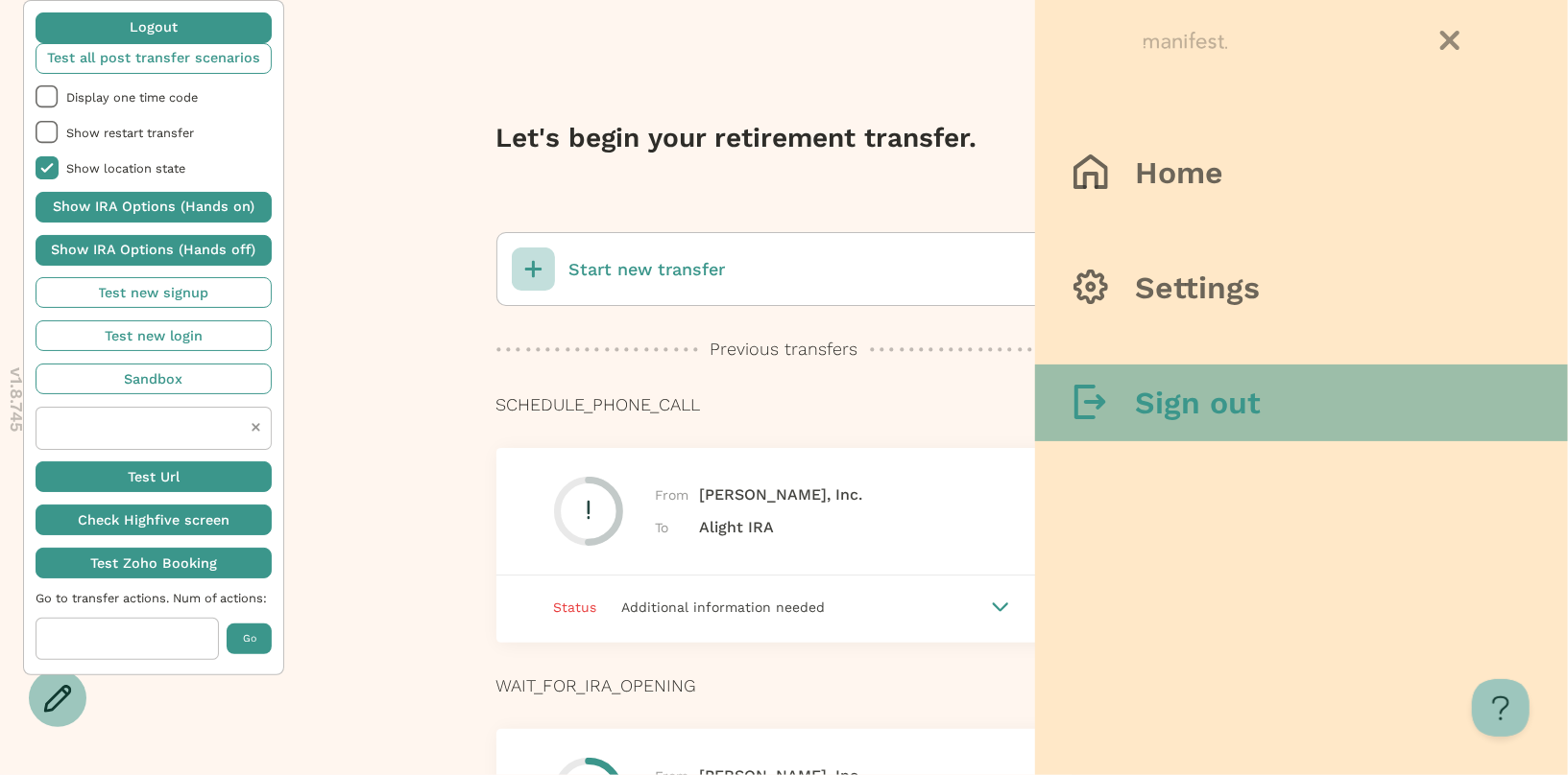
click at [1204, 389] on h3 "Sign out" at bounding box center [1197, 402] width 126 height 38
